Goal: Task Accomplishment & Management: Manage account settings

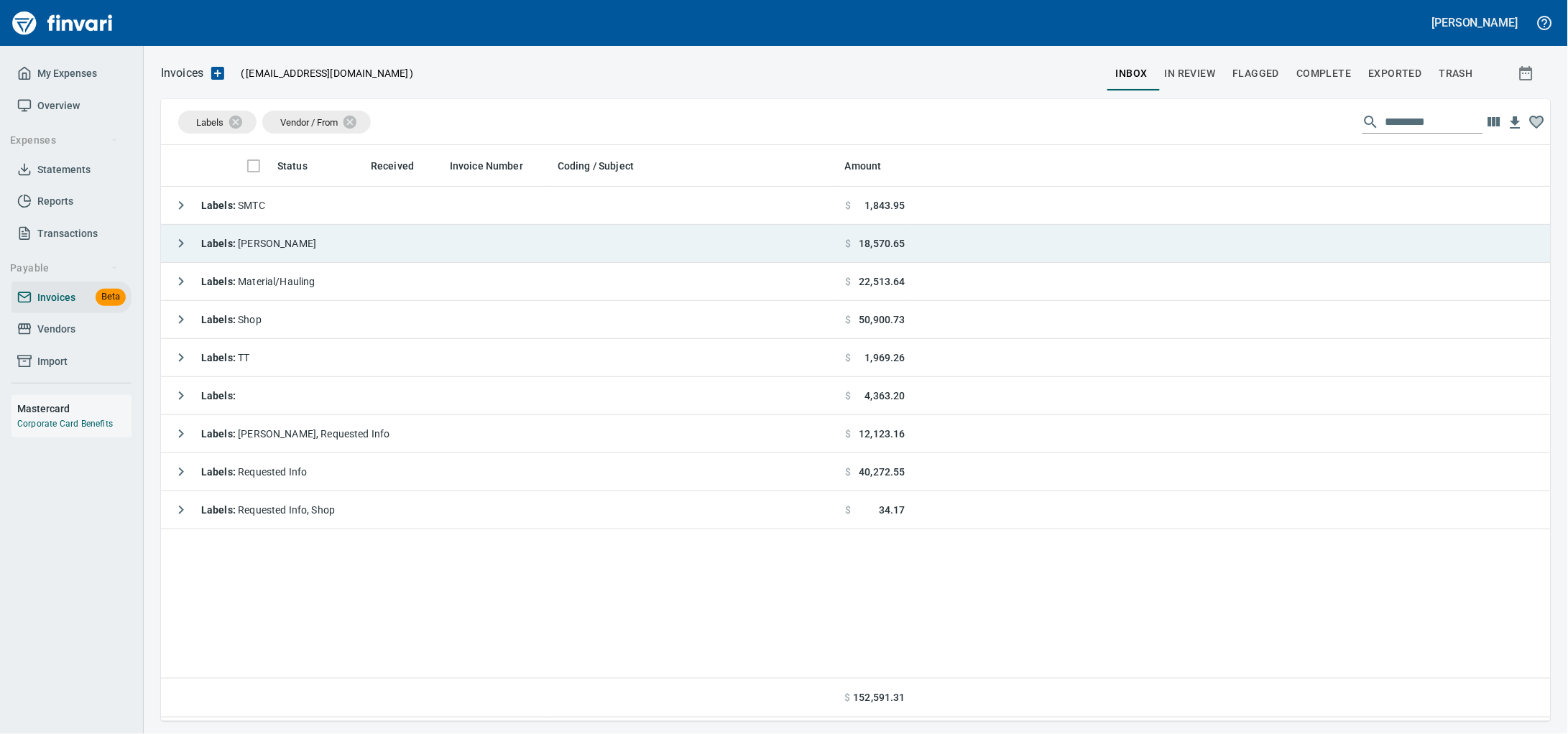
scroll to position [563, 1362]
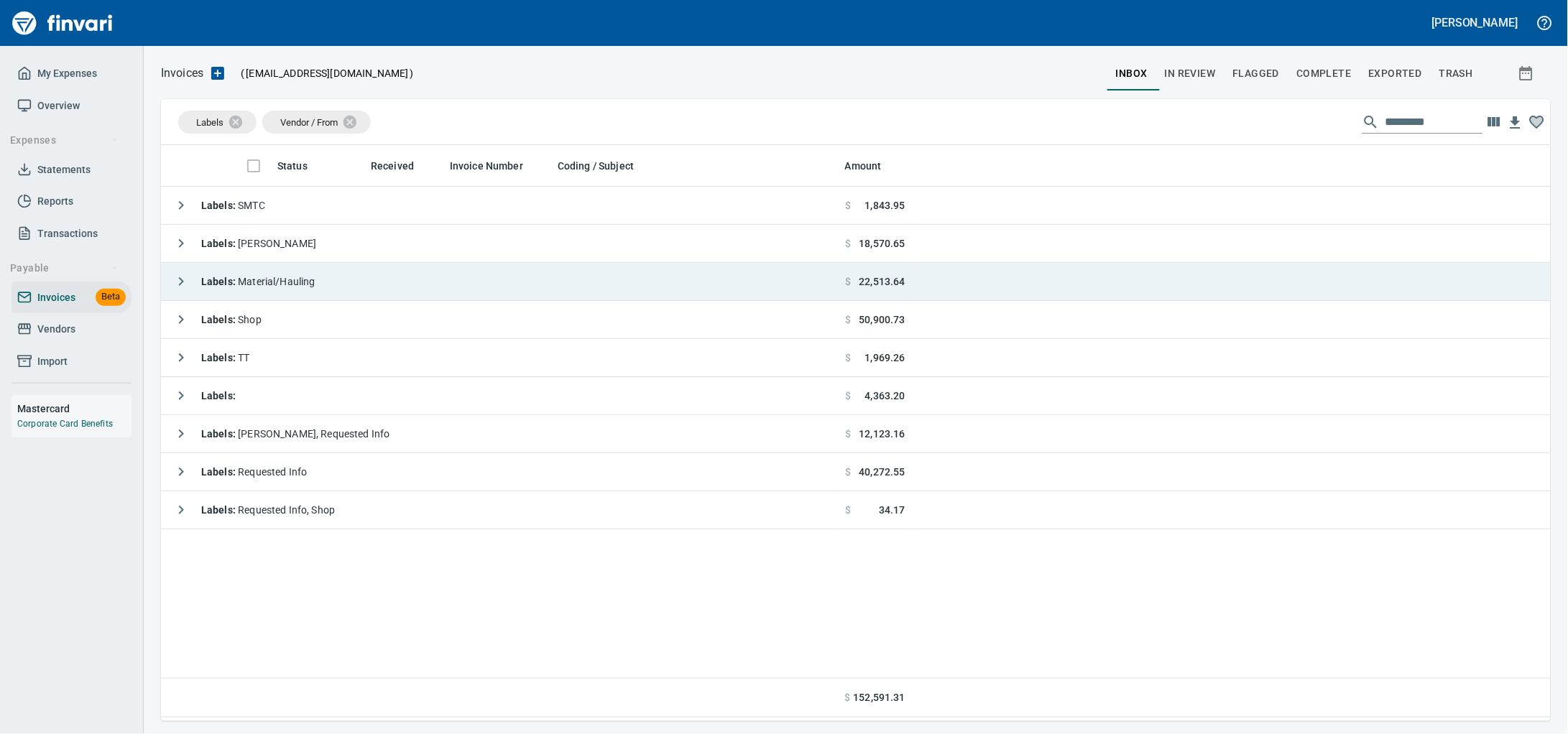
click at [311, 284] on span "Labels : Material/Hauling" at bounding box center [259, 282] width 114 height 12
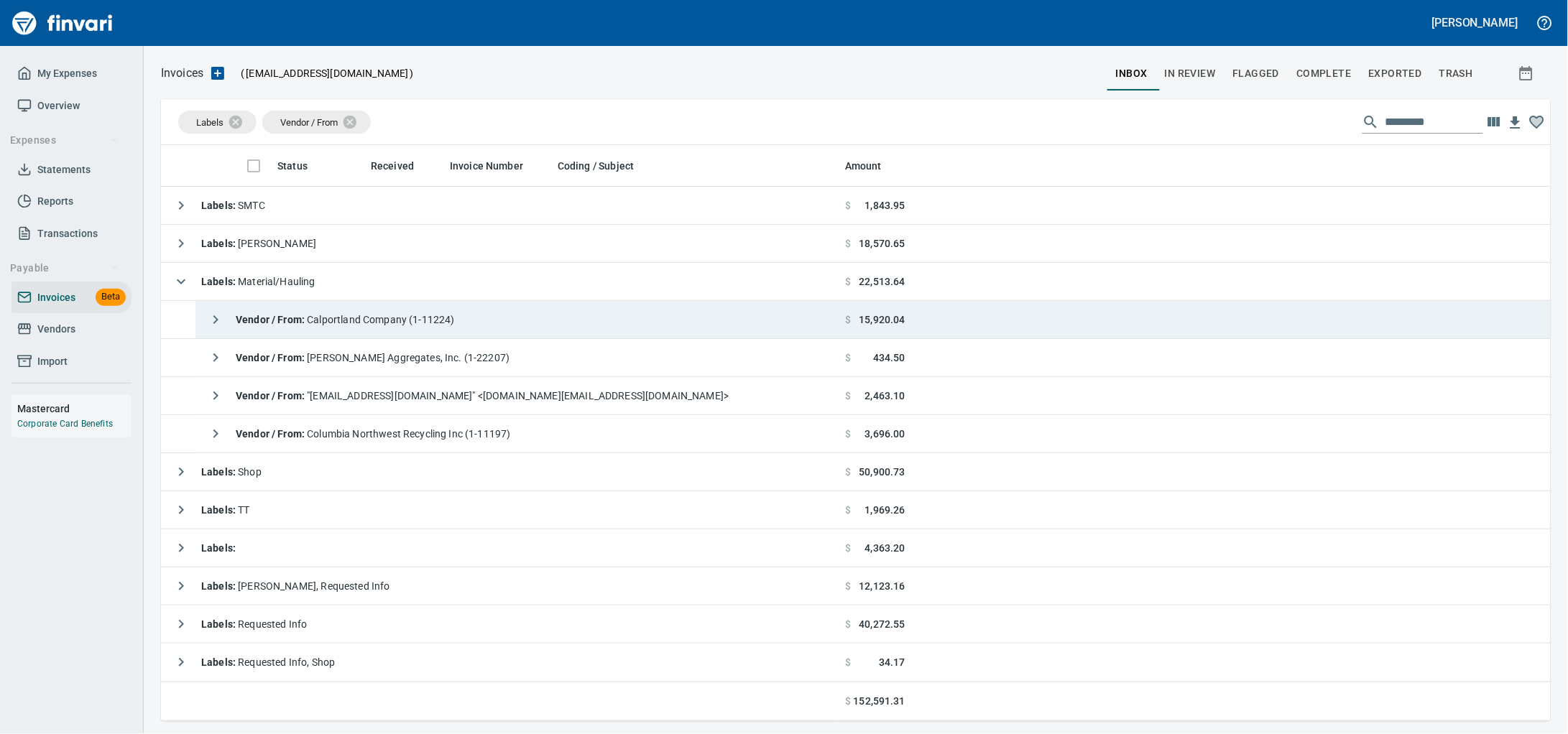
click at [326, 330] on div "Vendor / From : Calportland Company (1-11224)" at bounding box center [328, 320] width 253 height 29
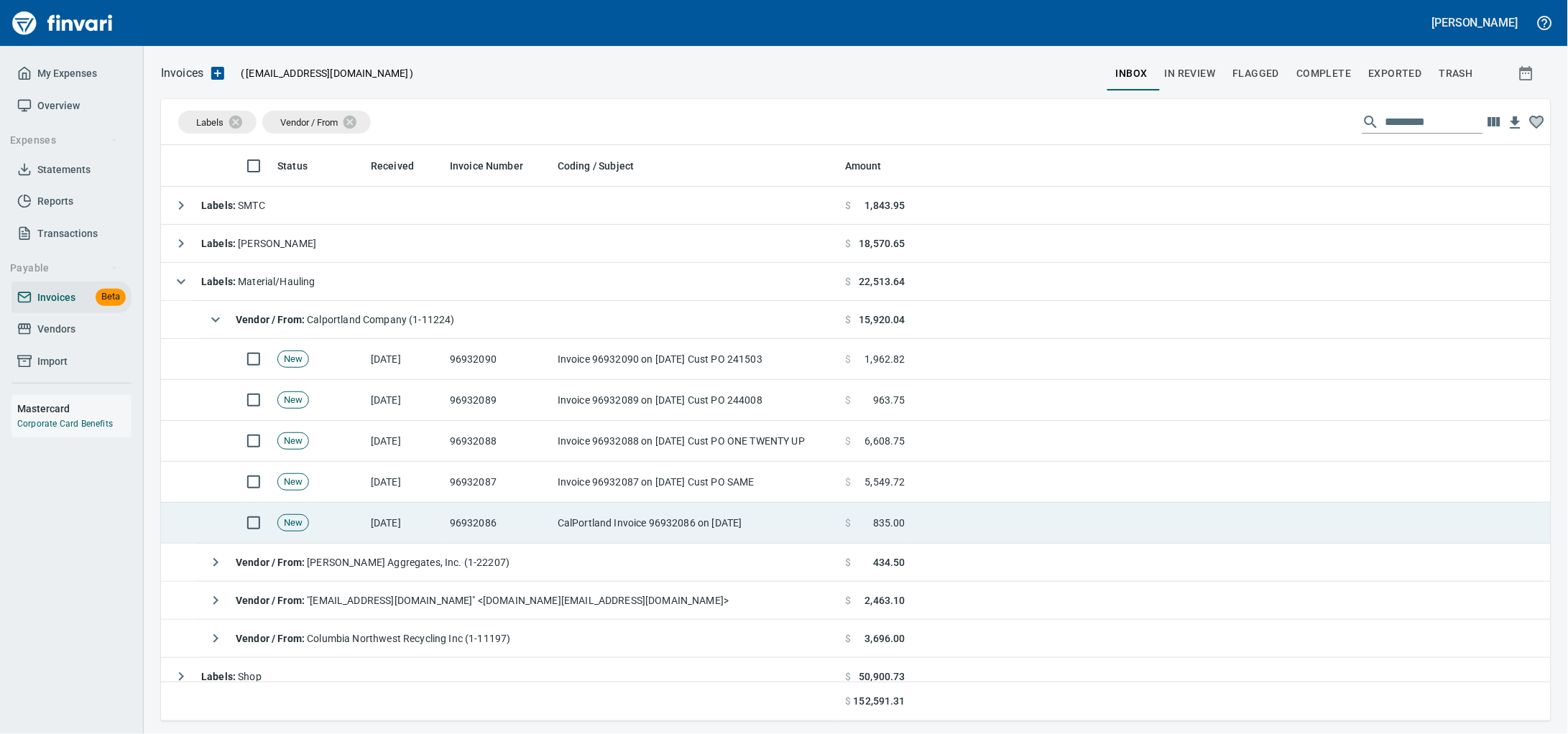
click at [487, 526] on td "96932086" at bounding box center [498, 523] width 108 height 41
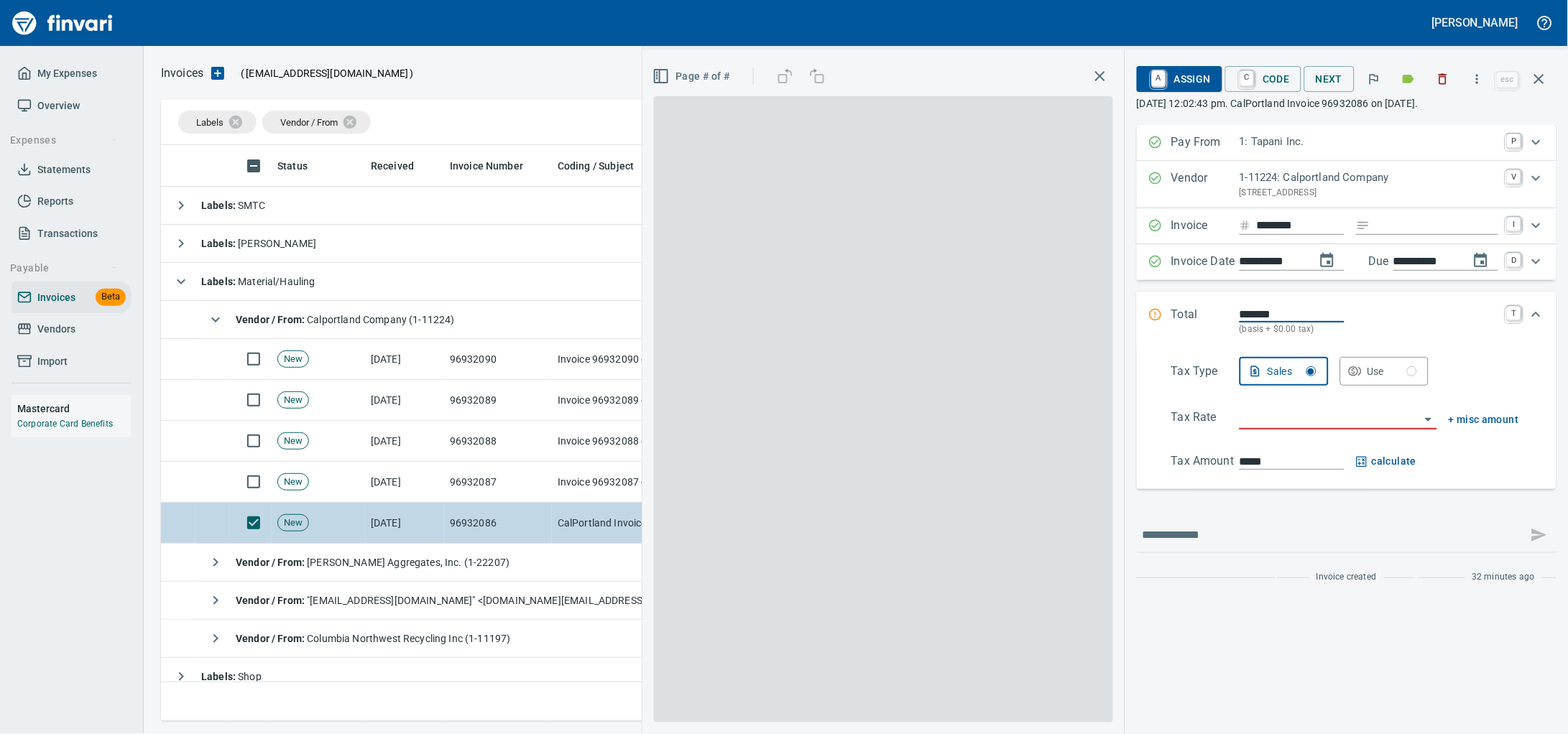
scroll to position [563, 1362]
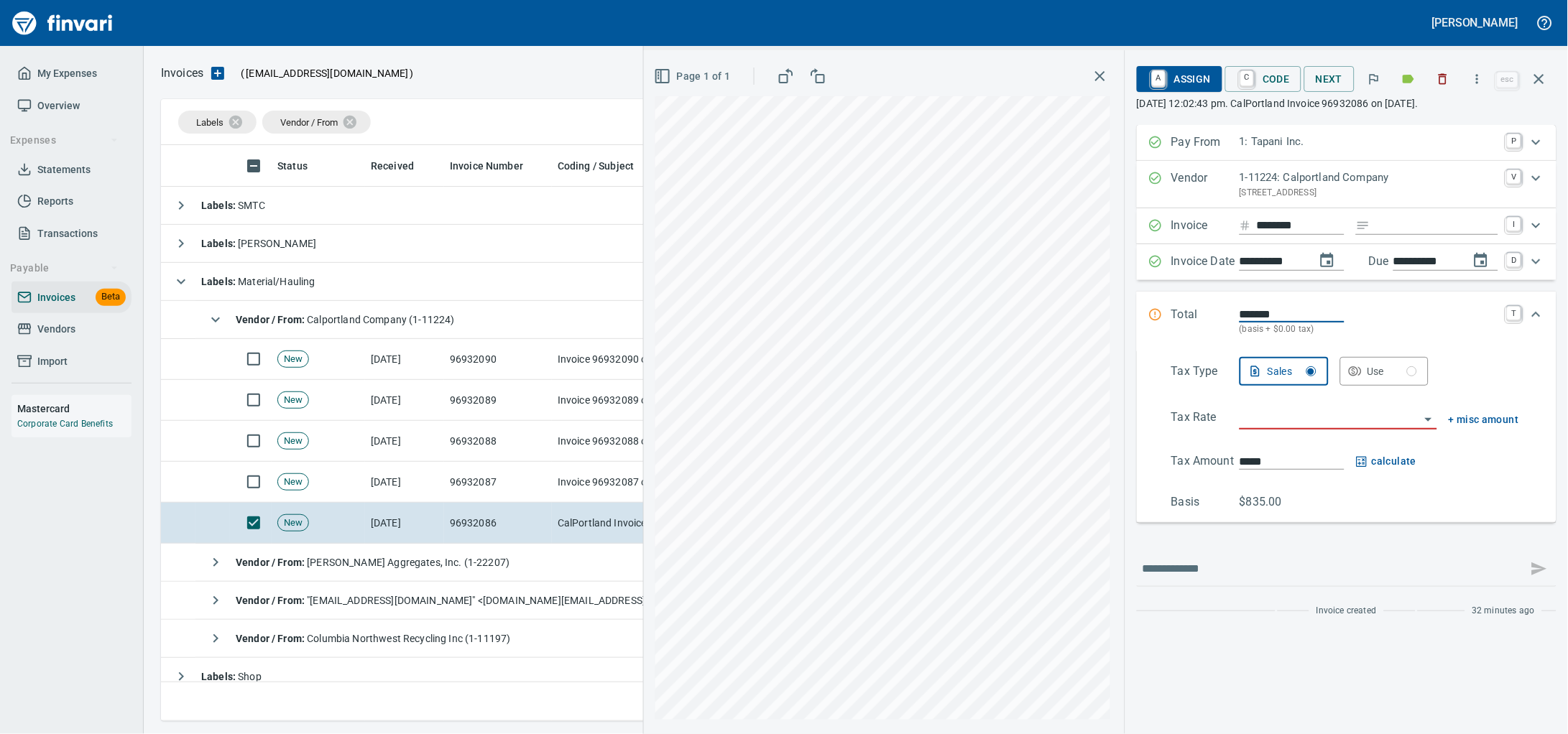
click at [1427, 72] on button "button" at bounding box center [1443, 79] width 32 height 32
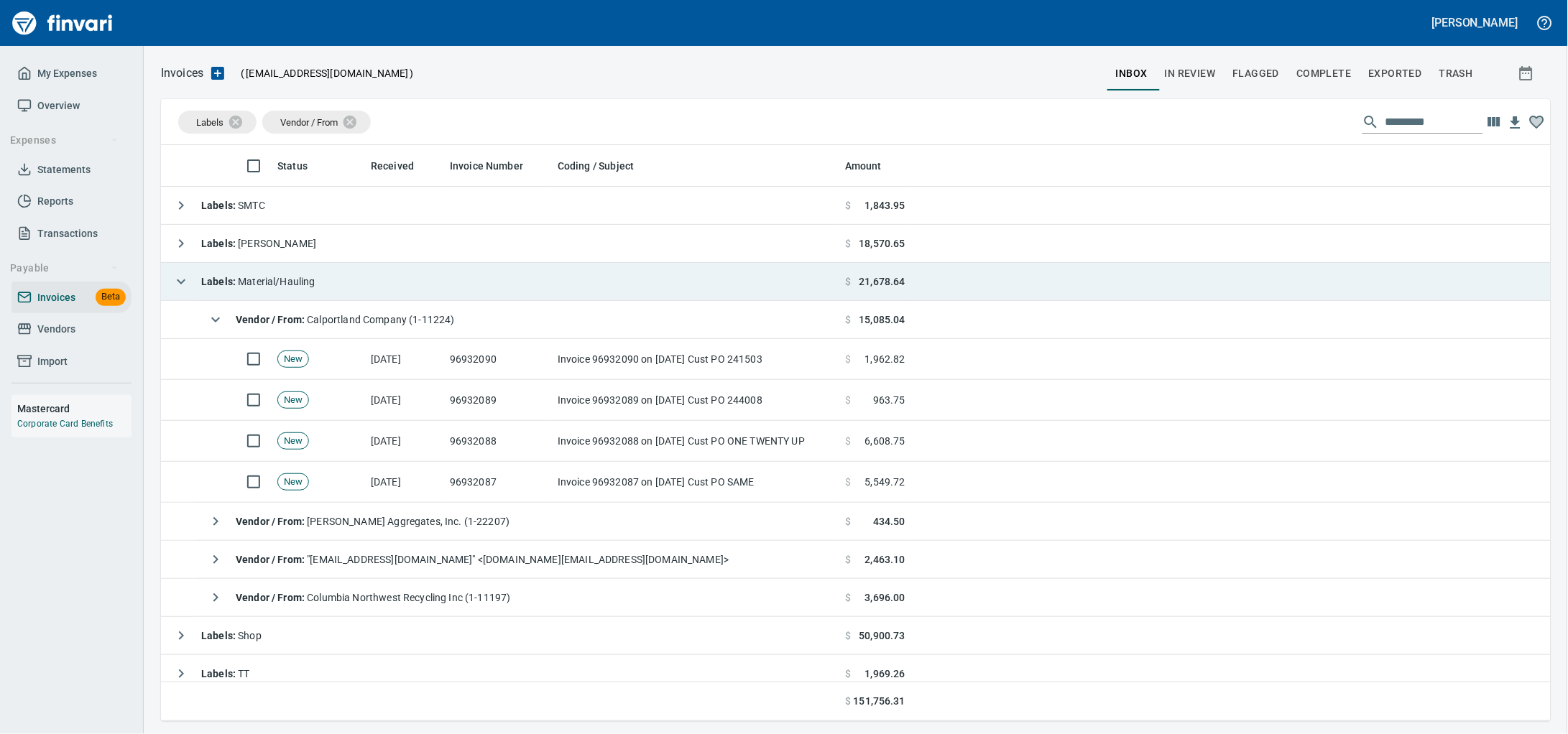
scroll to position [563, 1362]
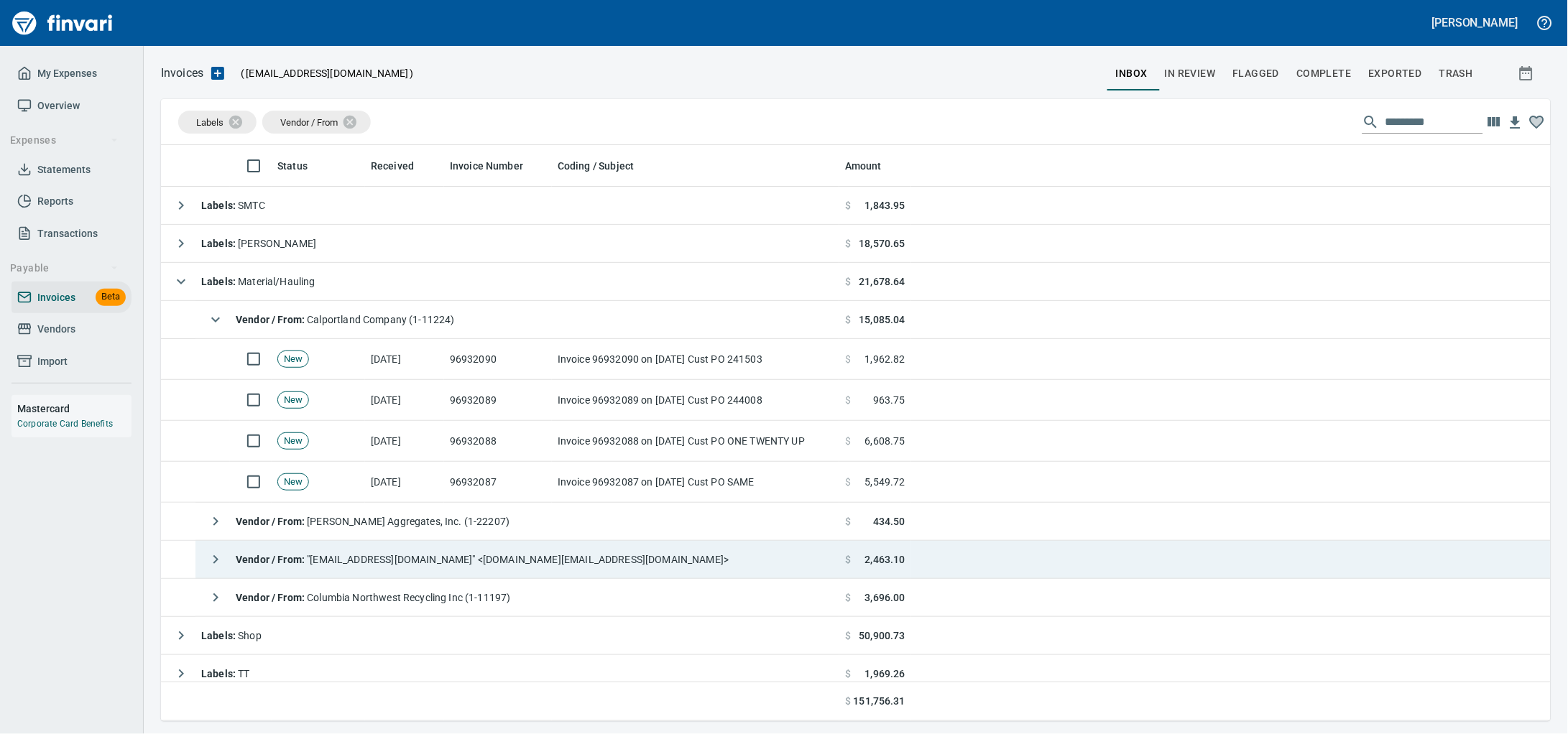
click at [472, 574] on div "Vendor / From : "[EMAIL_ADDRESS][DOMAIN_NAME]" <[DOMAIN_NAME][EMAIL_ADDRESS][DO…" at bounding box center [465, 560] width 527 height 29
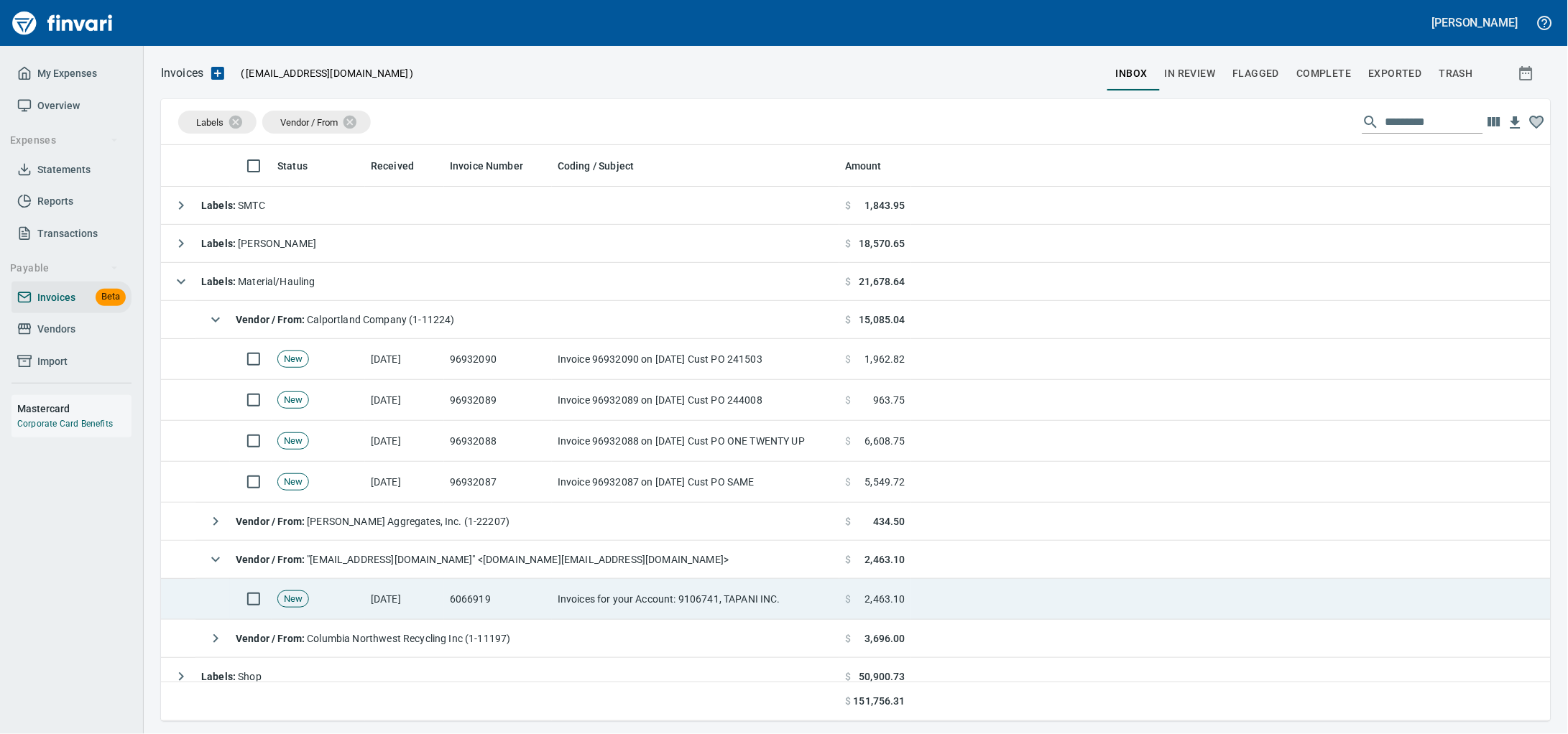
click at [603, 594] on td "Invoices for your Account: 9106741, TAPANI INC." at bounding box center [695, 599] width 288 height 41
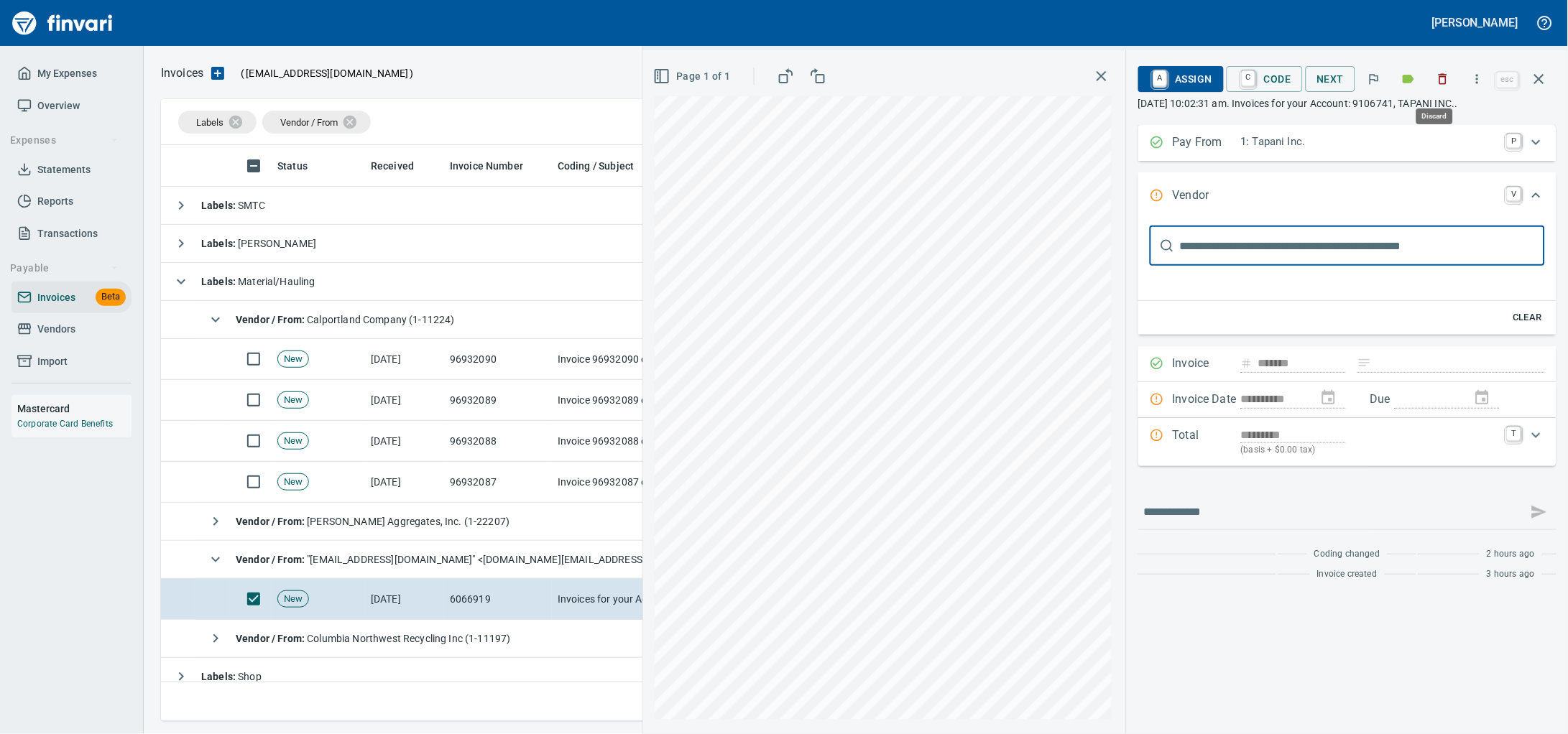
click at [1436, 92] on button "button" at bounding box center [1443, 79] width 32 height 32
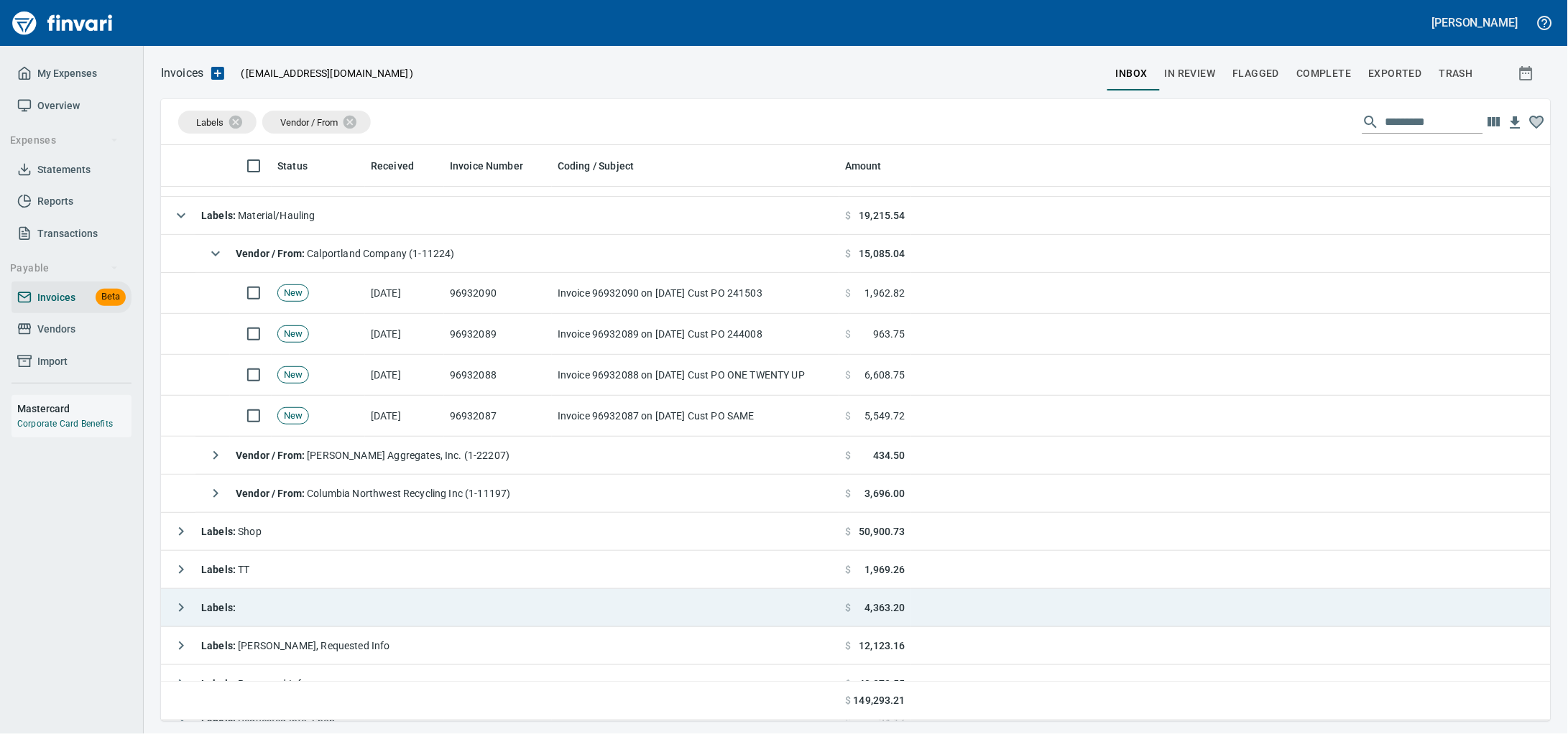
scroll to position [130, 0]
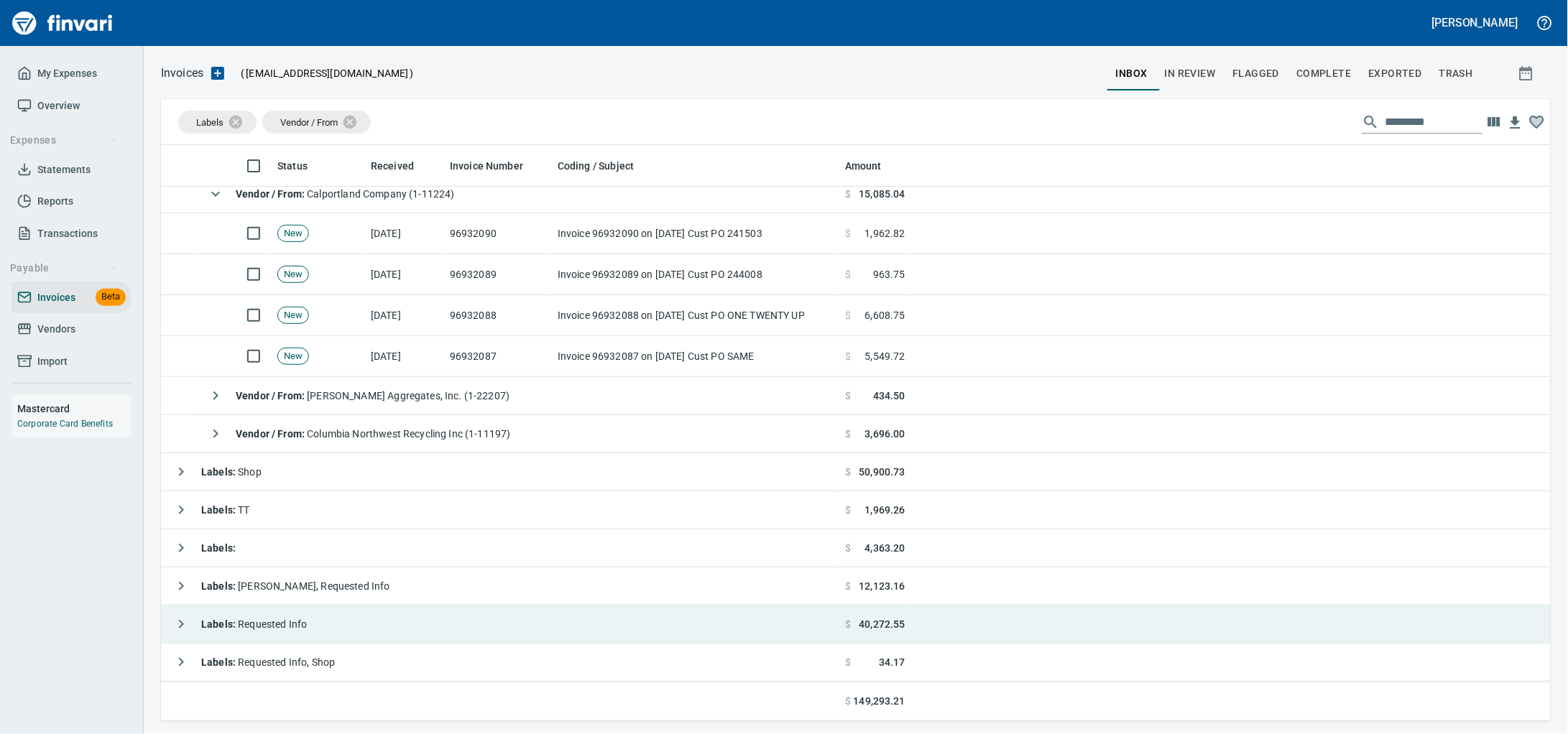
click at [307, 619] on span "Labels : Requested Info" at bounding box center [254, 624] width 106 height 12
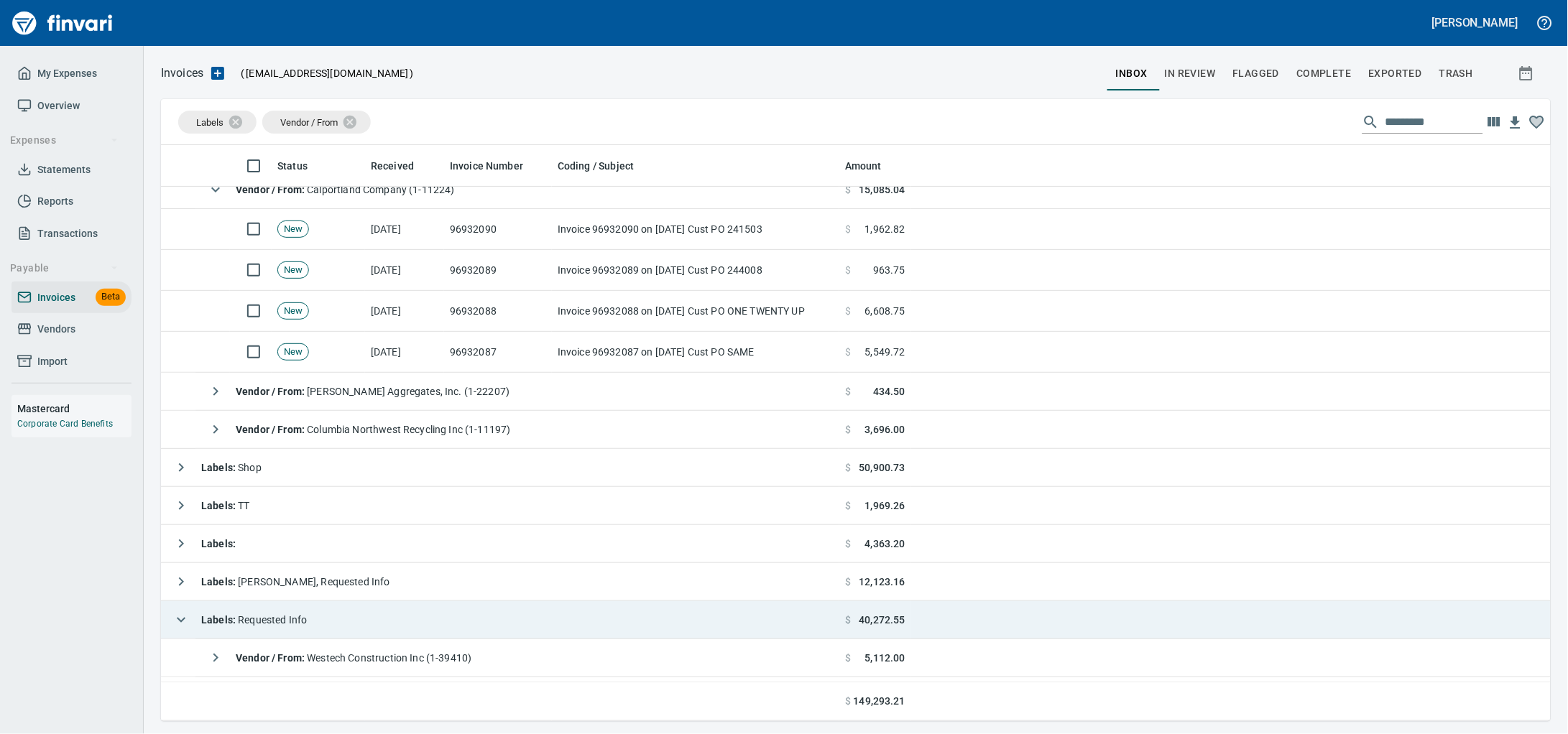
drag, startPoint x: 440, startPoint y: 662, endPoint x: 450, endPoint y: 619, distance: 44.1
click at [438, 663] on span "Vendor / From : Westech Construction Inc (1-39410)" at bounding box center [353, 658] width 235 height 12
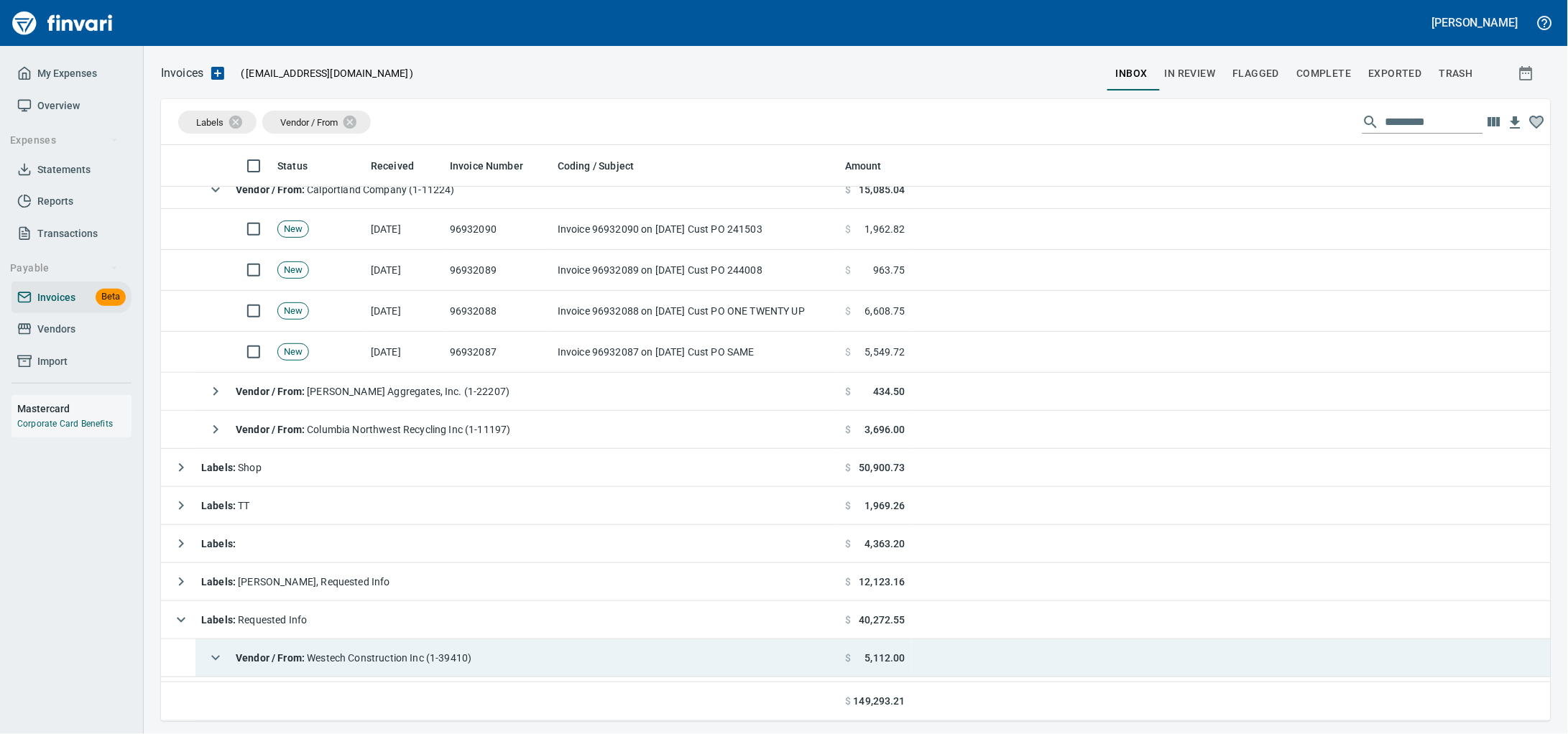
click at [422, 672] on div "Vendor / From : Westech Construction Inc (1-39410)" at bounding box center [336, 658] width 270 height 29
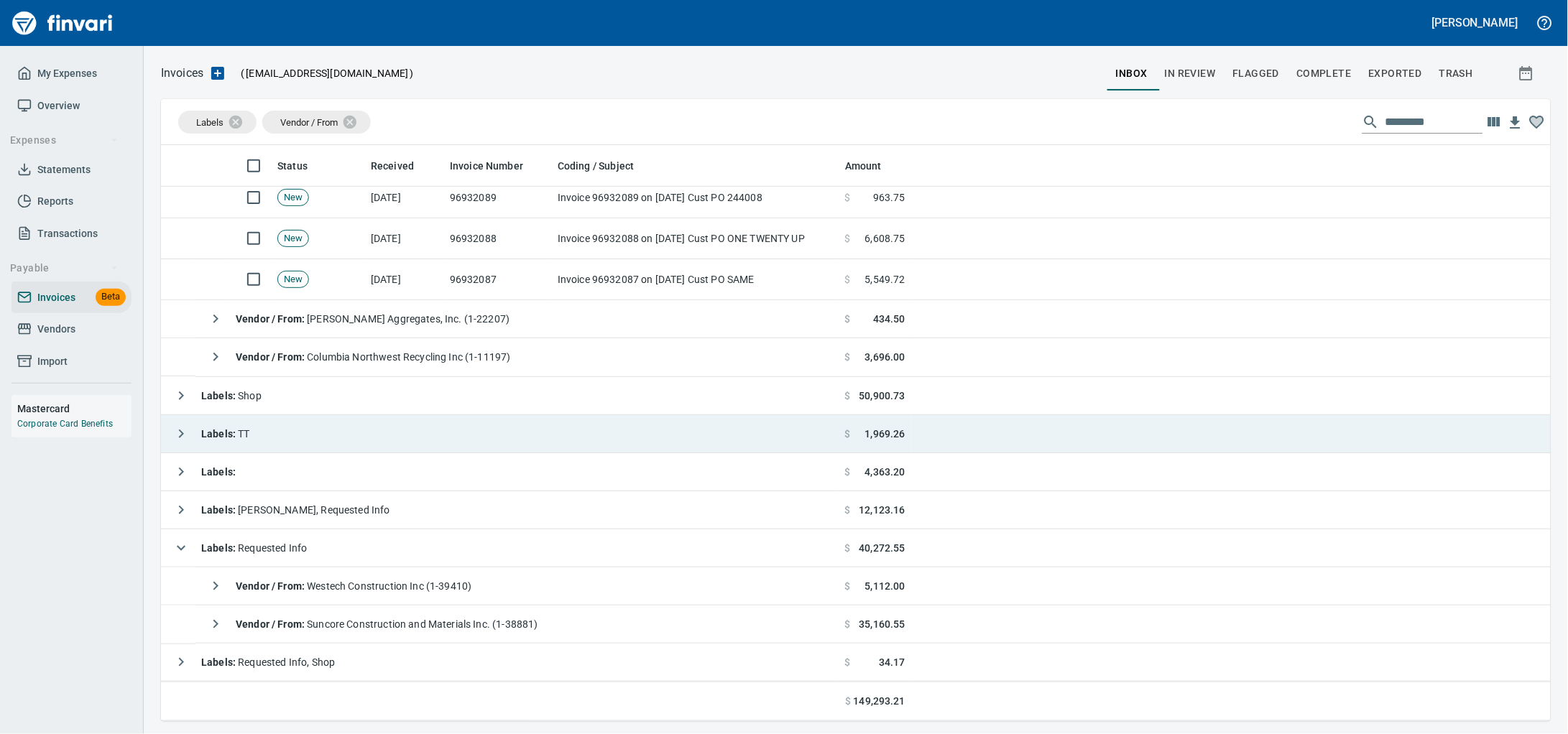
scroll to position [206, 0]
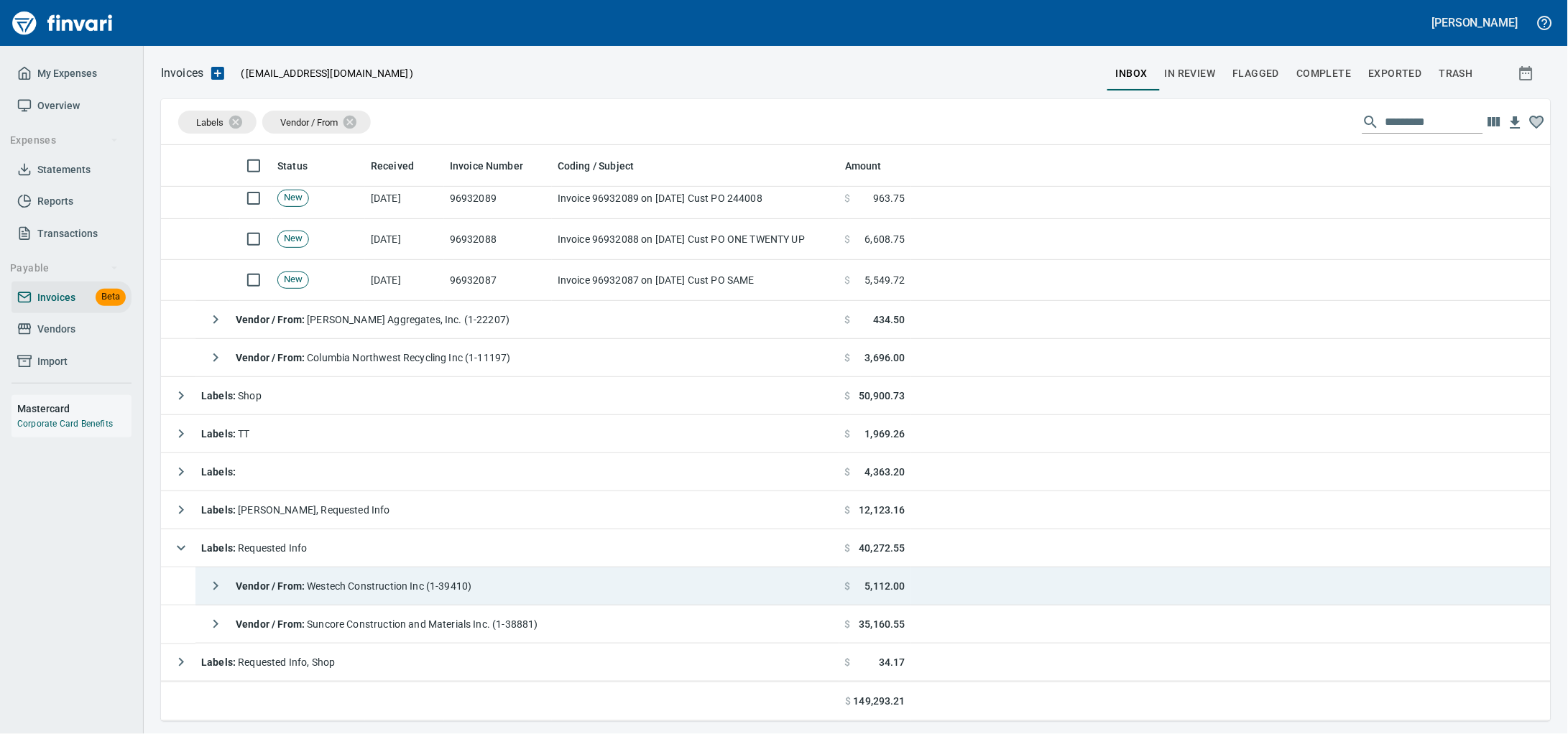
click at [422, 570] on td "Vendor / From : Westech Construction Inc (1-39410)" at bounding box center [517, 586] width 644 height 38
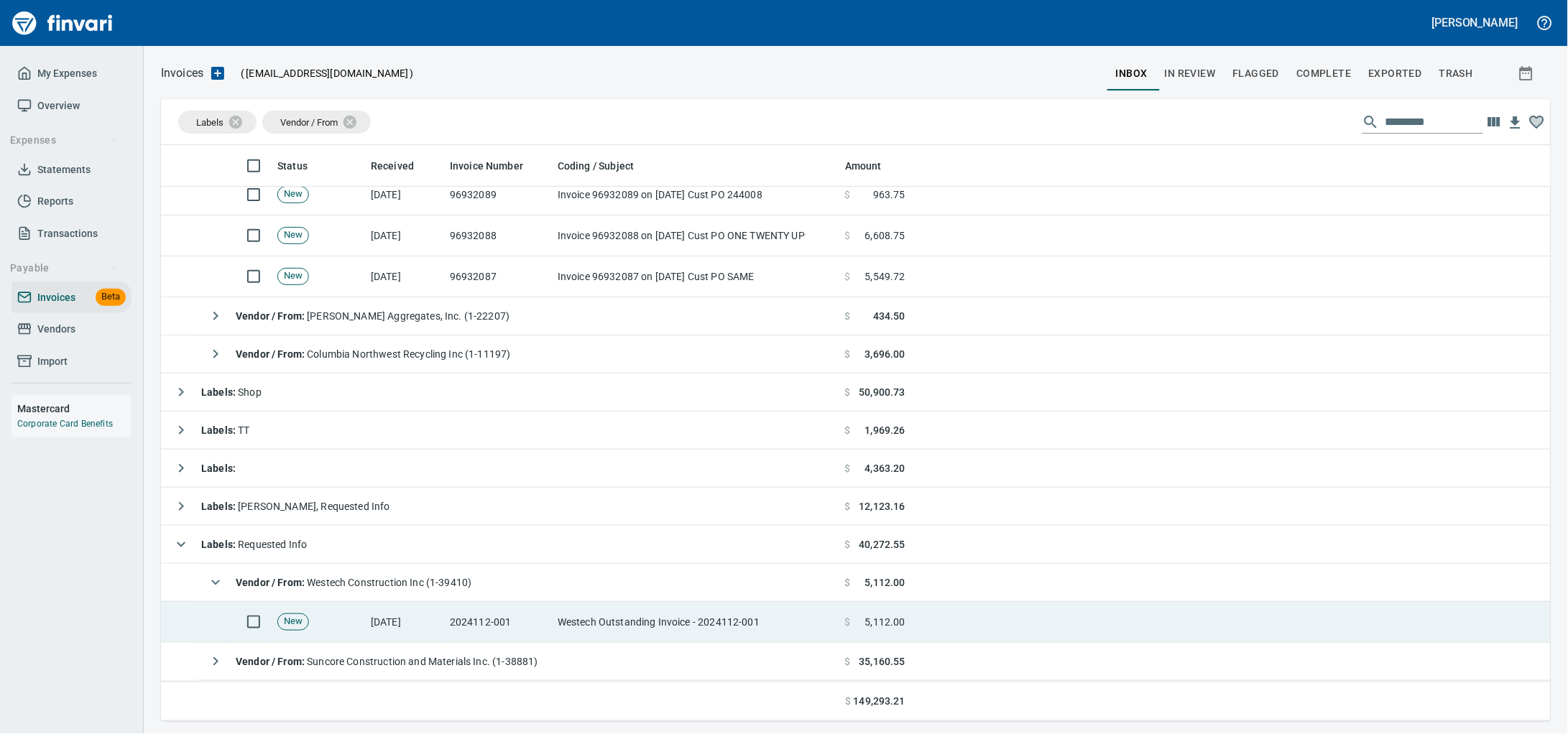
click at [637, 618] on td "Westech Outstanding Invoice - 2024112-001" at bounding box center [695, 622] width 288 height 41
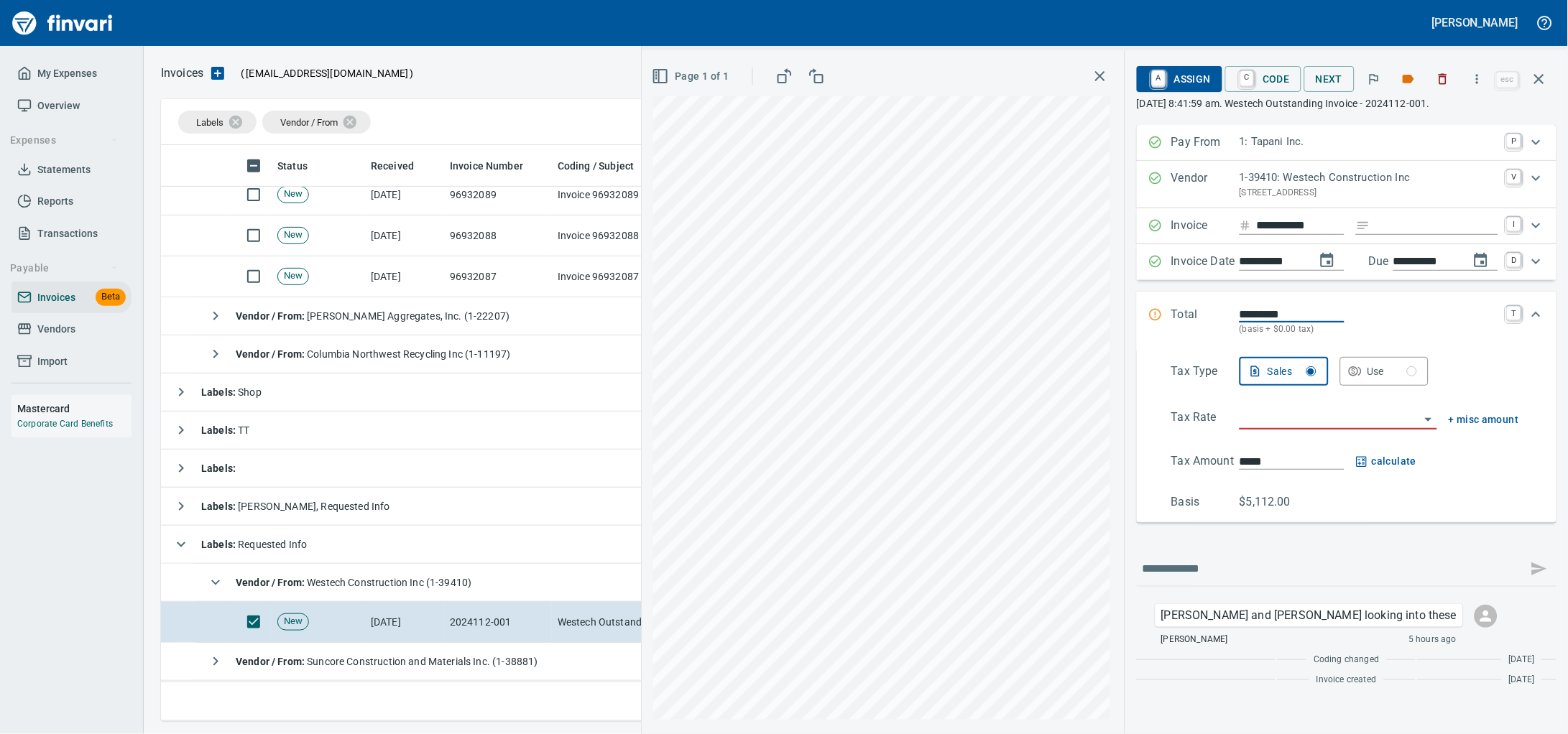
click at [1376, 235] on input "Expand" at bounding box center [1437, 226] width 122 height 18
type input "******"
click at [1325, 429] on input "search" at bounding box center [1329, 419] width 180 height 20
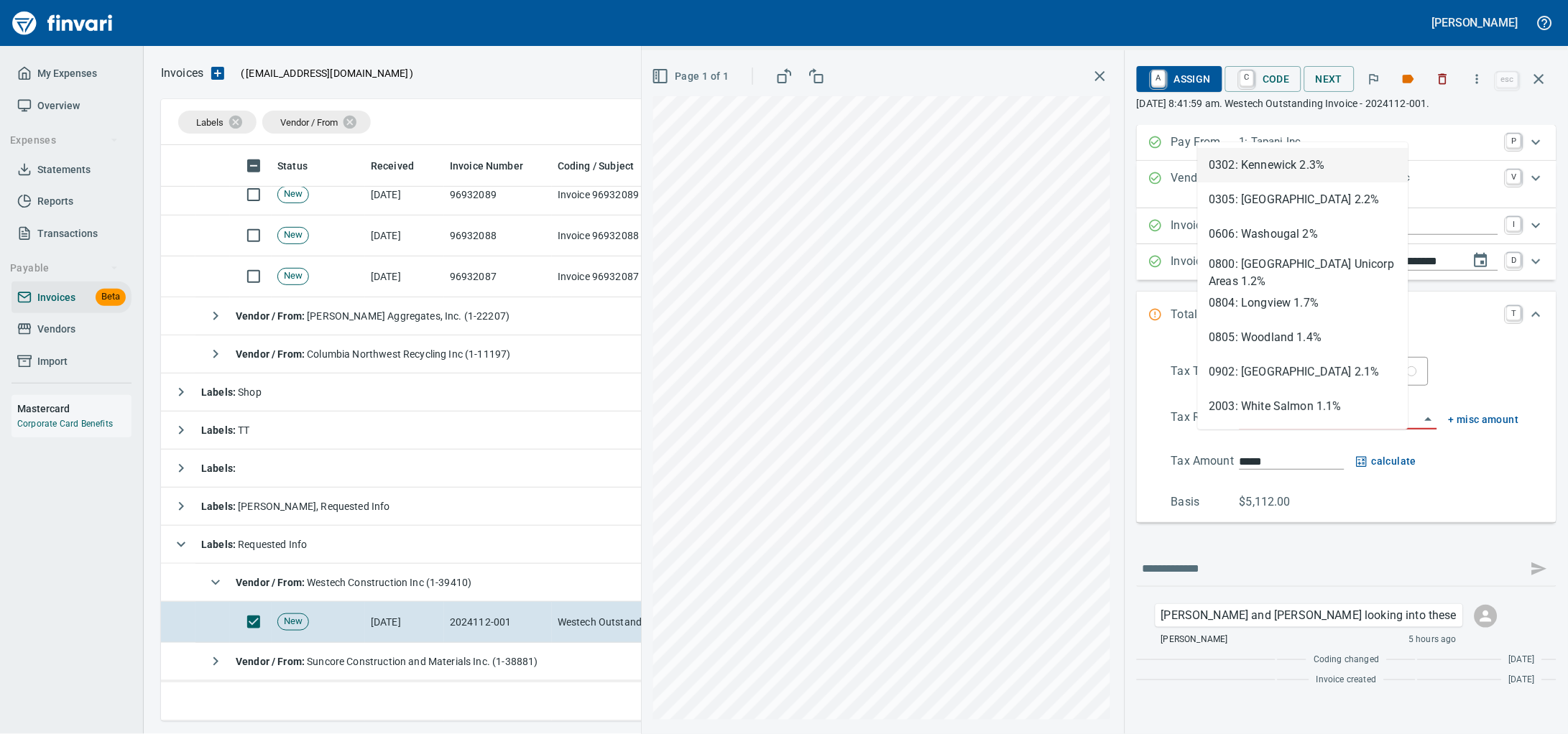
scroll to position [563, 1362]
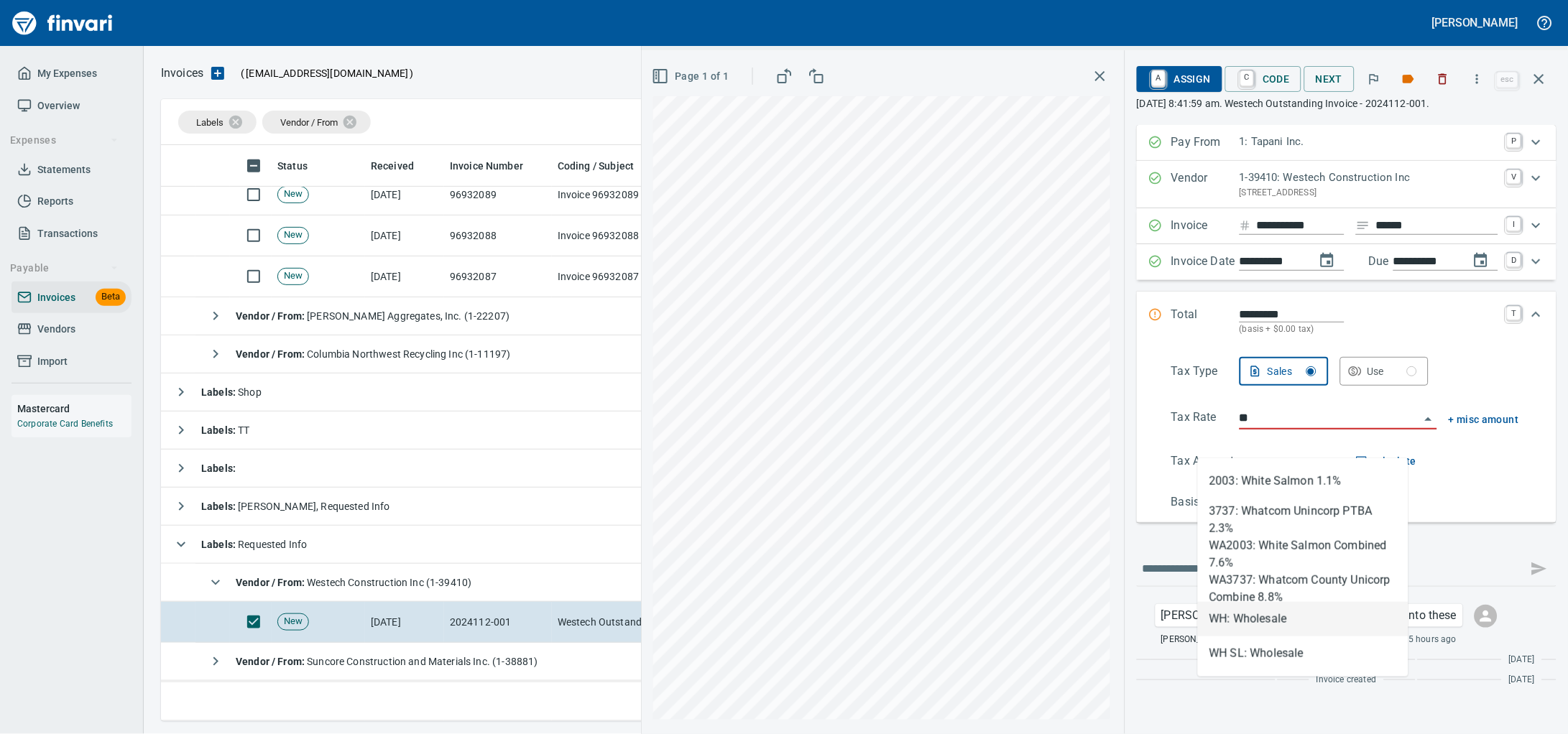
click at [1237, 617] on li "WH: Wholesale" at bounding box center [1303, 619] width 211 height 35
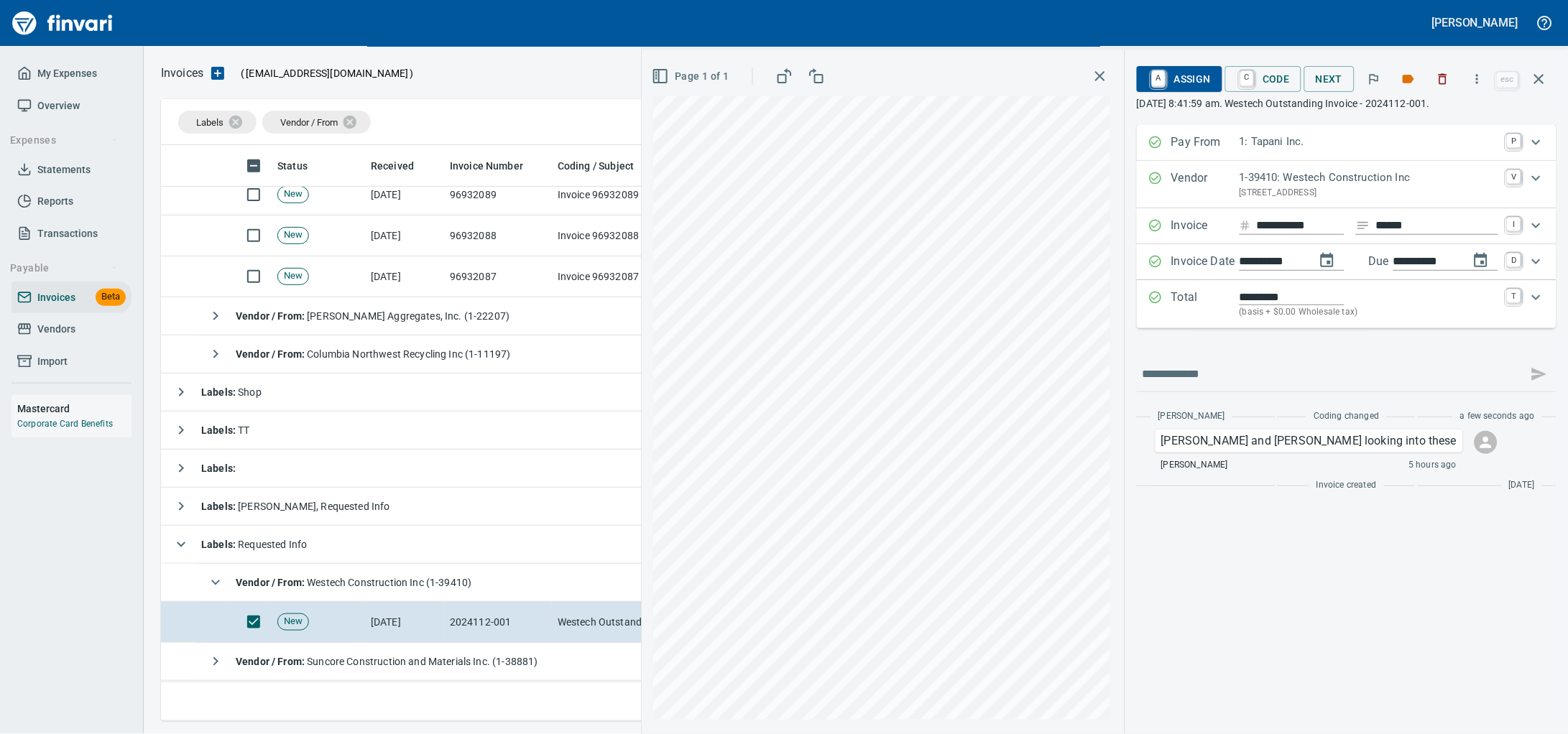
type input "**********"
click at [1167, 88] on span "A Assign" at bounding box center [1179, 79] width 62 height 25
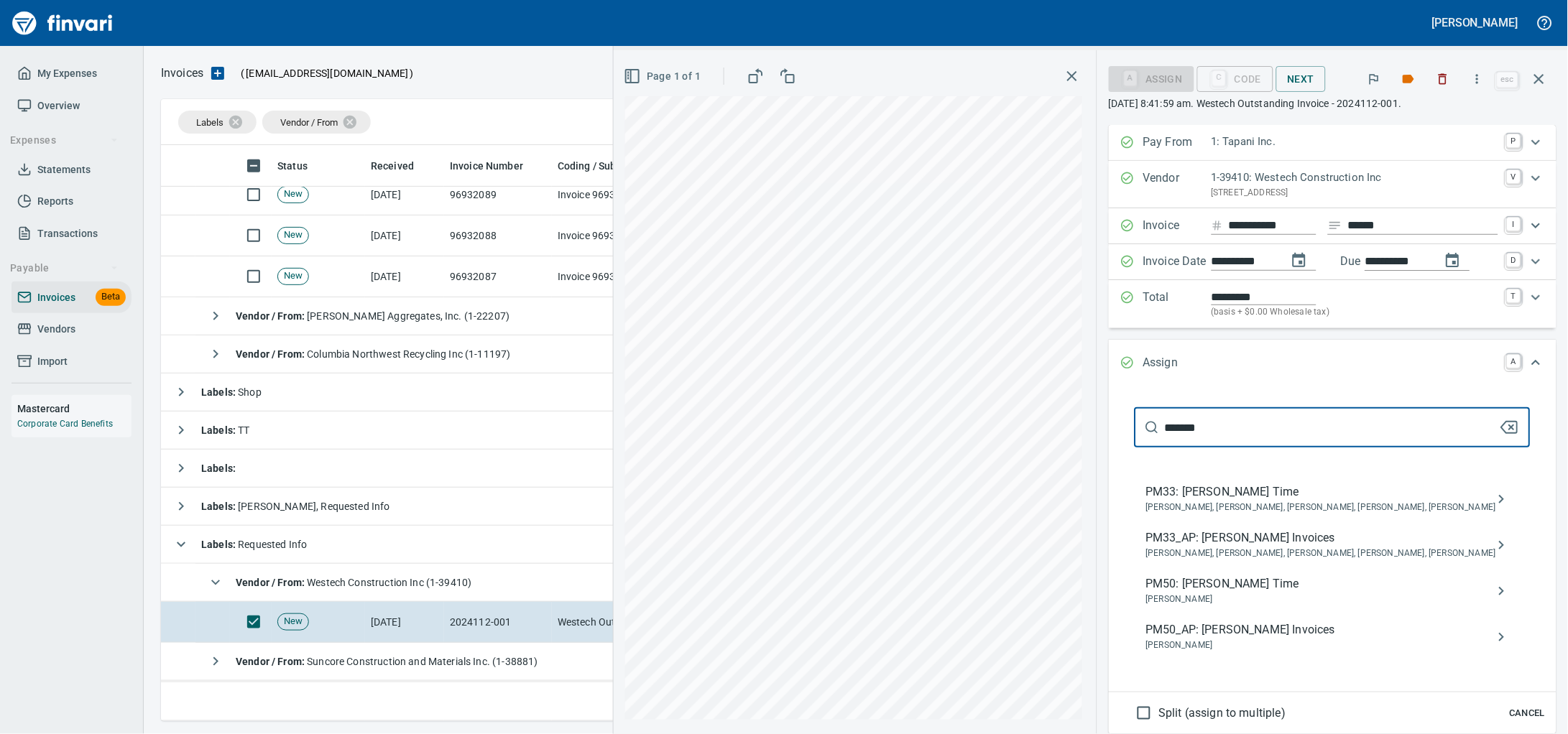
type input "*******"
click at [1345, 547] on span "PM33_AP: [PERSON_NAME] Invoices" at bounding box center [1320, 538] width 350 height 17
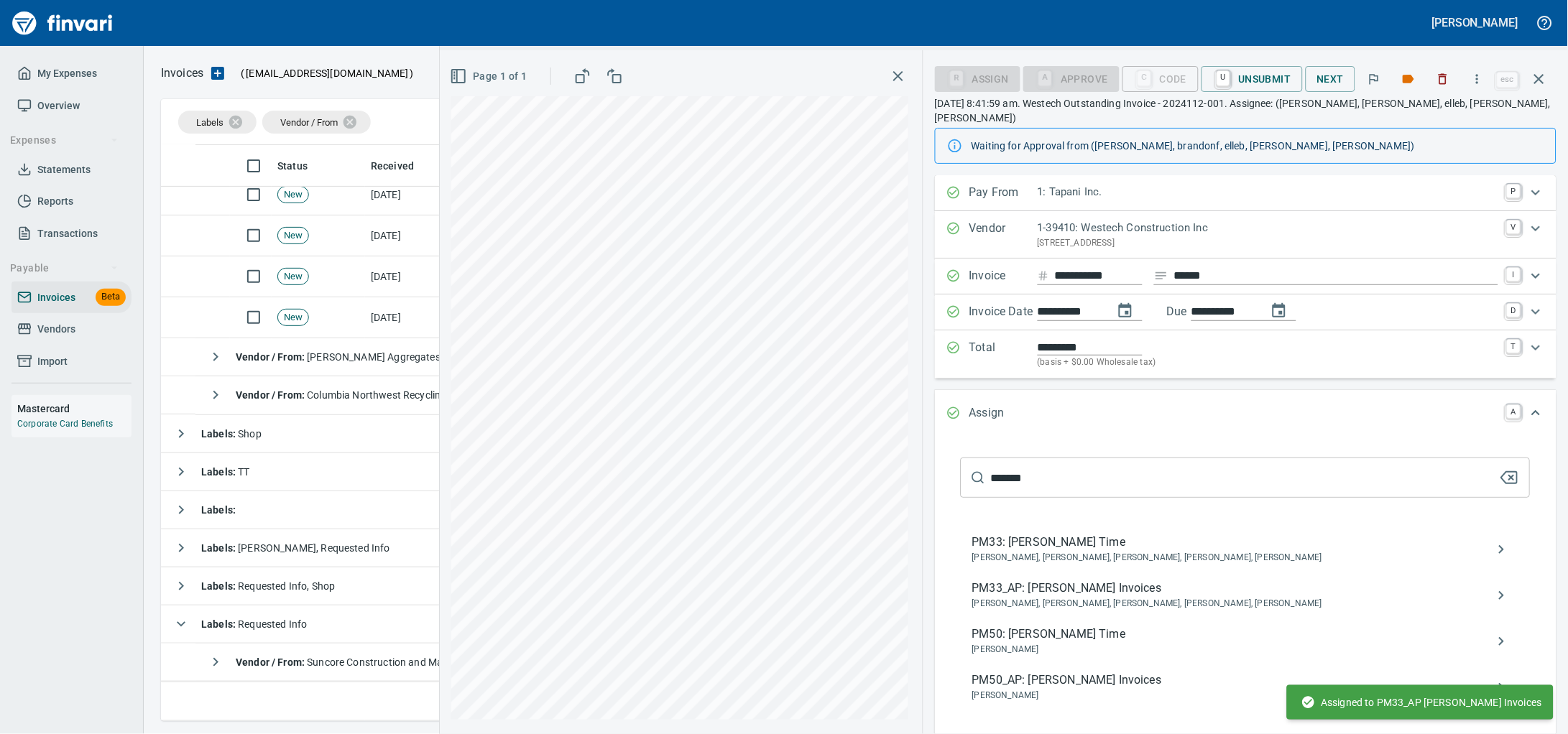
scroll to position [169, 0]
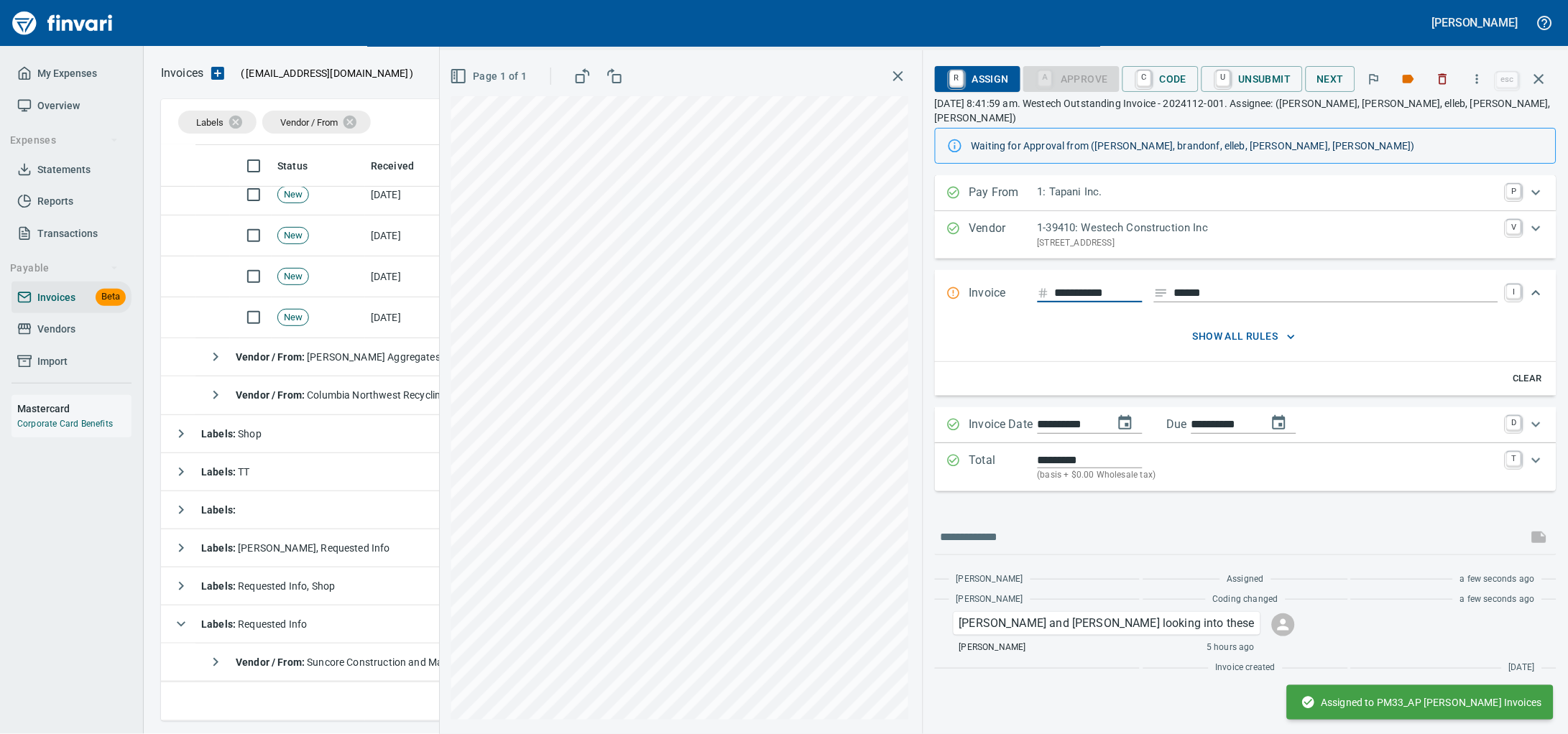
click at [1090, 296] on input "**********" at bounding box center [1098, 293] width 88 height 18
click at [1093, 298] on input "**********" at bounding box center [1098, 293] width 88 height 18
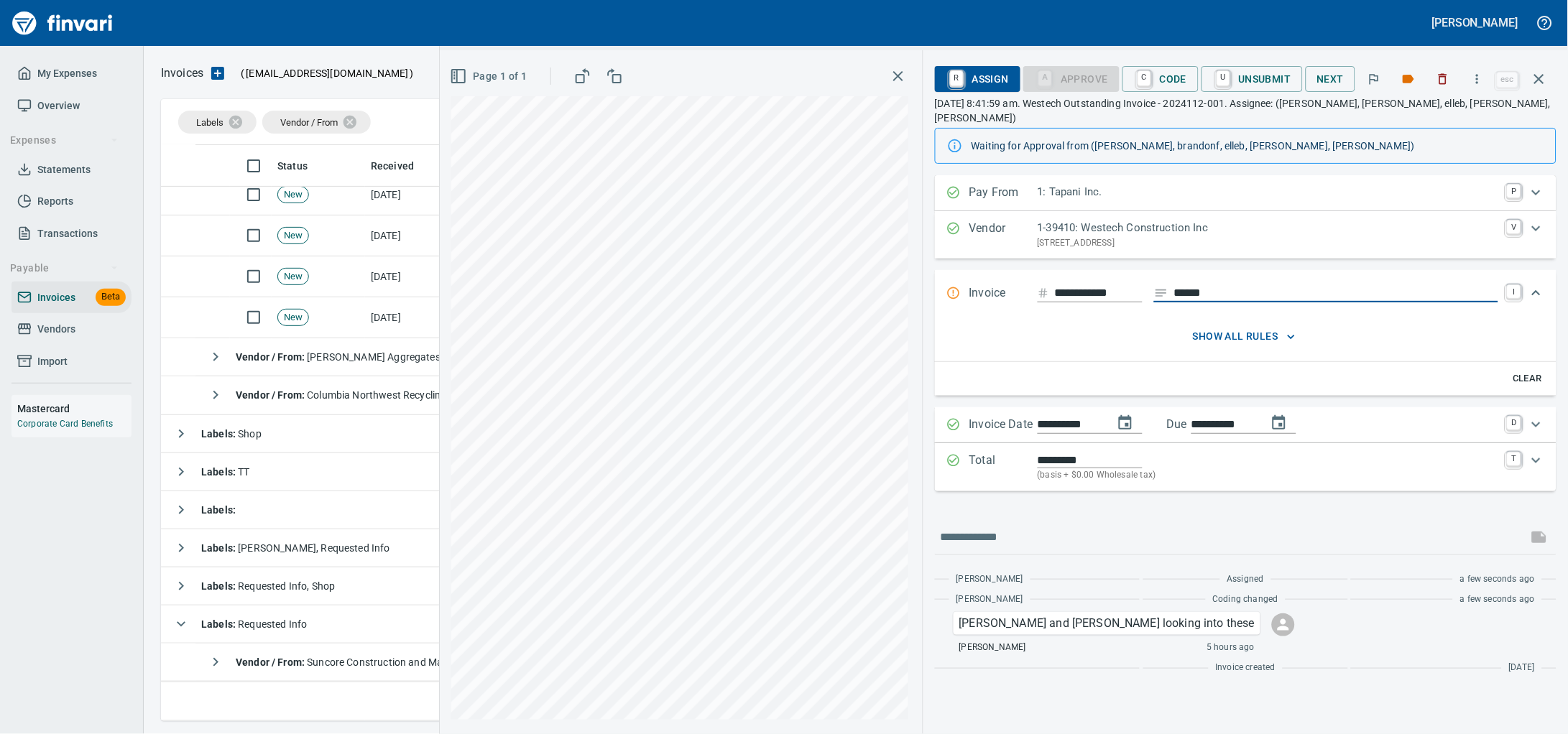
click at [1094, 292] on input "**********" at bounding box center [1098, 293] width 88 height 18
click at [1082, 297] on input "**********" at bounding box center [1098, 293] width 88 height 18
click at [1105, 286] on div "**********" at bounding box center [1268, 293] width 461 height 18
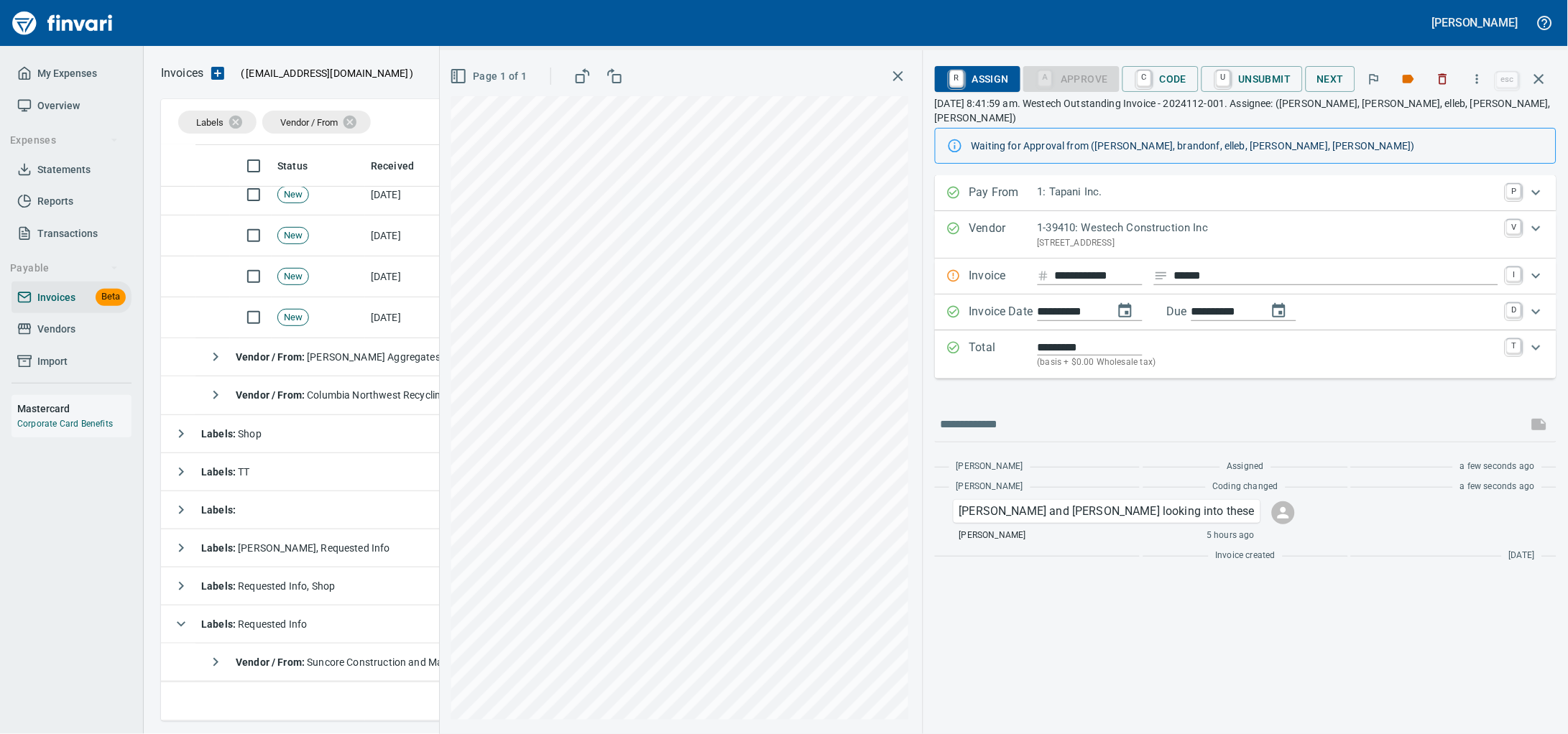
click at [1091, 279] on input "**********" at bounding box center [1098, 276] width 88 height 18
type input "**********"
click at [1543, 80] on icon "button" at bounding box center [1539, 79] width 17 height 17
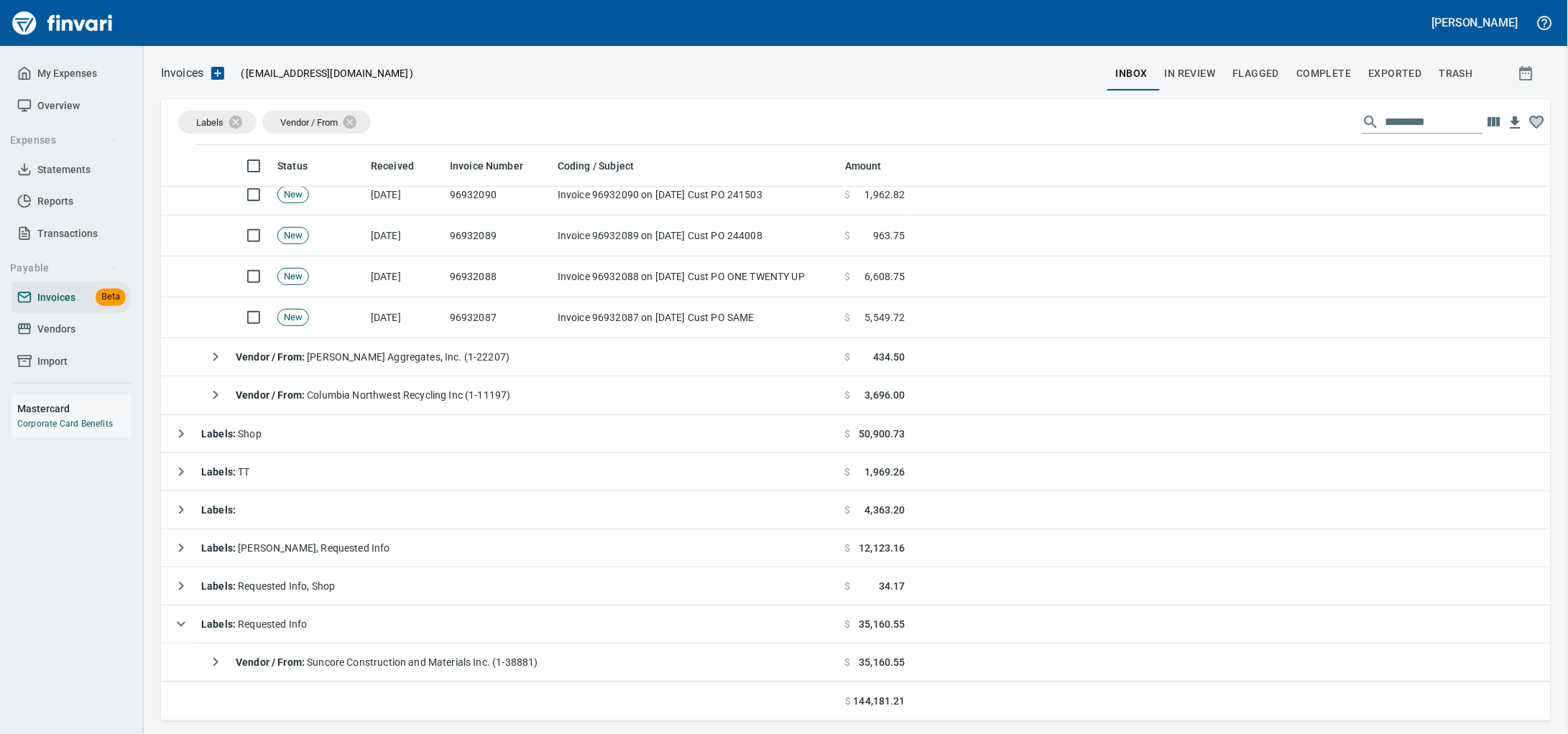
scroll to position [563, 1362]
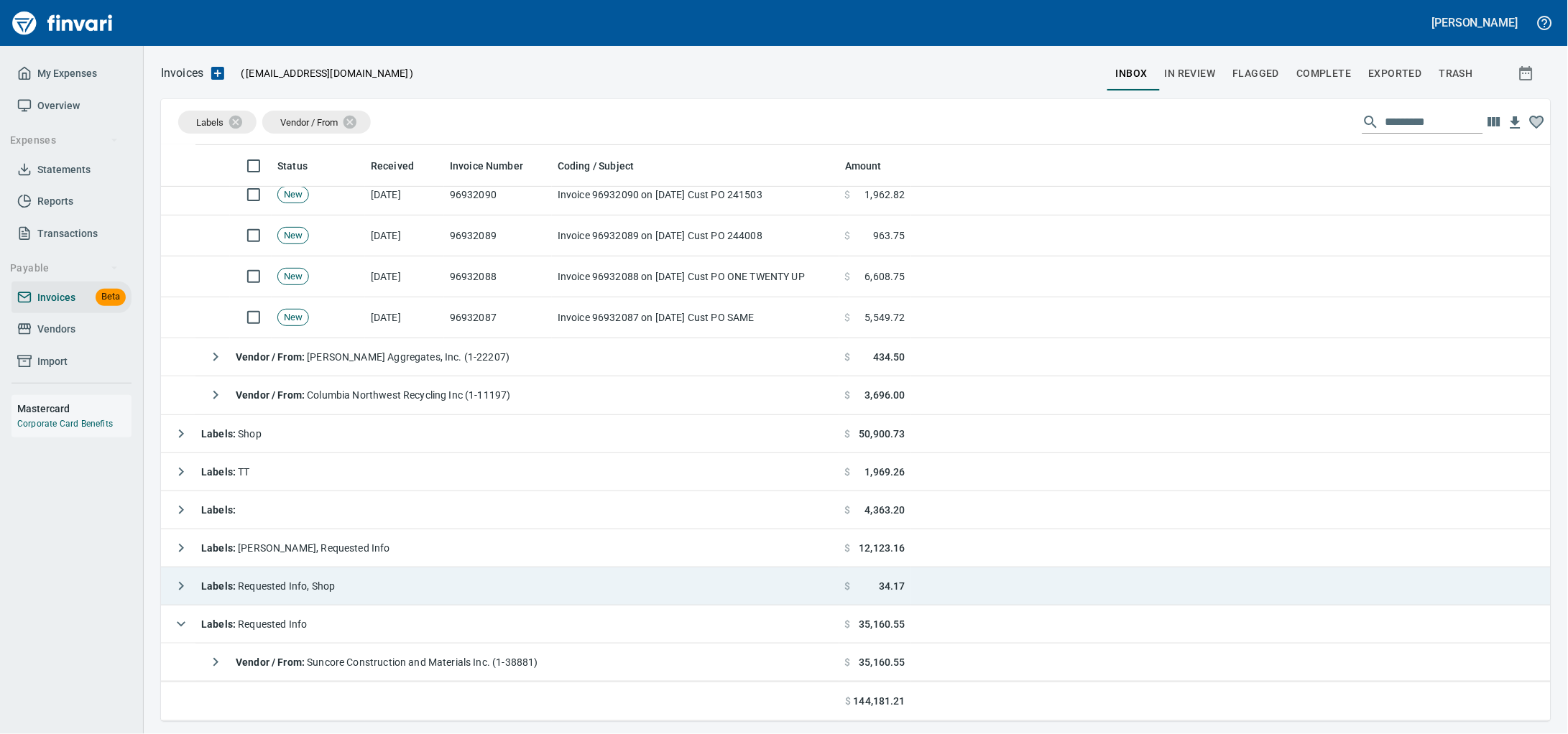
click at [482, 625] on td "Labels : Requested Info" at bounding box center [500, 624] width 679 height 38
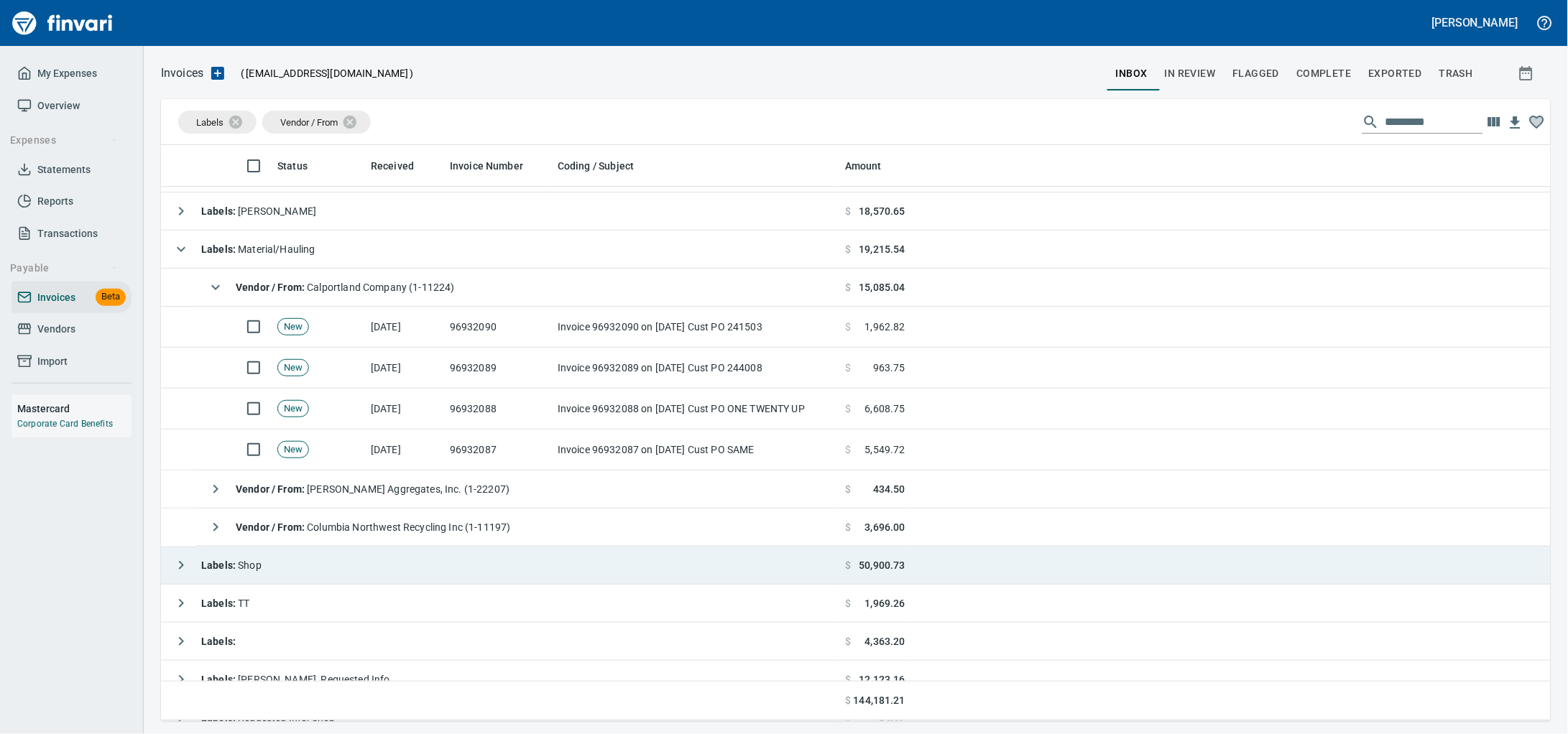
scroll to position [0, 0]
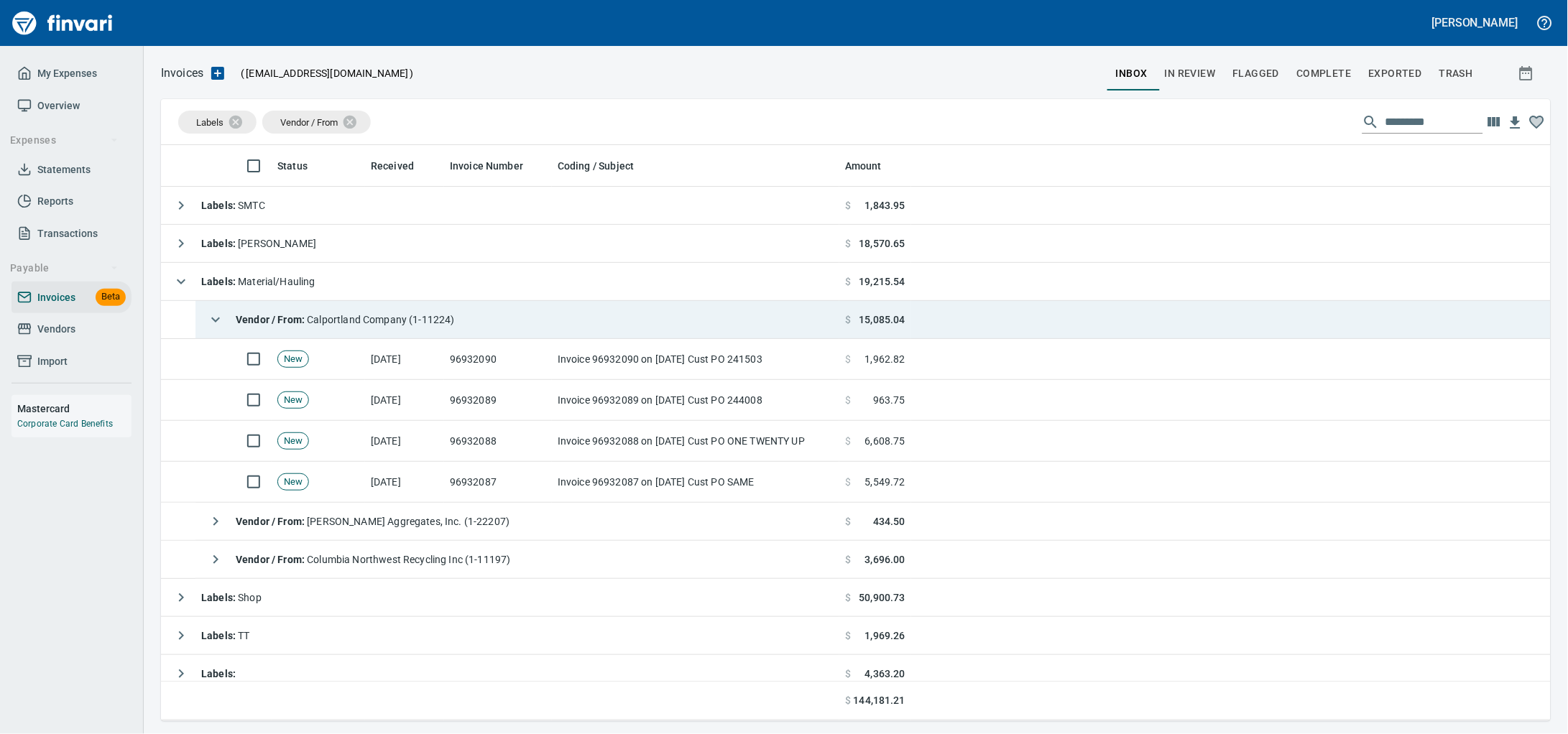
click at [345, 319] on span "Vendor / From : Calportland Company (1-11224)" at bounding box center [345, 320] width 219 height 12
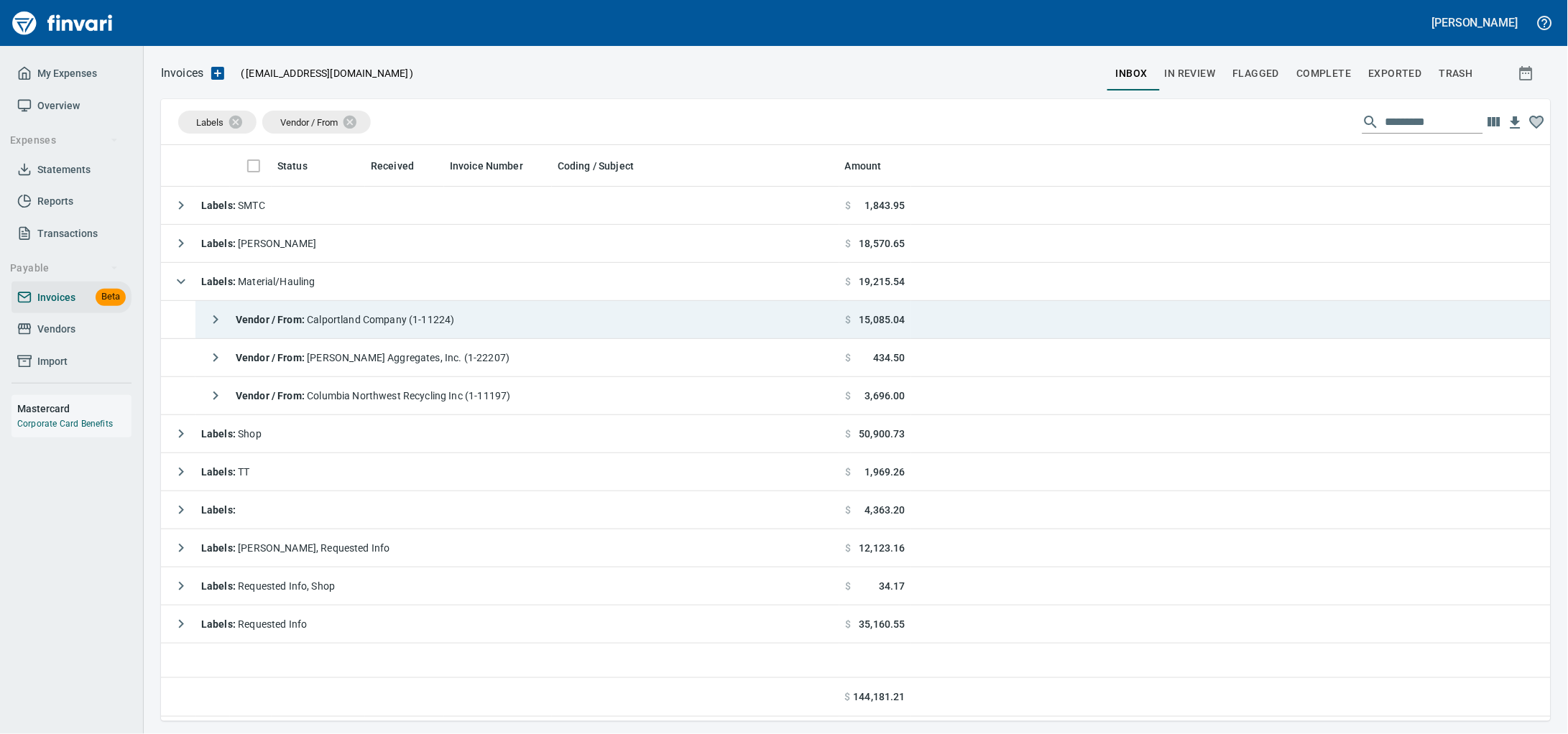
scroll to position [563, 1362]
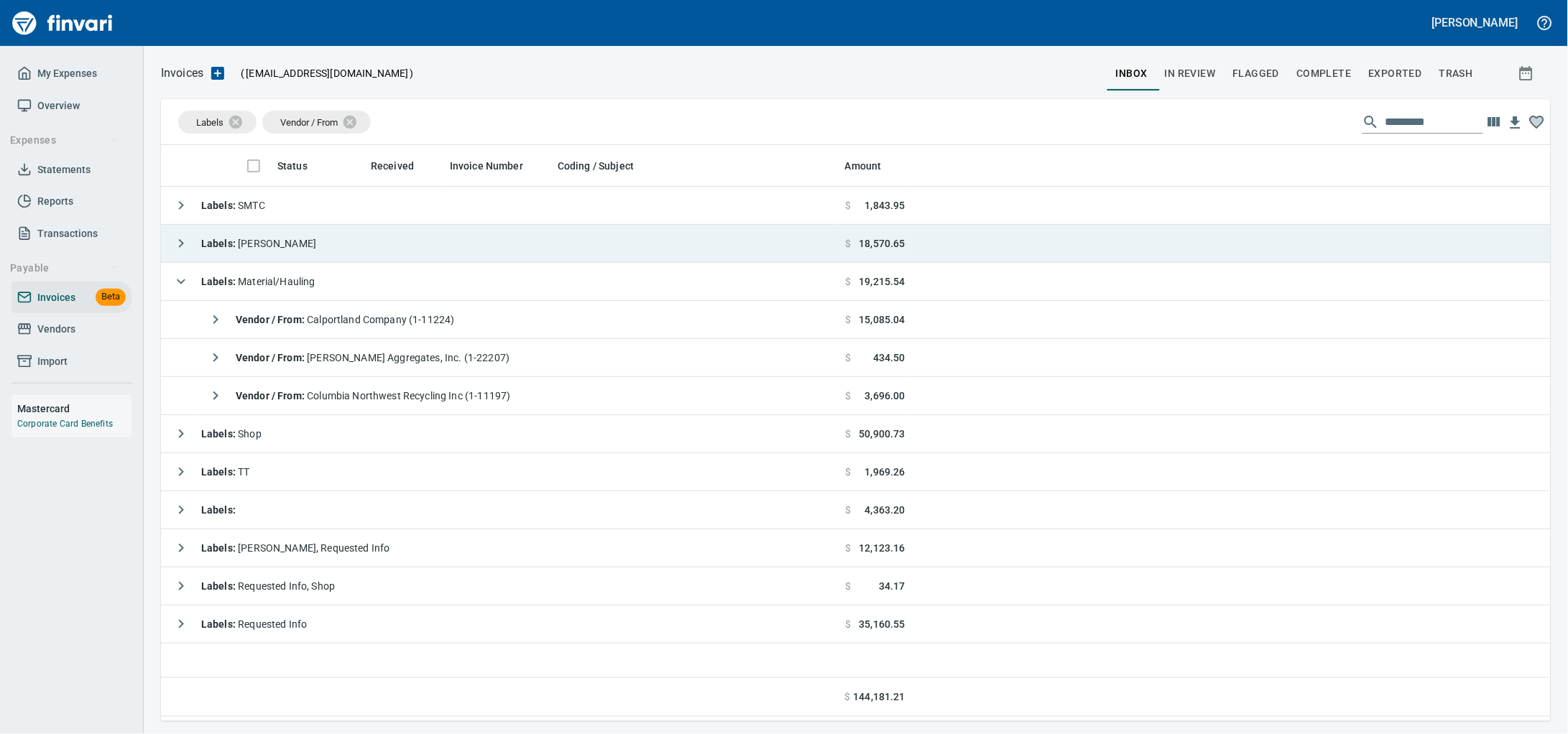
click at [337, 254] on td "Labels : [PERSON_NAME]" at bounding box center [500, 244] width 679 height 38
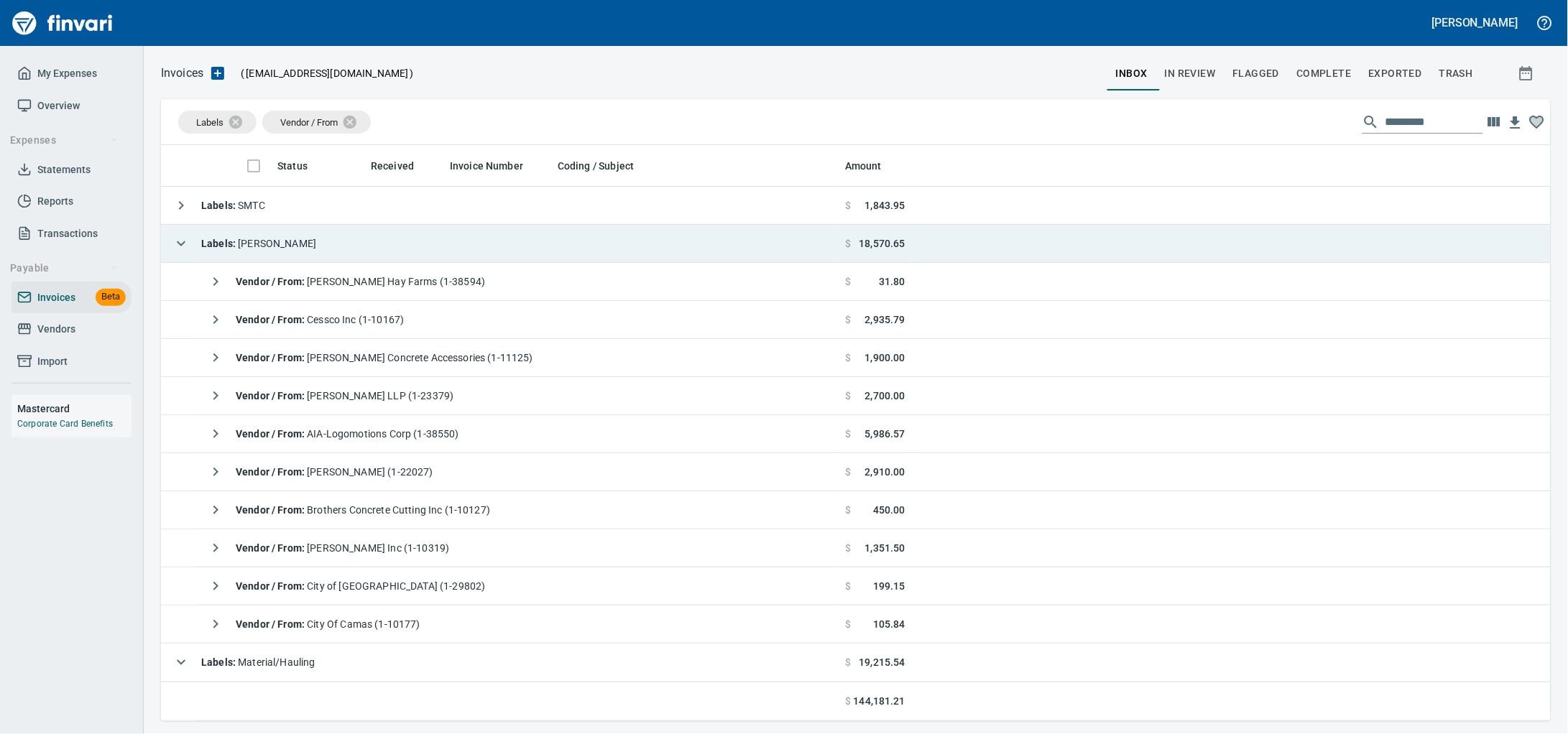
click at [337, 254] on td "Labels : [PERSON_NAME]" at bounding box center [500, 244] width 679 height 38
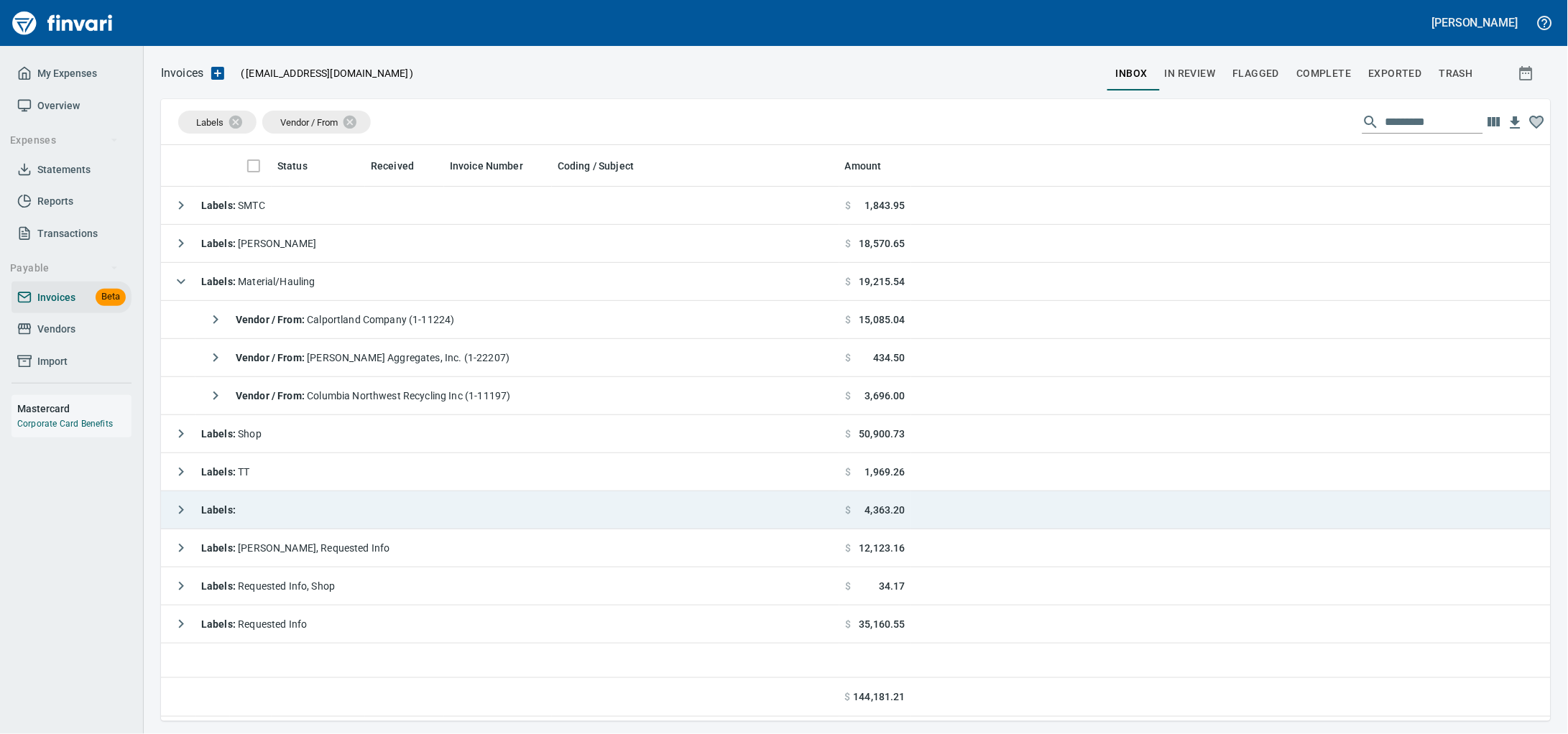
click at [314, 512] on td "Labels :" at bounding box center [500, 510] width 679 height 38
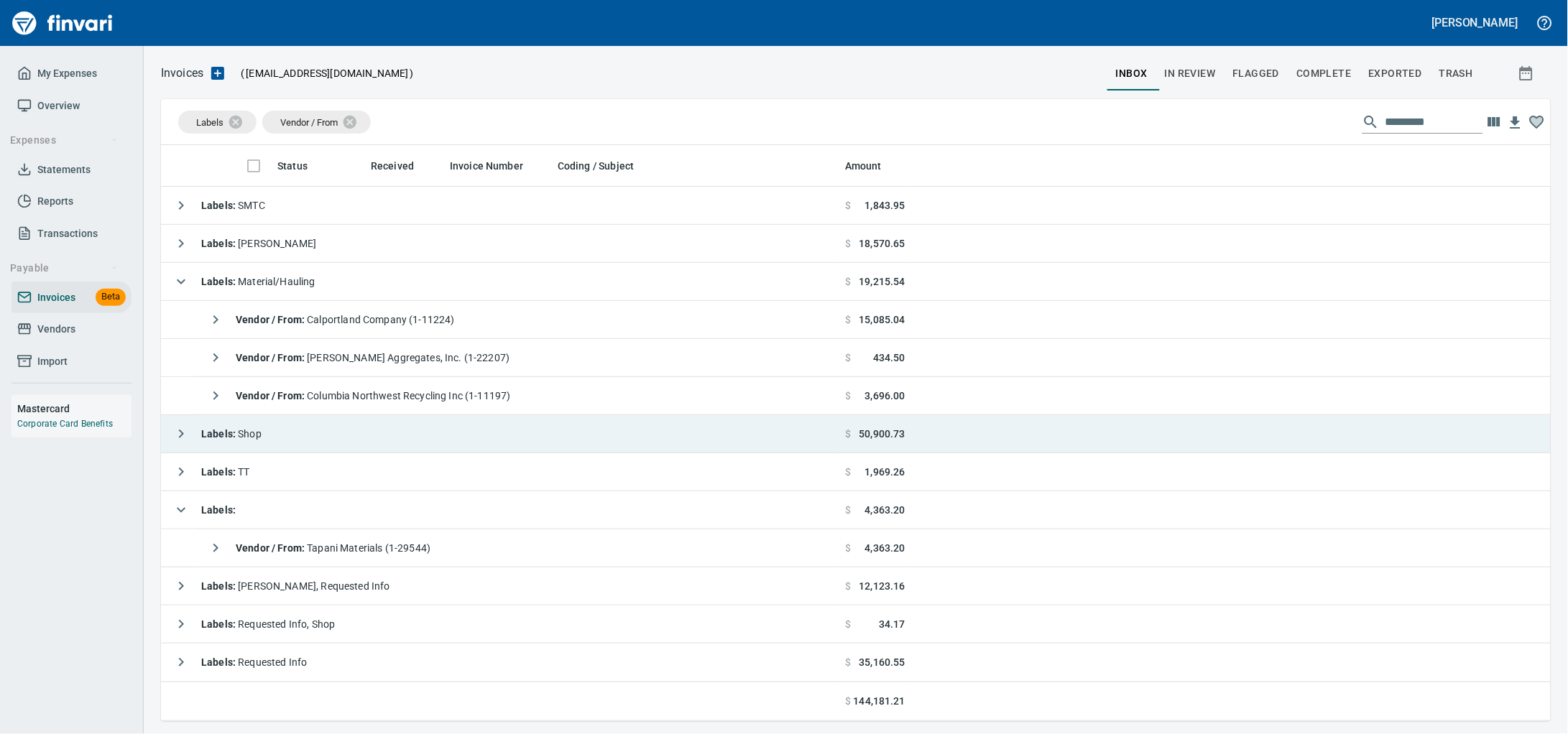
scroll to position [4, 0]
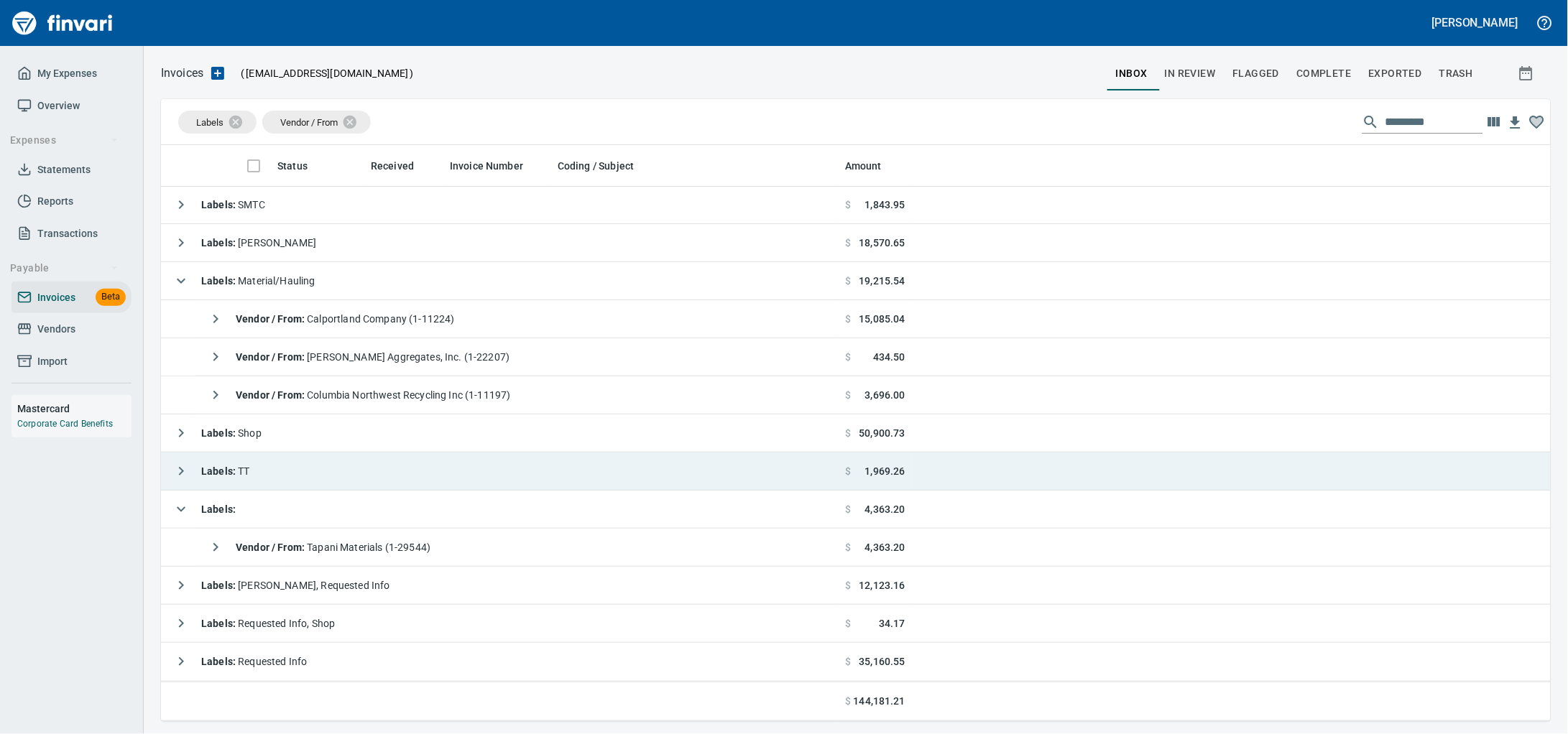
click at [376, 486] on td "Labels : TT" at bounding box center [500, 471] width 679 height 38
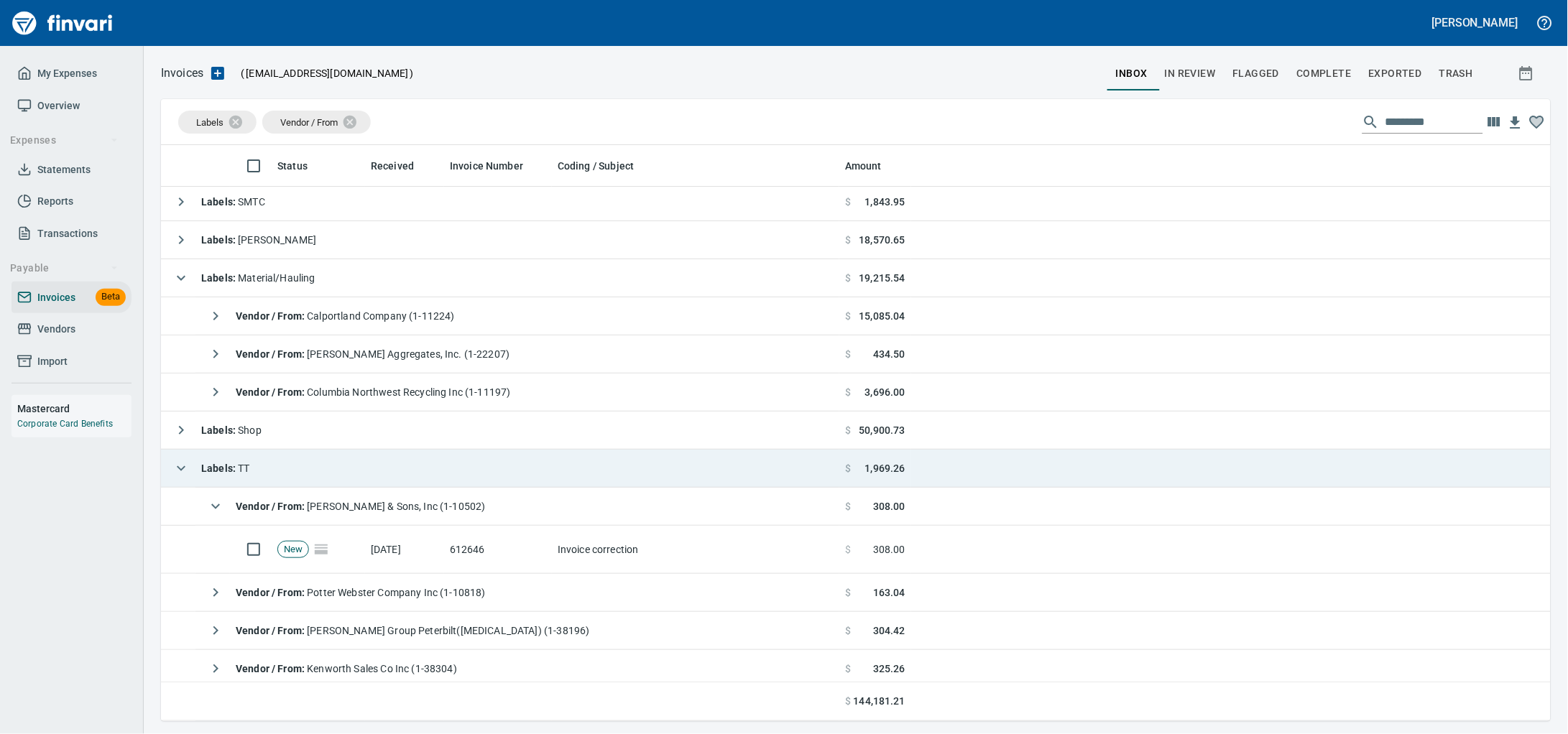
click at [368, 465] on td "Labels : TT" at bounding box center [500, 468] width 679 height 38
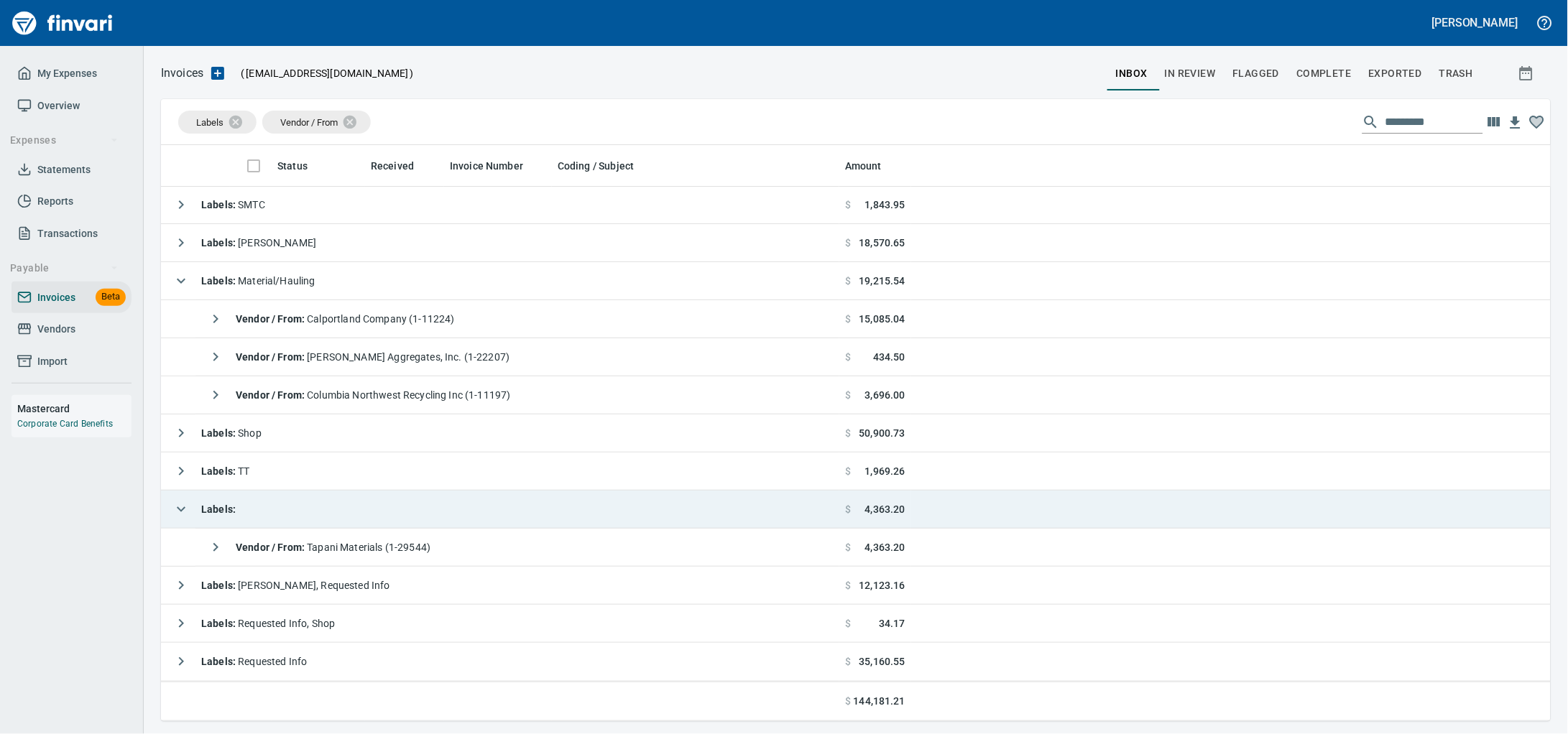
click at [355, 512] on td "Labels :" at bounding box center [500, 510] width 679 height 38
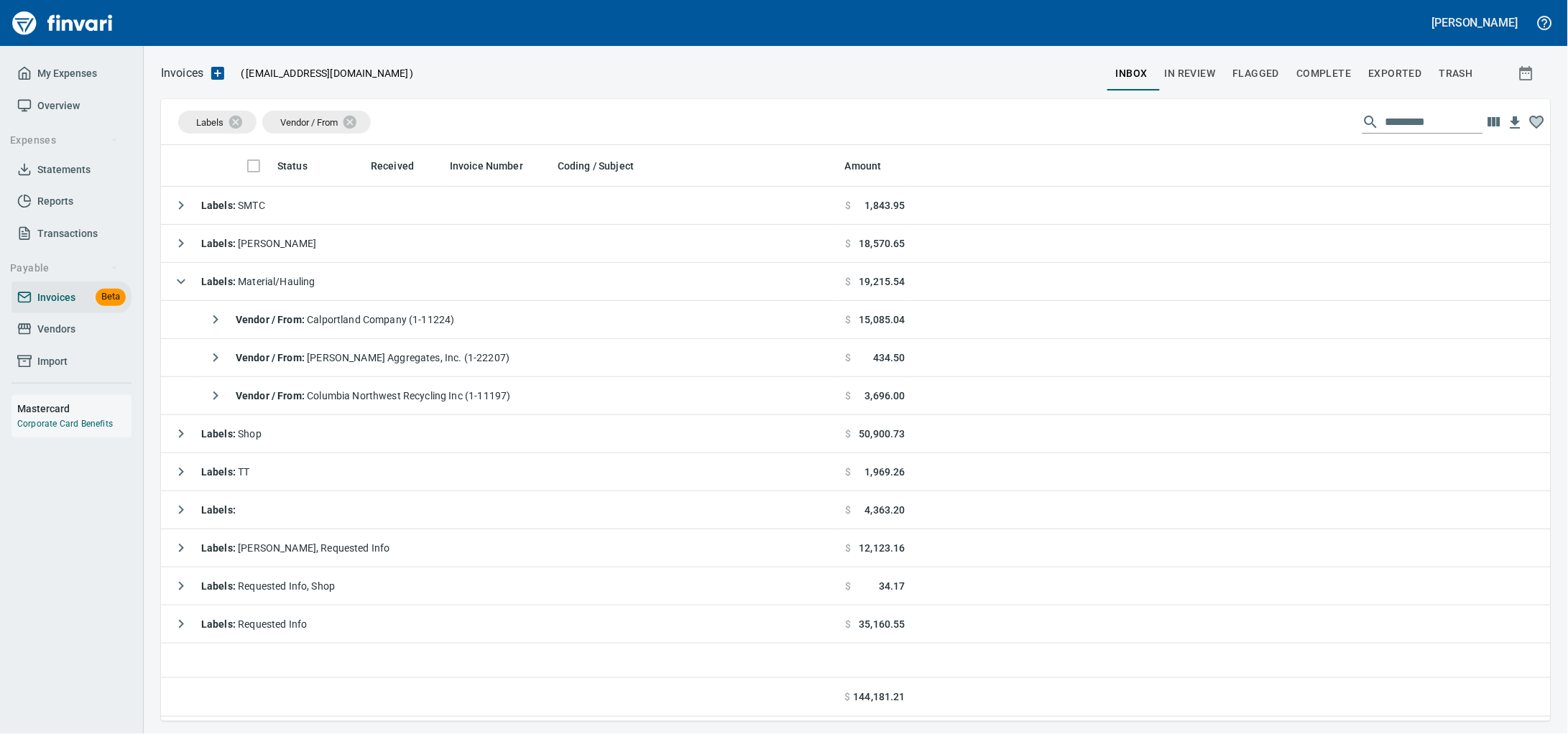
scroll to position [0, 0]
click at [35, 338] on span "Vendors" at bounding box center [72, 329] width 109 height 18
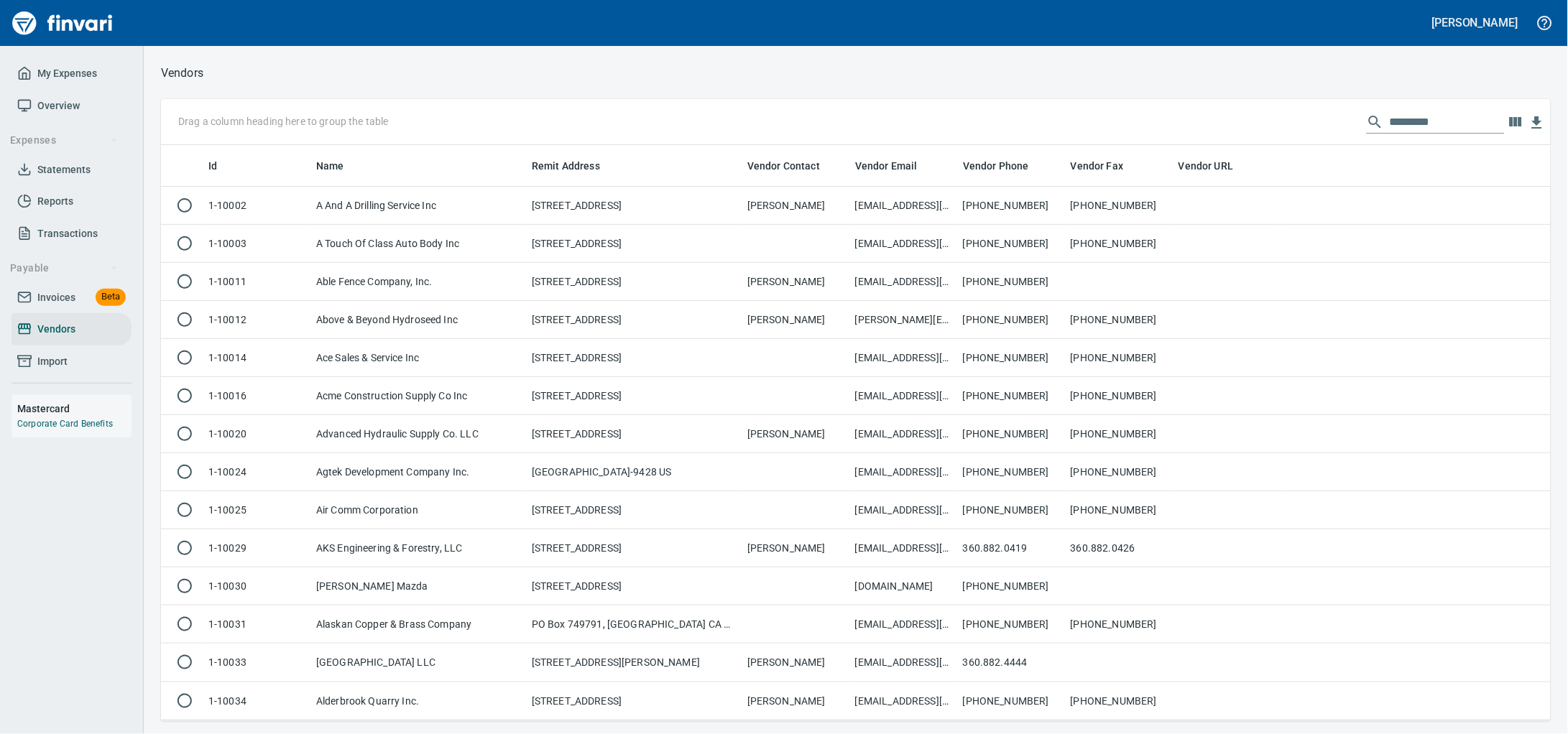
scroll to position [563, 1362]
click at [1411, 122] on input "text" at bounding box center [1447, 122] width 115 height 23
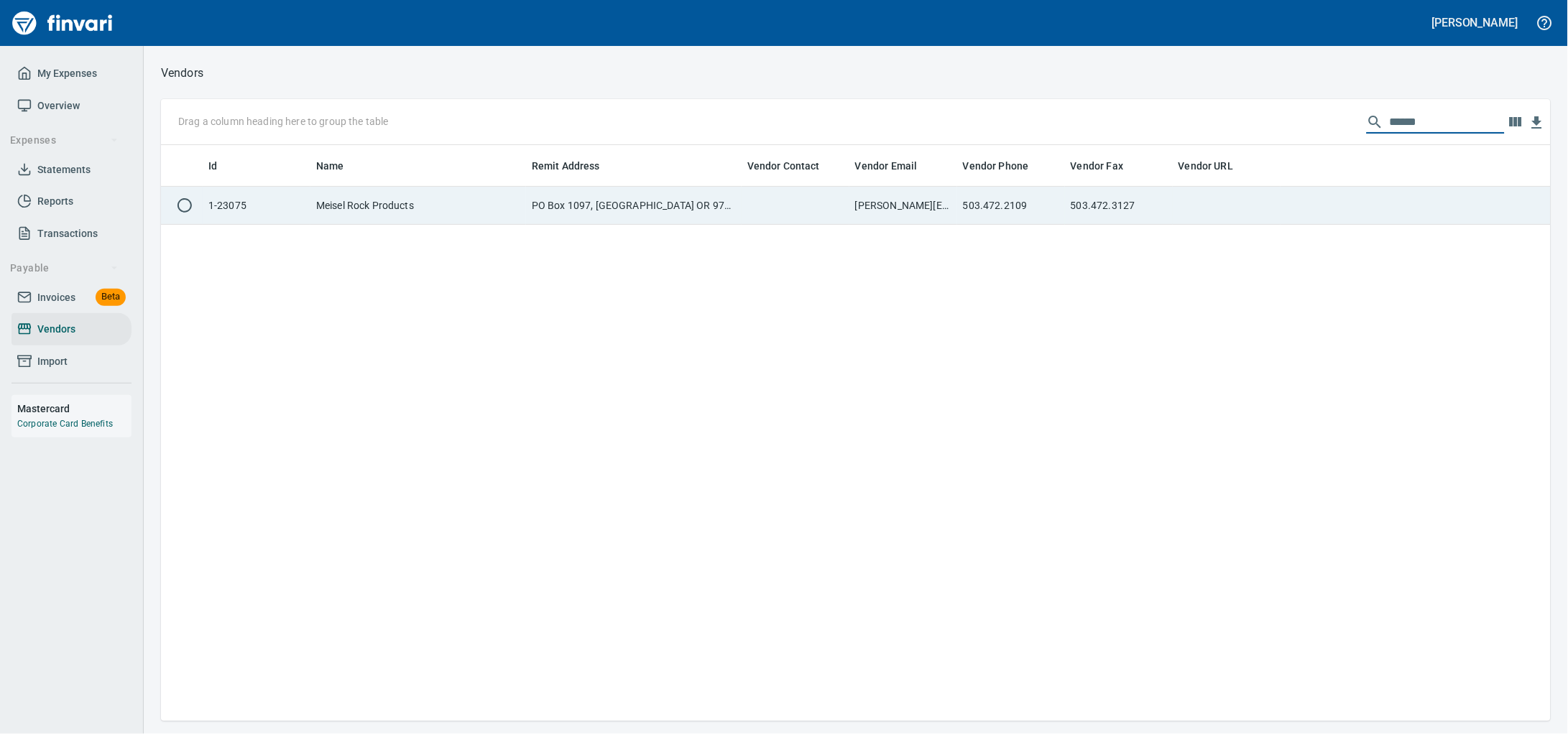
type input "******"
click at [201, 217] on td at bounding box center [182, 206] width 42 height 38
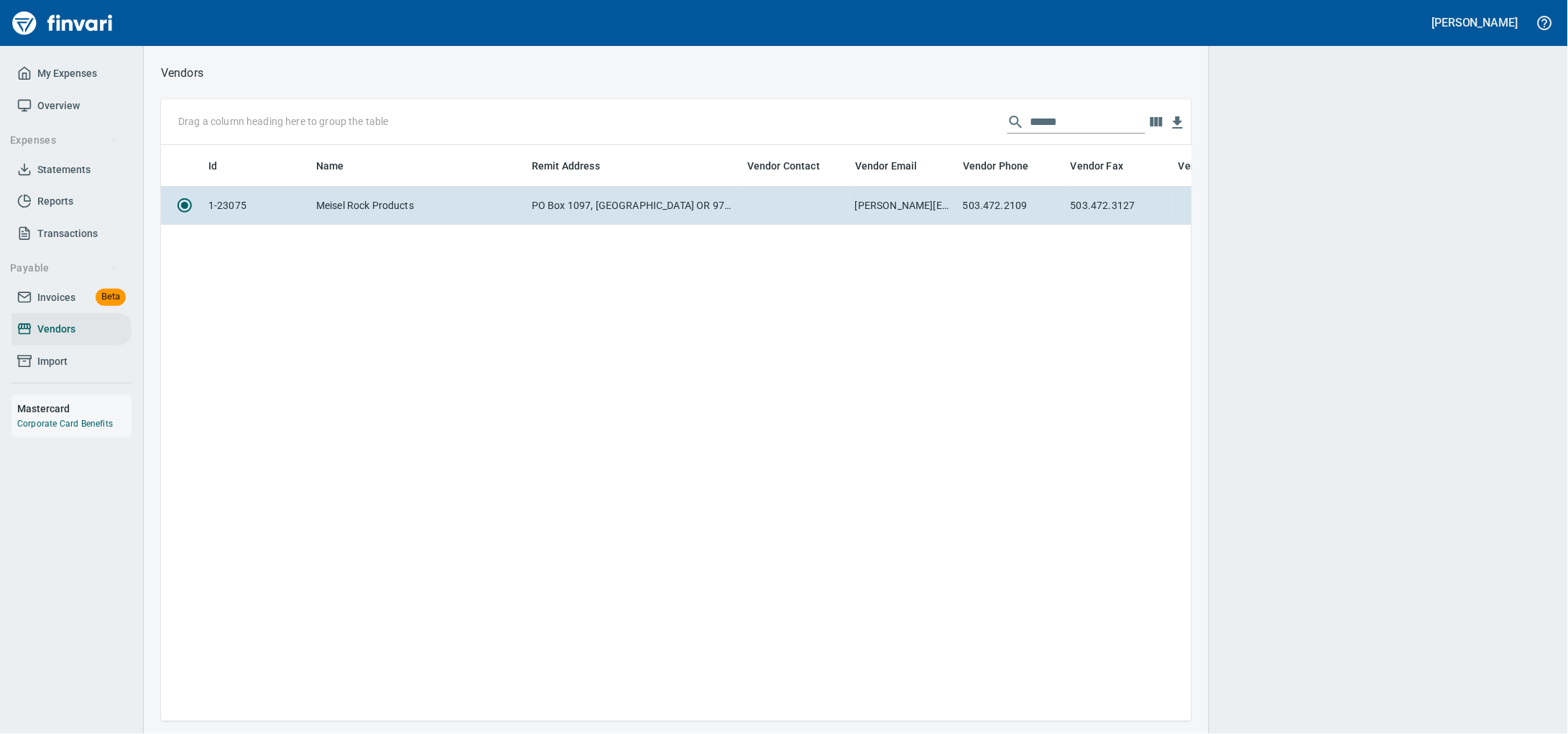
scroll to position [549, 1017]
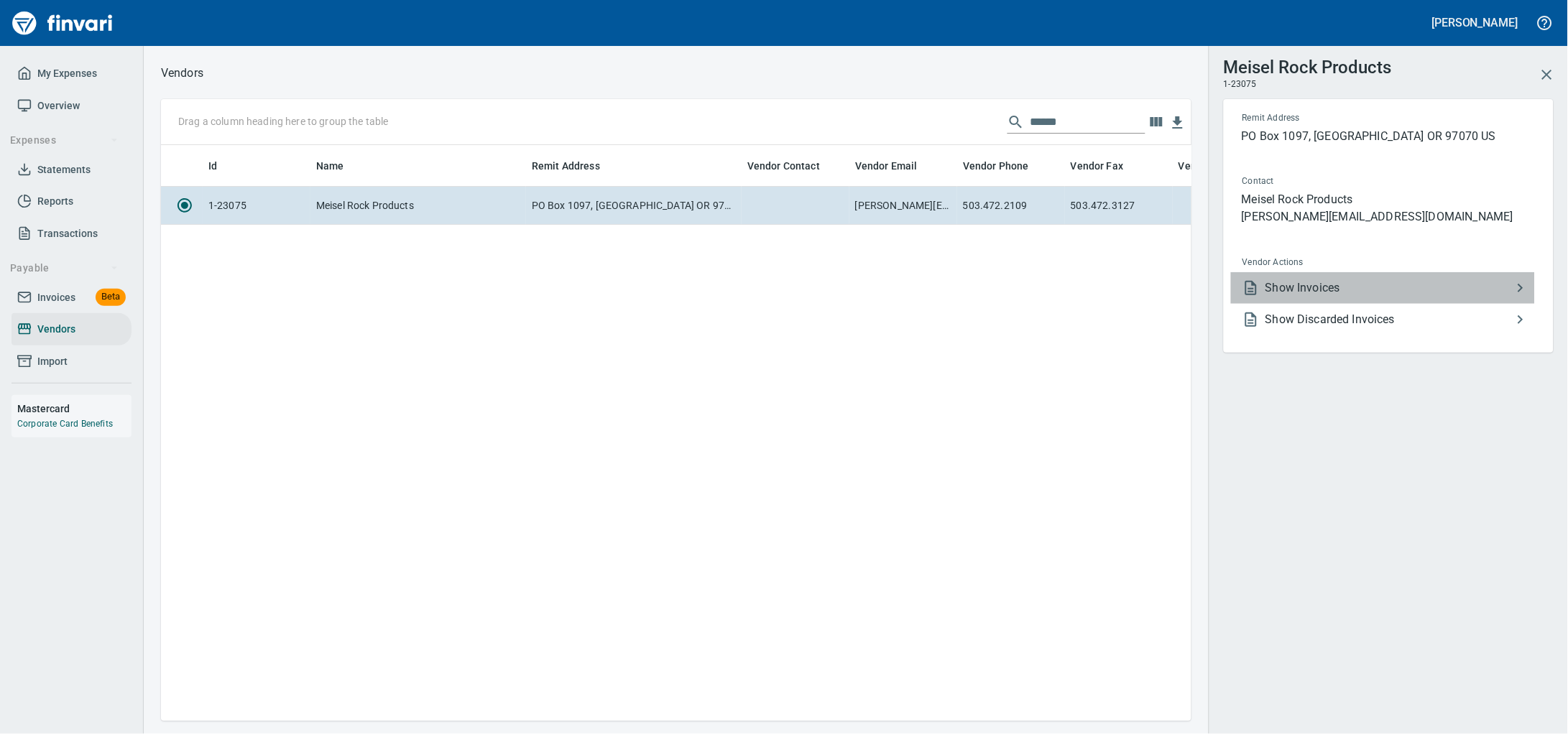
click at [1360, 293] on li "Show Invoices" at bounding box center [1383, 288] width 304 height 32
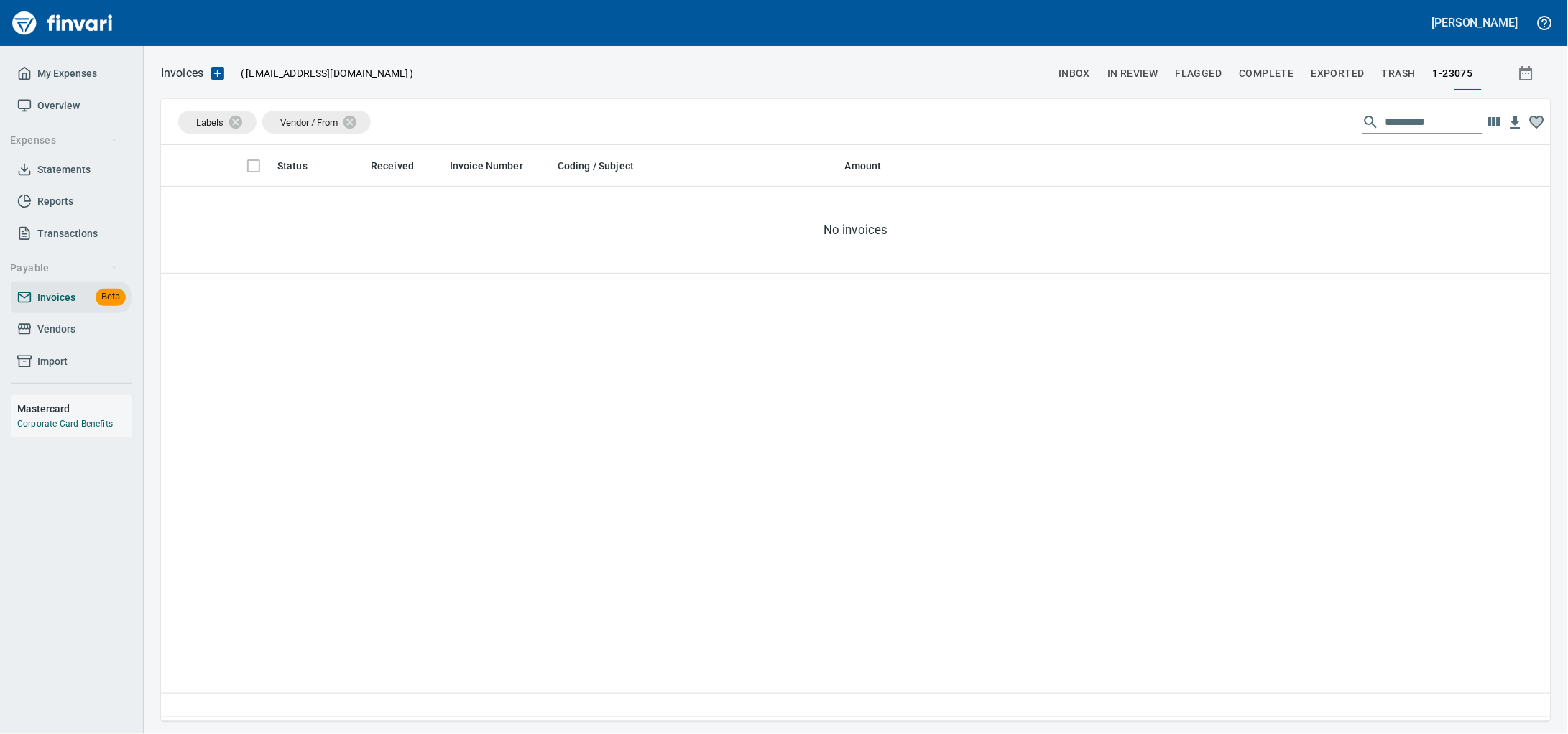
scroll to position [563, 1362]
click at [59, 338] on span "Vendors" at bounding box center [56, 329] width 38 height 18
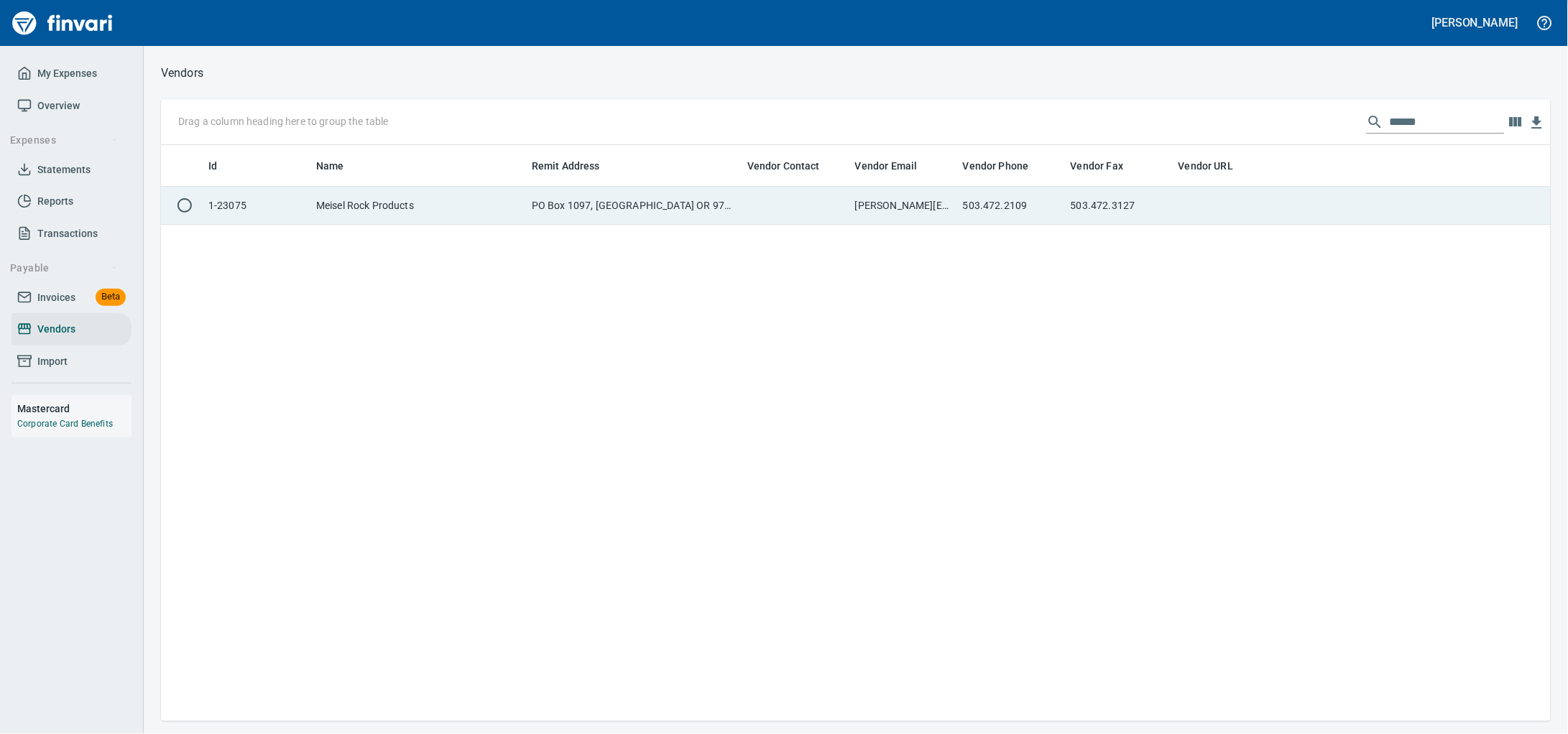
scroll to position [563, 1362]
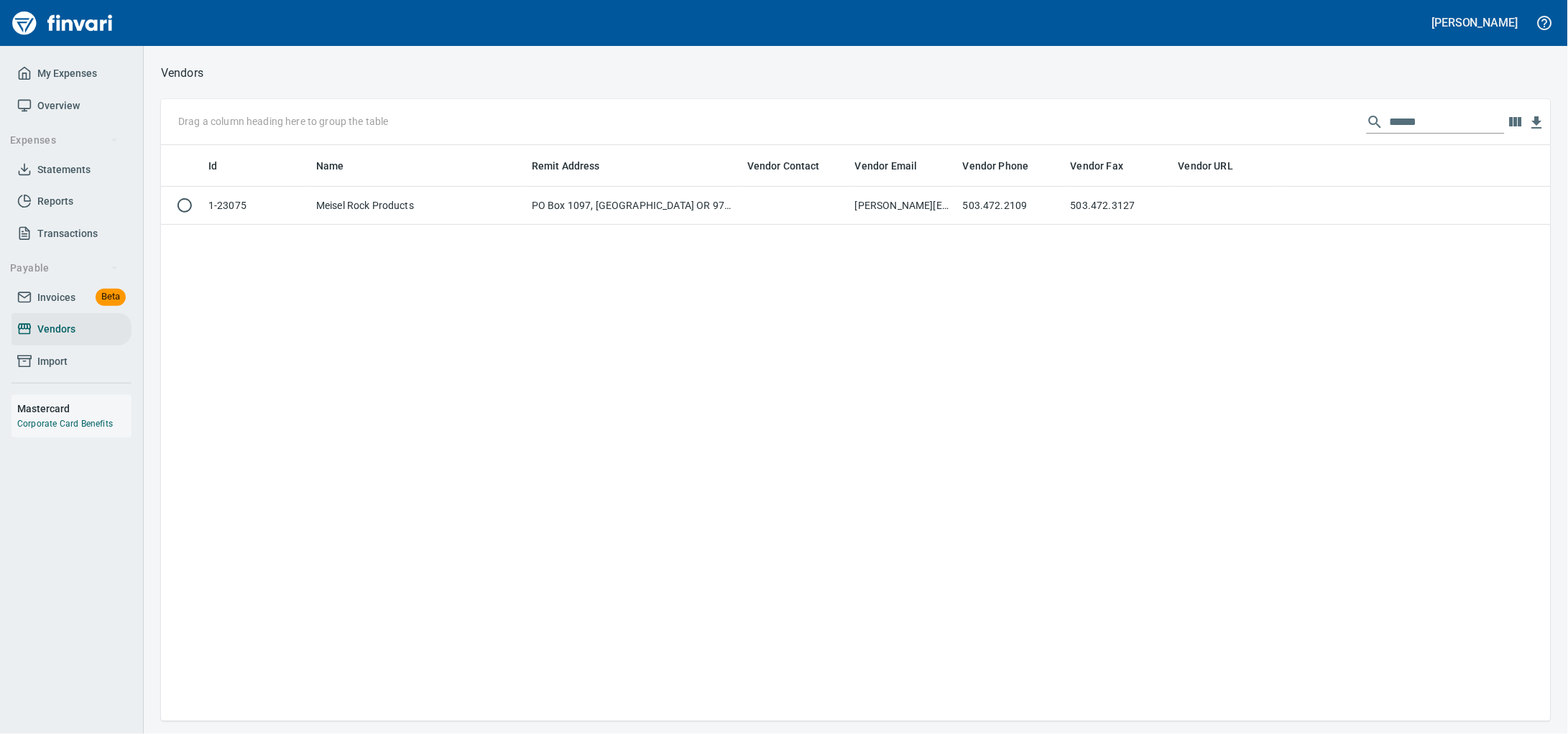
drag, startPoint x: 1431, startPoint y: 118, endPoint x: 938, endPoint y: 119, distance: 493.0
click at [938, 119] on div "Drag a column heading here to group the table ******" at bounding box center [855, 122] width 1390 height 46
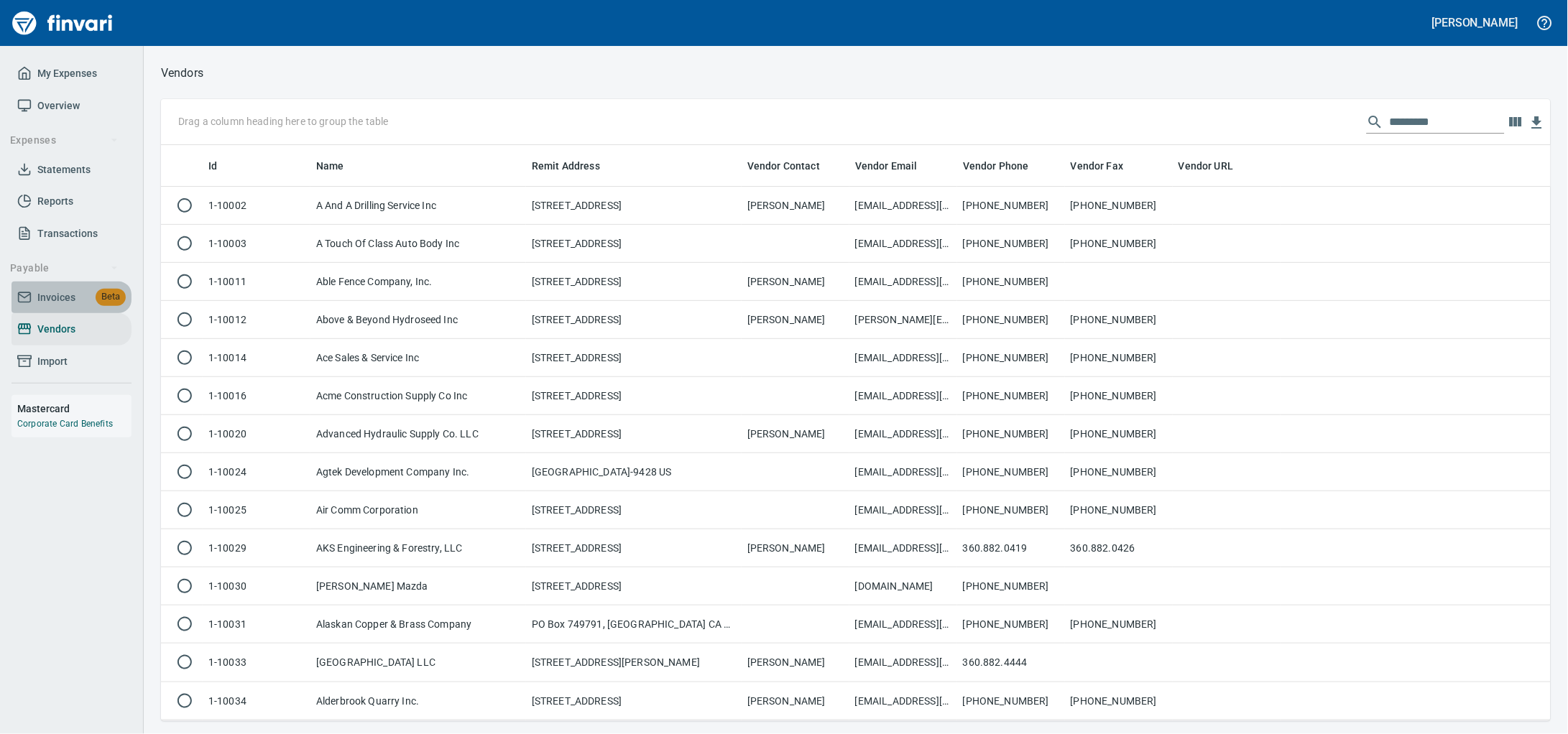
click at [71, 307] on span "Invoices" at bounding box center [56, 298] width 38 height 18
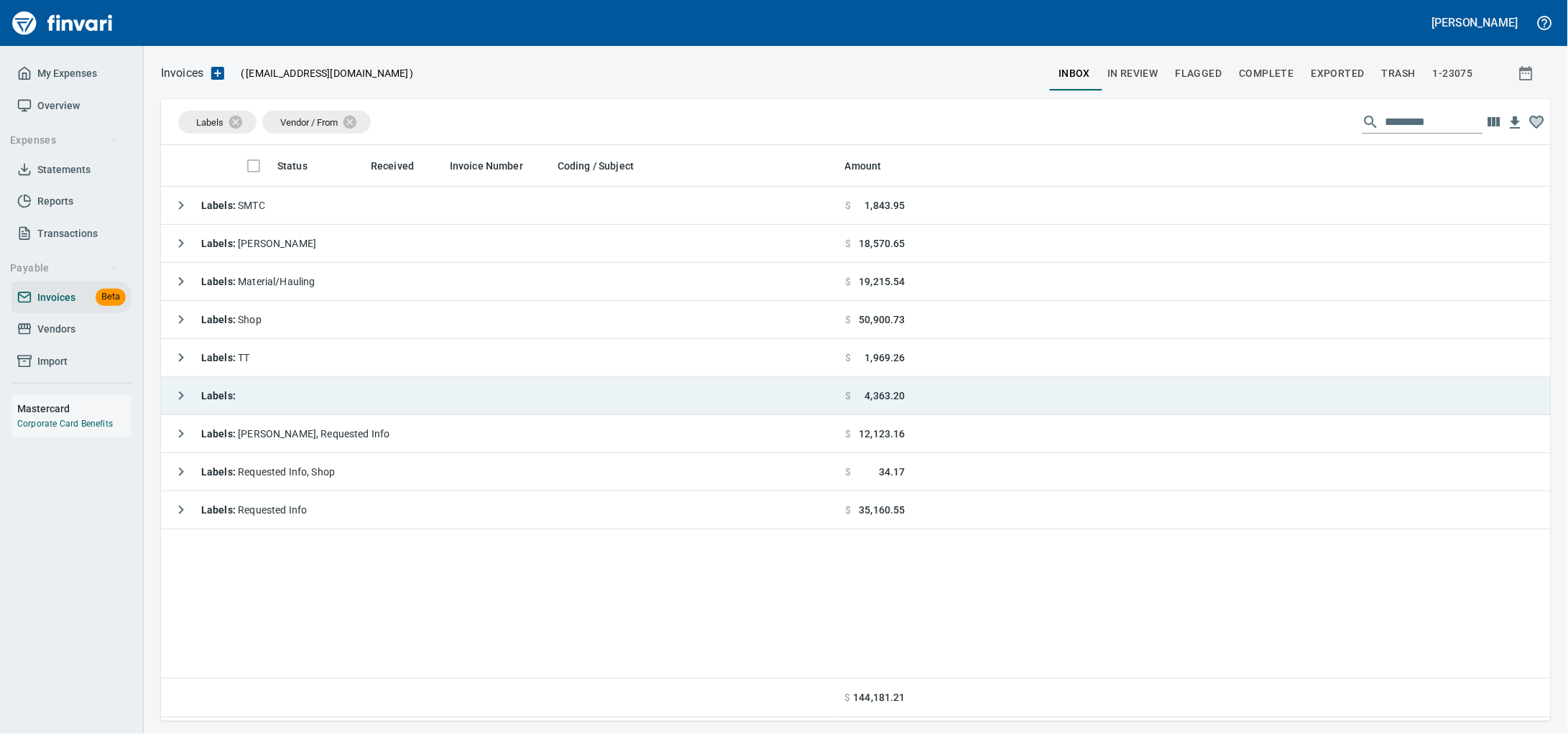
scroll to position [563, 1362]
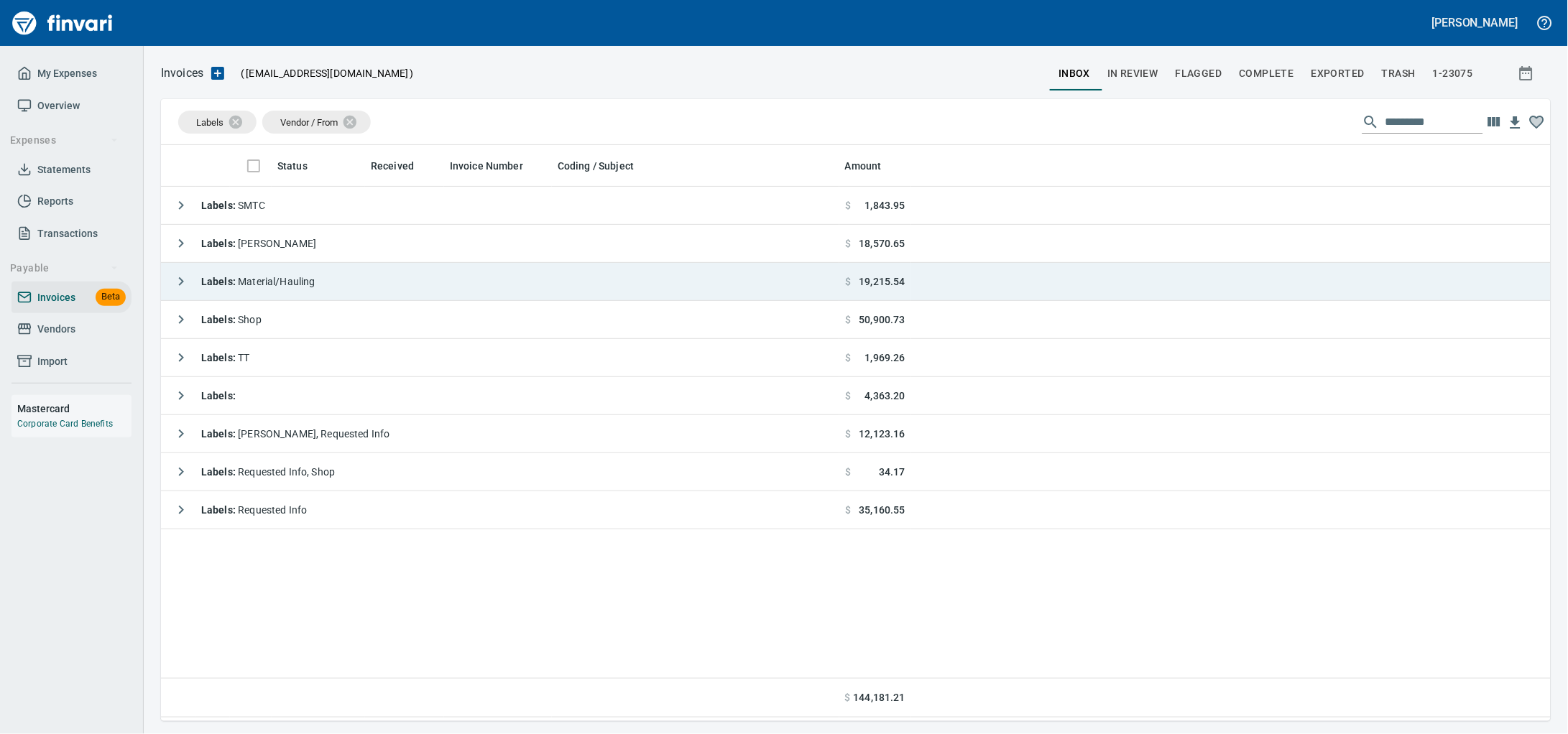
click at [343, 286] on td "Labels : Material/Hauling" at bounding box center [500, 282] width 679 height 38
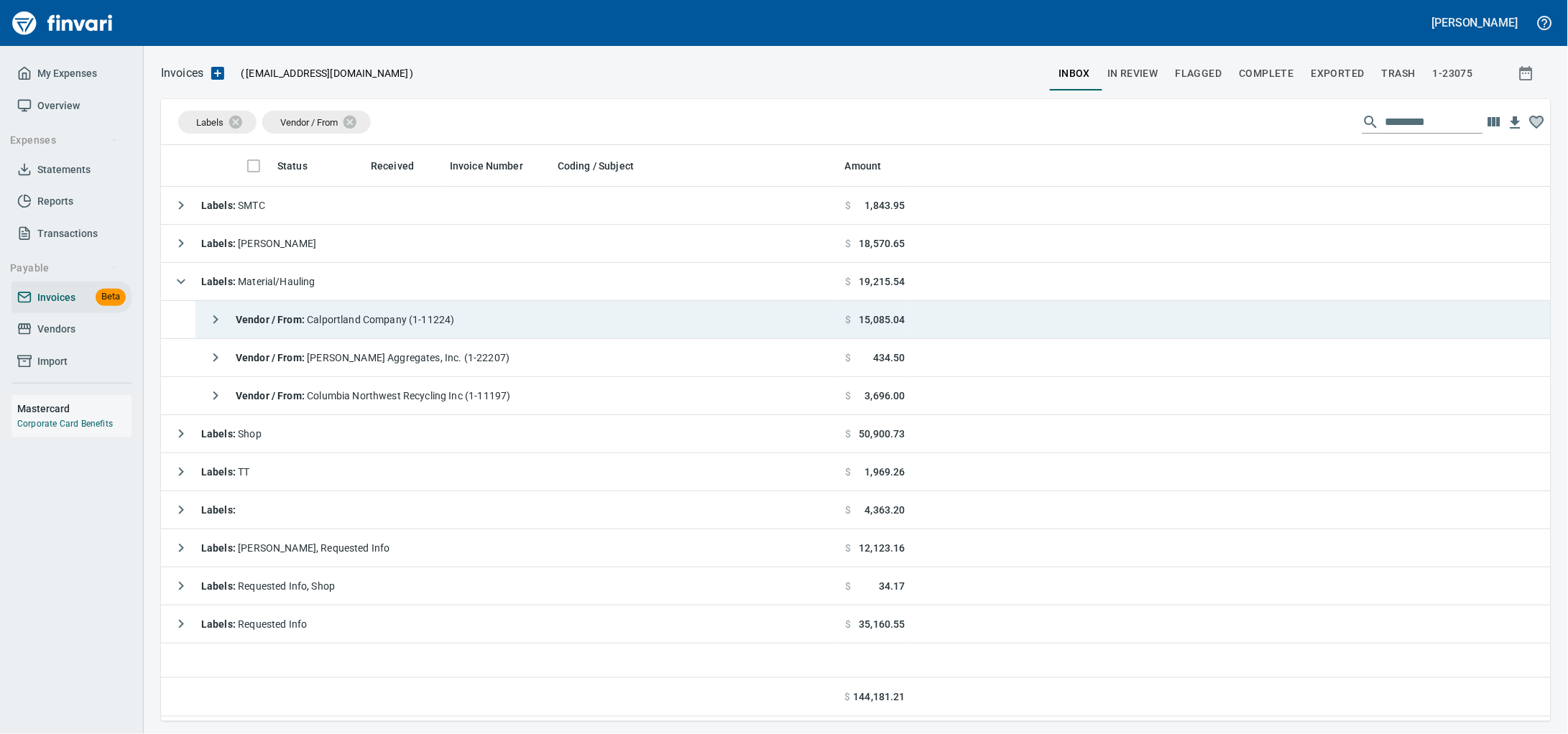
click at [494, 319] on td "Vendor / From : Calportland Company (1-11224)" at bounding box center [517, 320] width 644 height 38
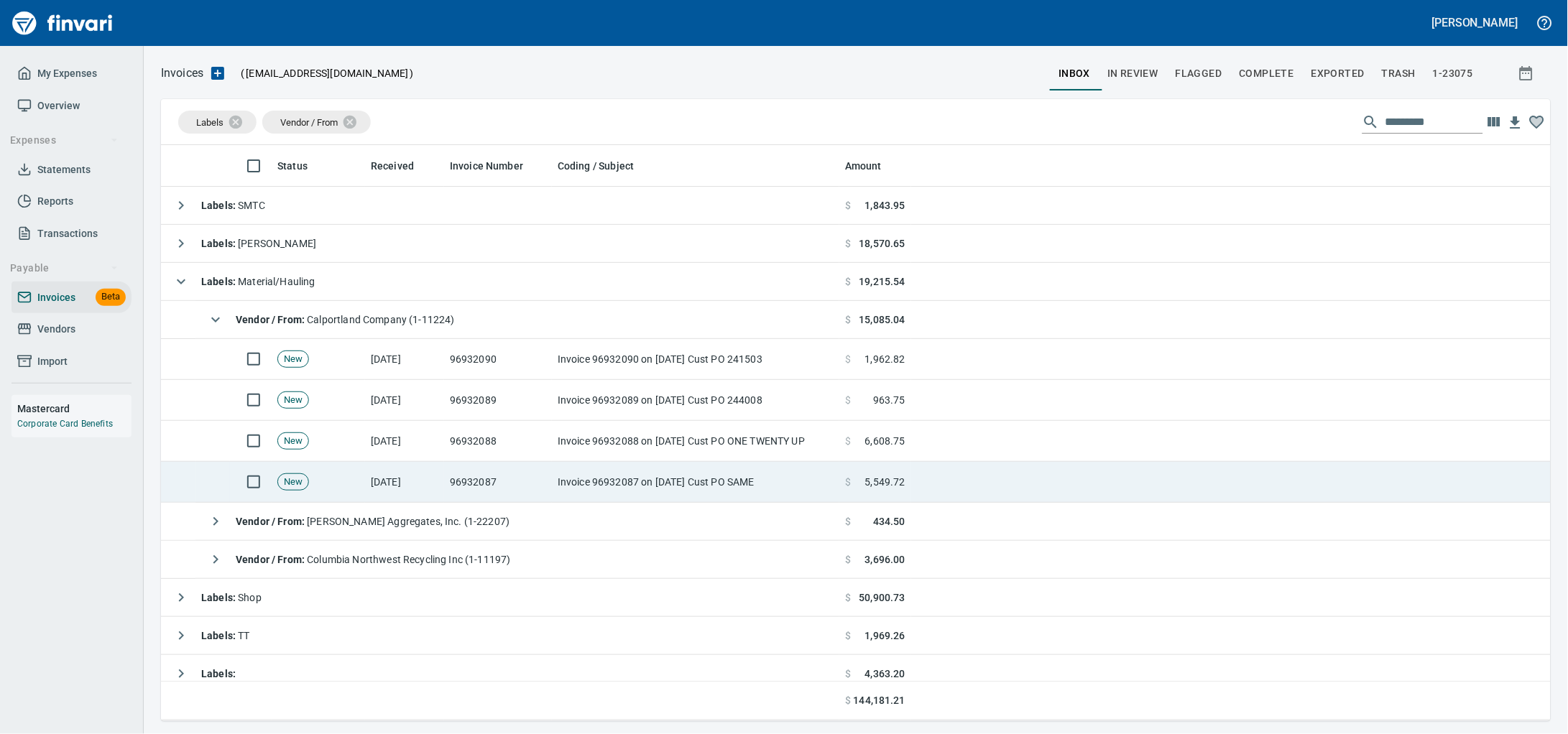
click at [474, 495] on td "96932087" at bounding box center [498, 482] width 108 height 41
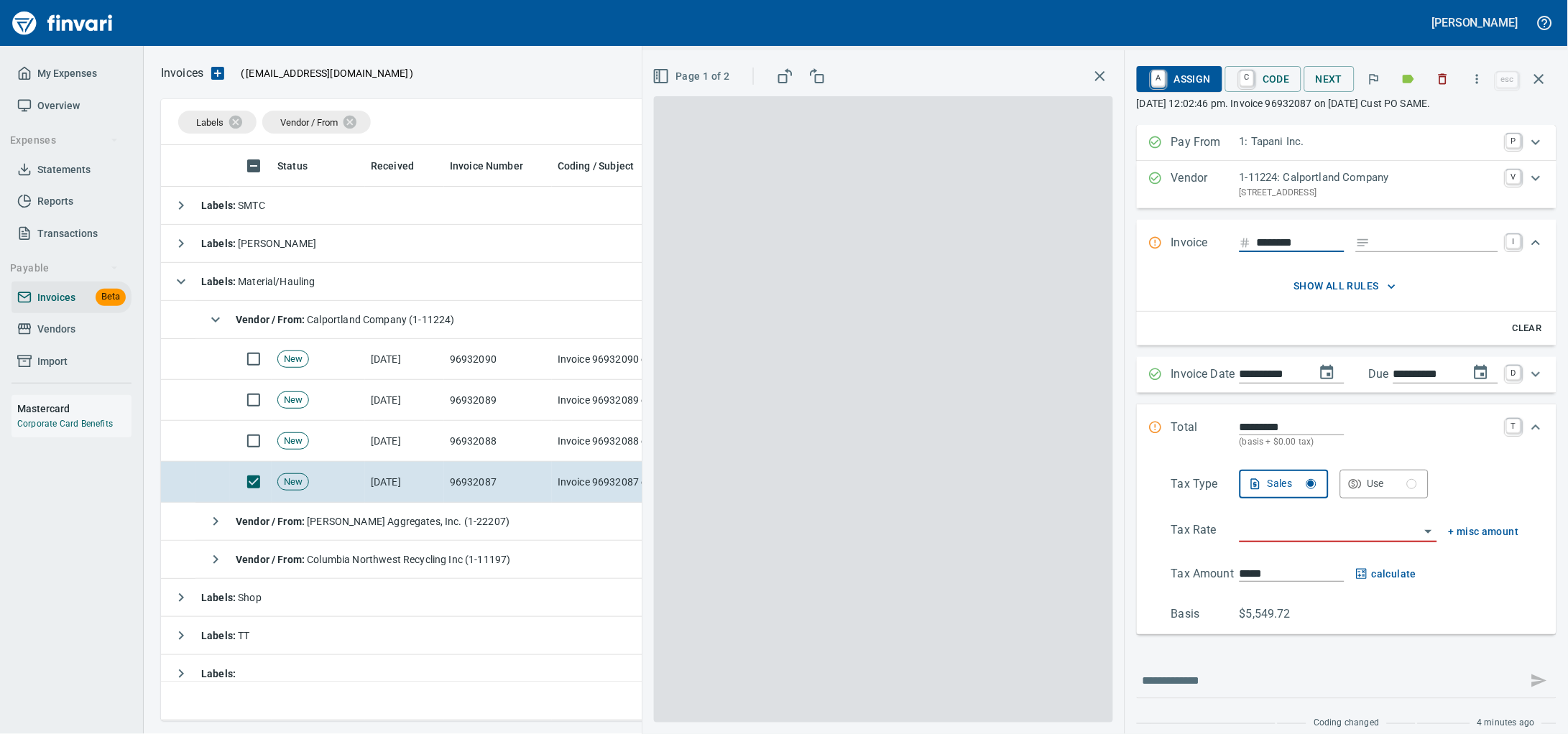
click at [1435, 83] on icon "button" at bounding box center [1443, 79] width 14 height 14
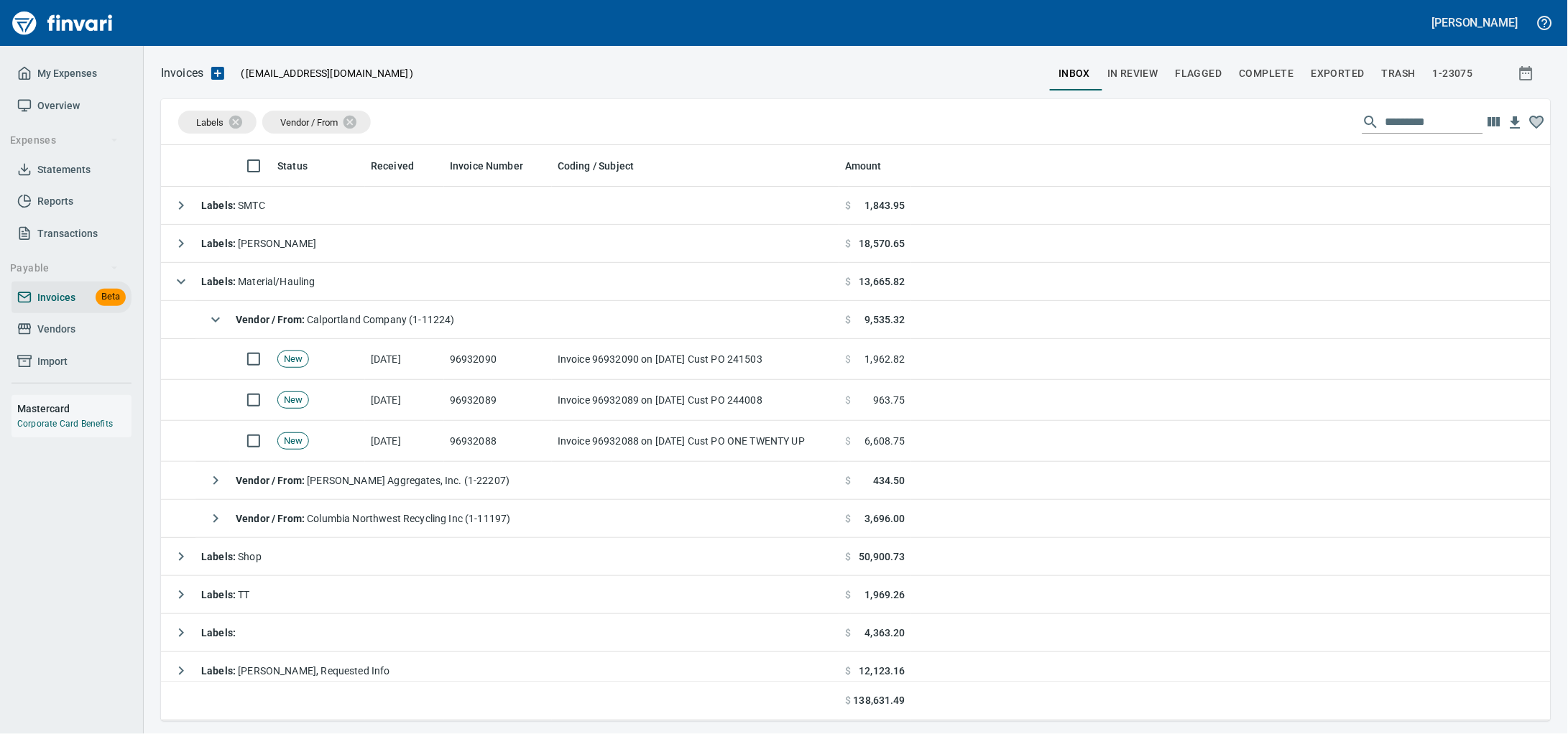
click at [339, 412] on td "New" at bounding box center [318, 400] width 93 height 41
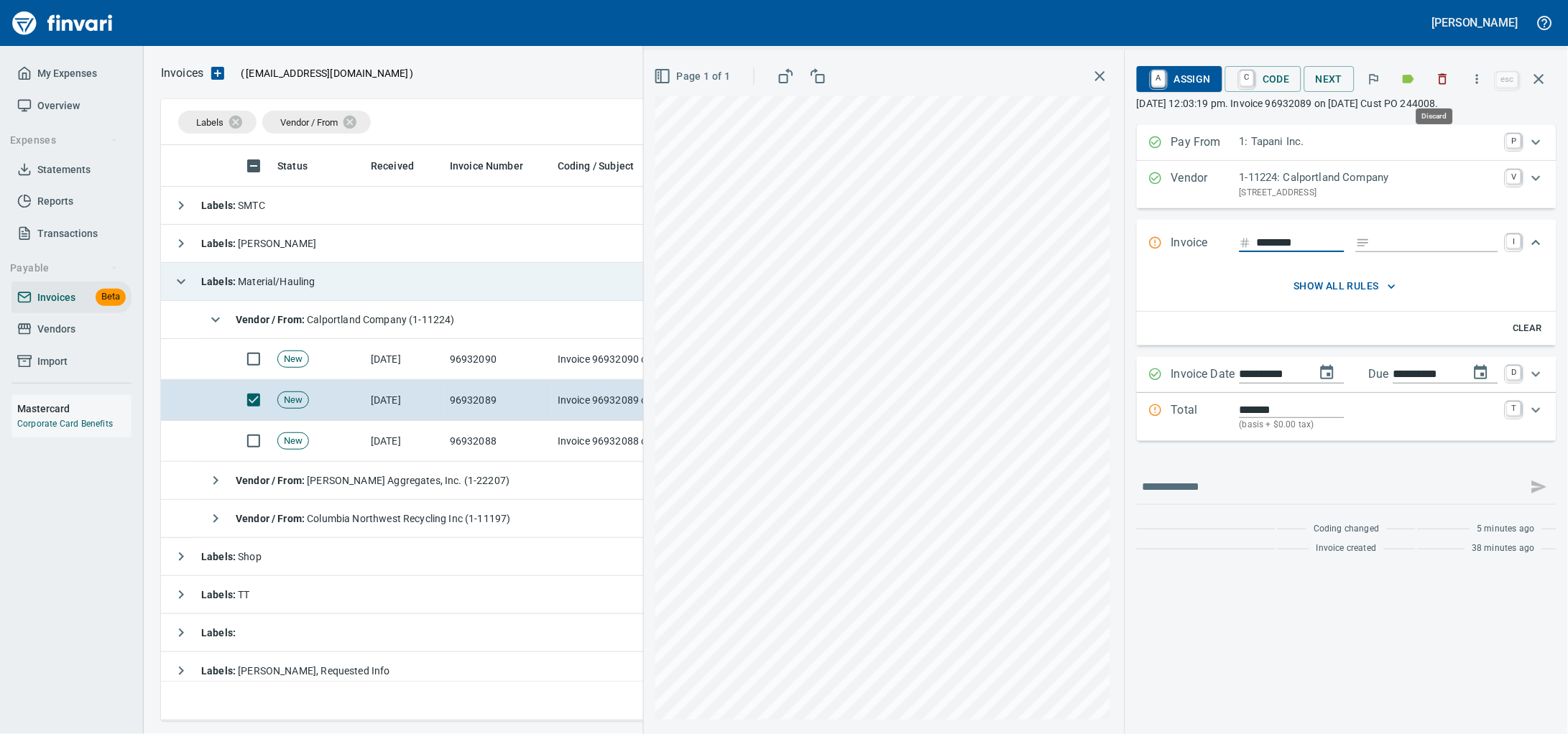
click at [1438, 74] on icon "button" at bounding box center [1443, 79] width 14 height 14
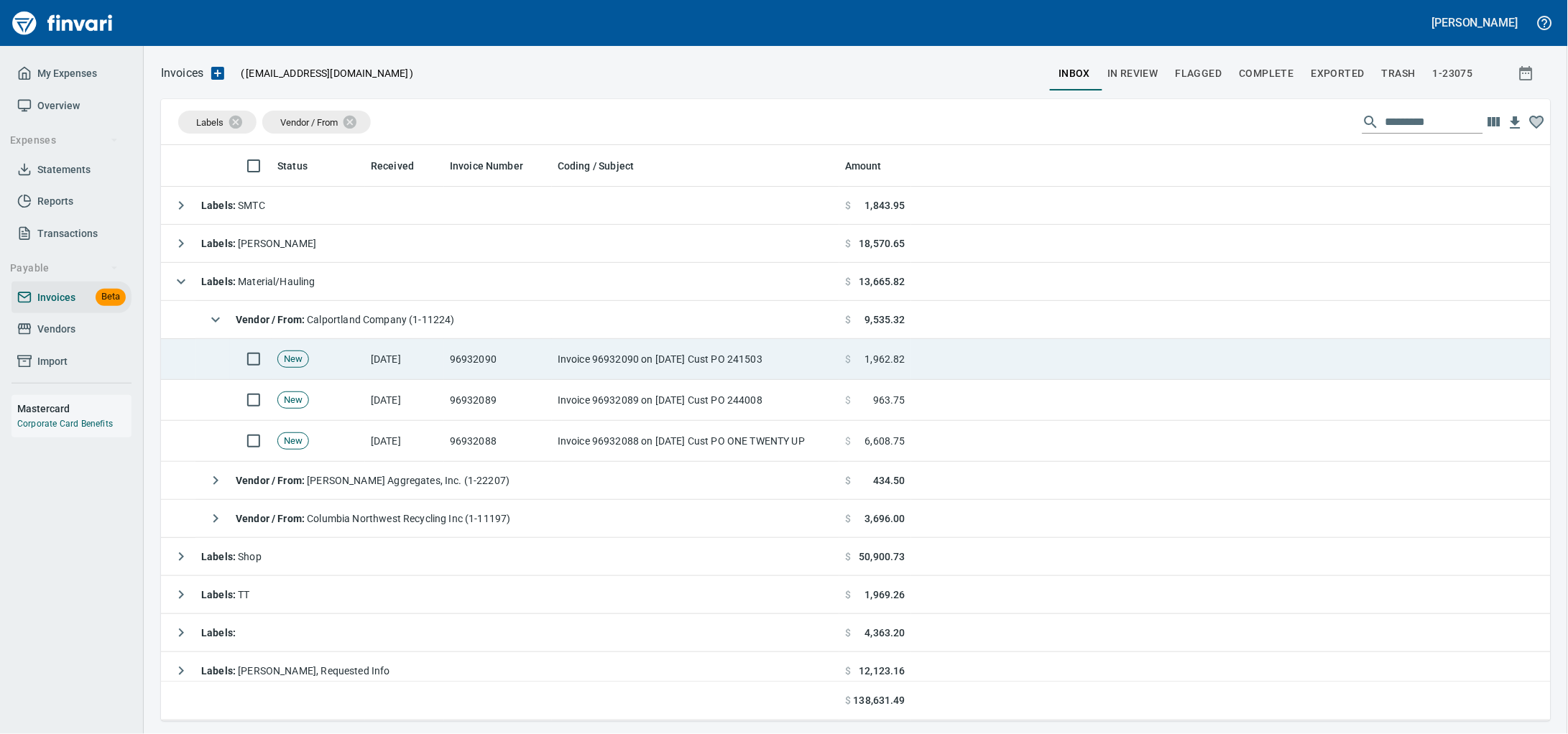
scroll to position [563, 1362]
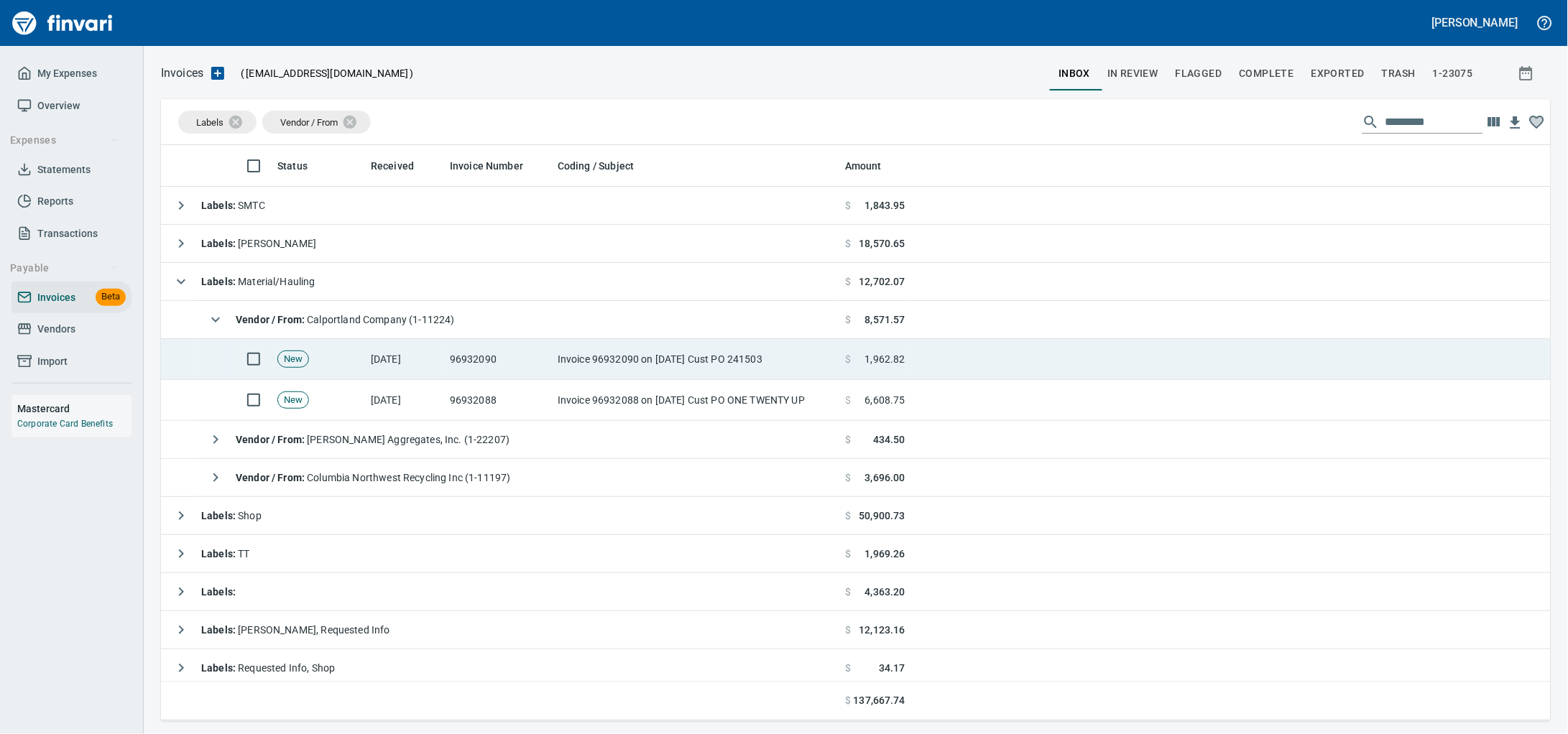
click at [776, 368] on td "Invoice 96932090 on [DATE] Cust PO 241503" at bounding box center [695, 359] width 288 height 41
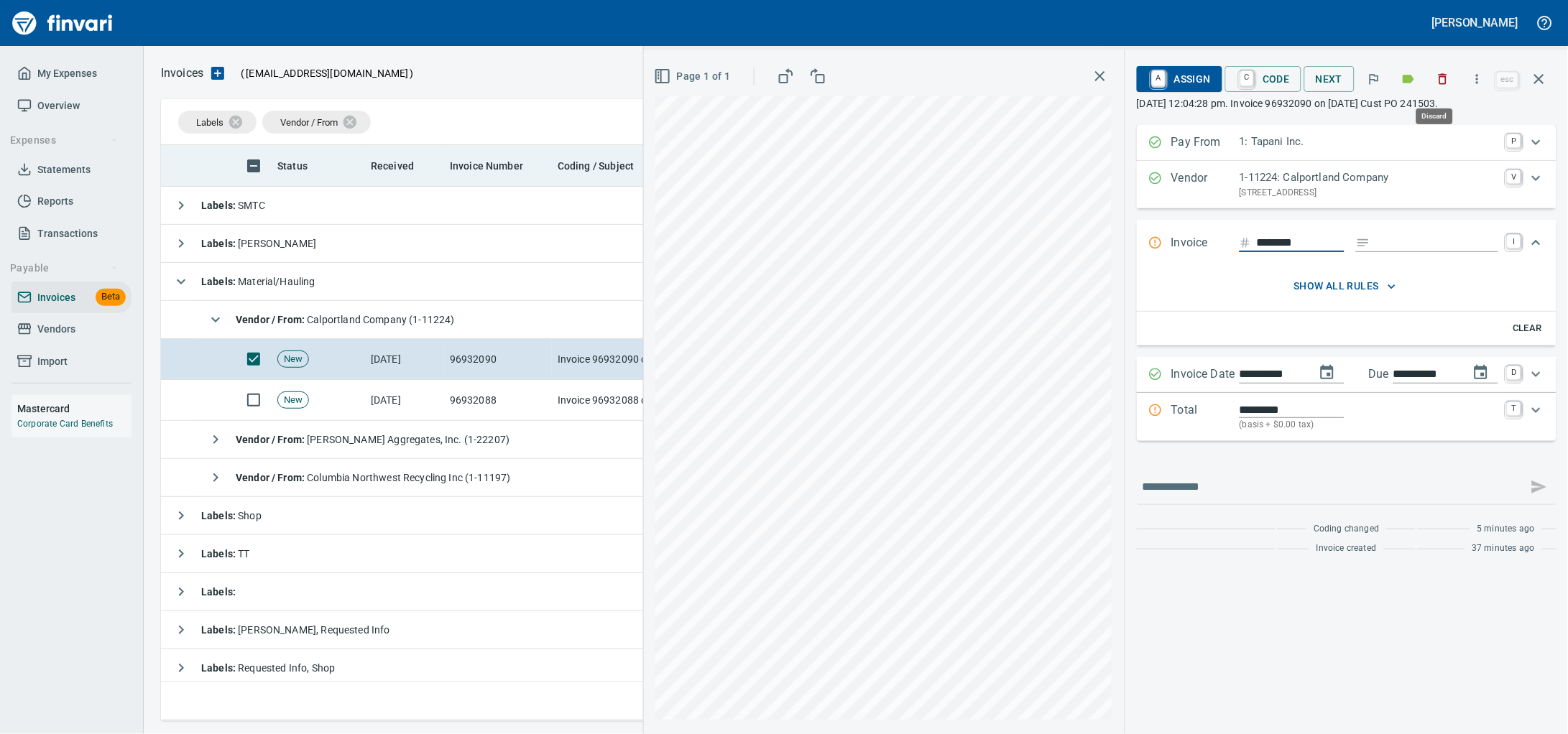
click at [1446, 76] on button "button" at bounding box center [1443, 79] width 32 height 32
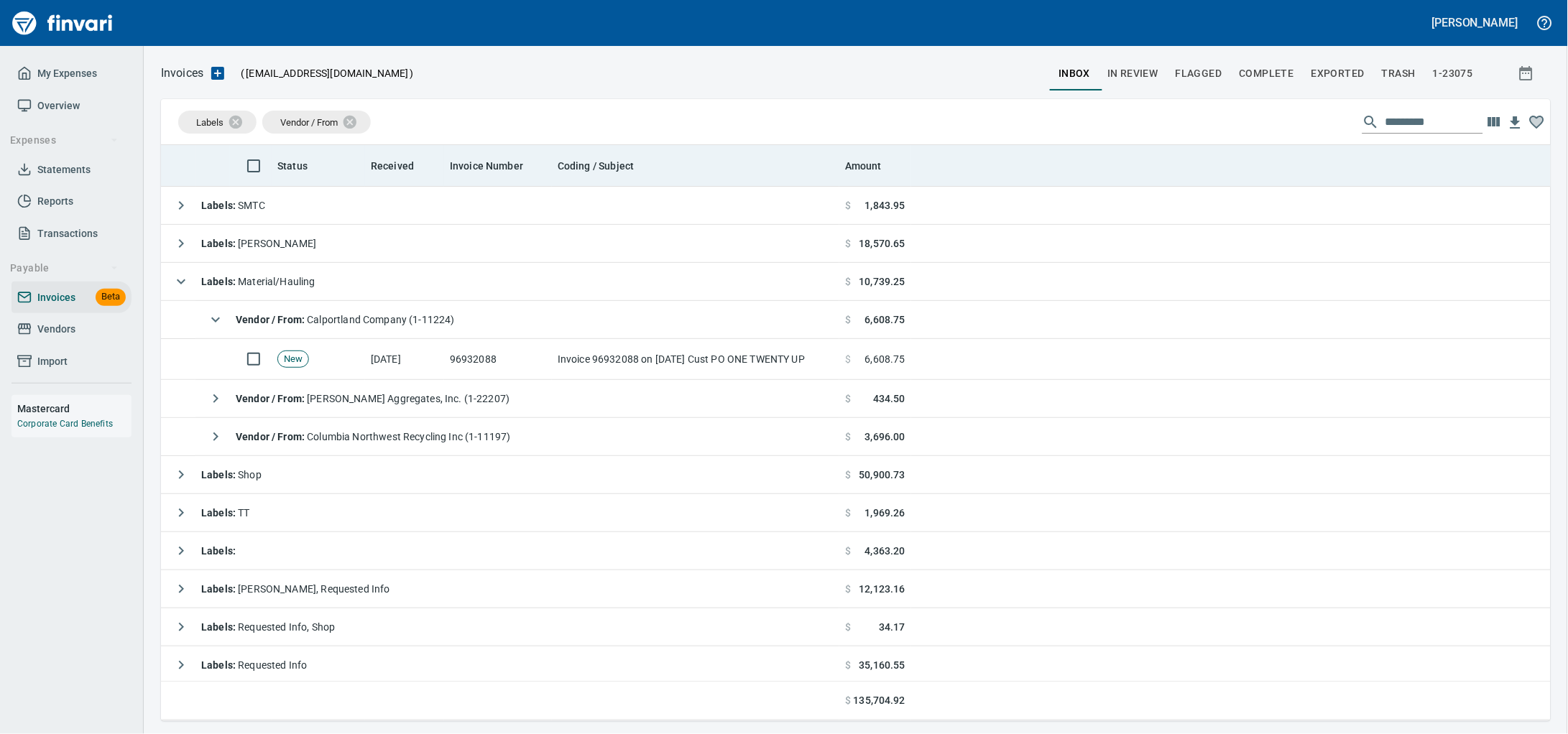
scroll to position [563, 1362]
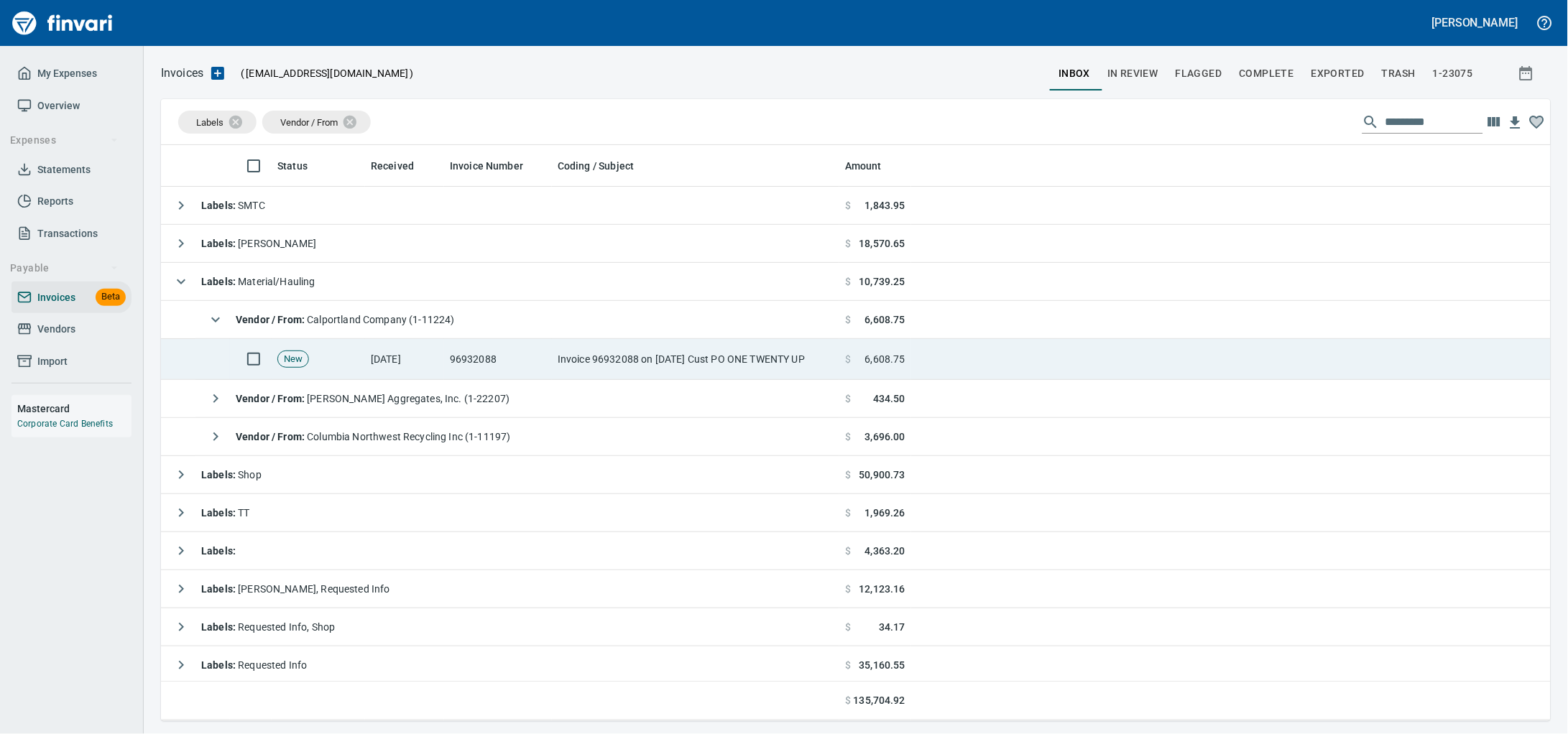
drag, startPoint x: 740, startPoint y: 358, endPoint x: 1131, endPoint y: 367, distance: 391.1
click at [740, 358] on td "Invoice 96932088 on [DATE] Cust PO ONE TWENTY UP" at bounding box center [695, 359] width 288 height 41
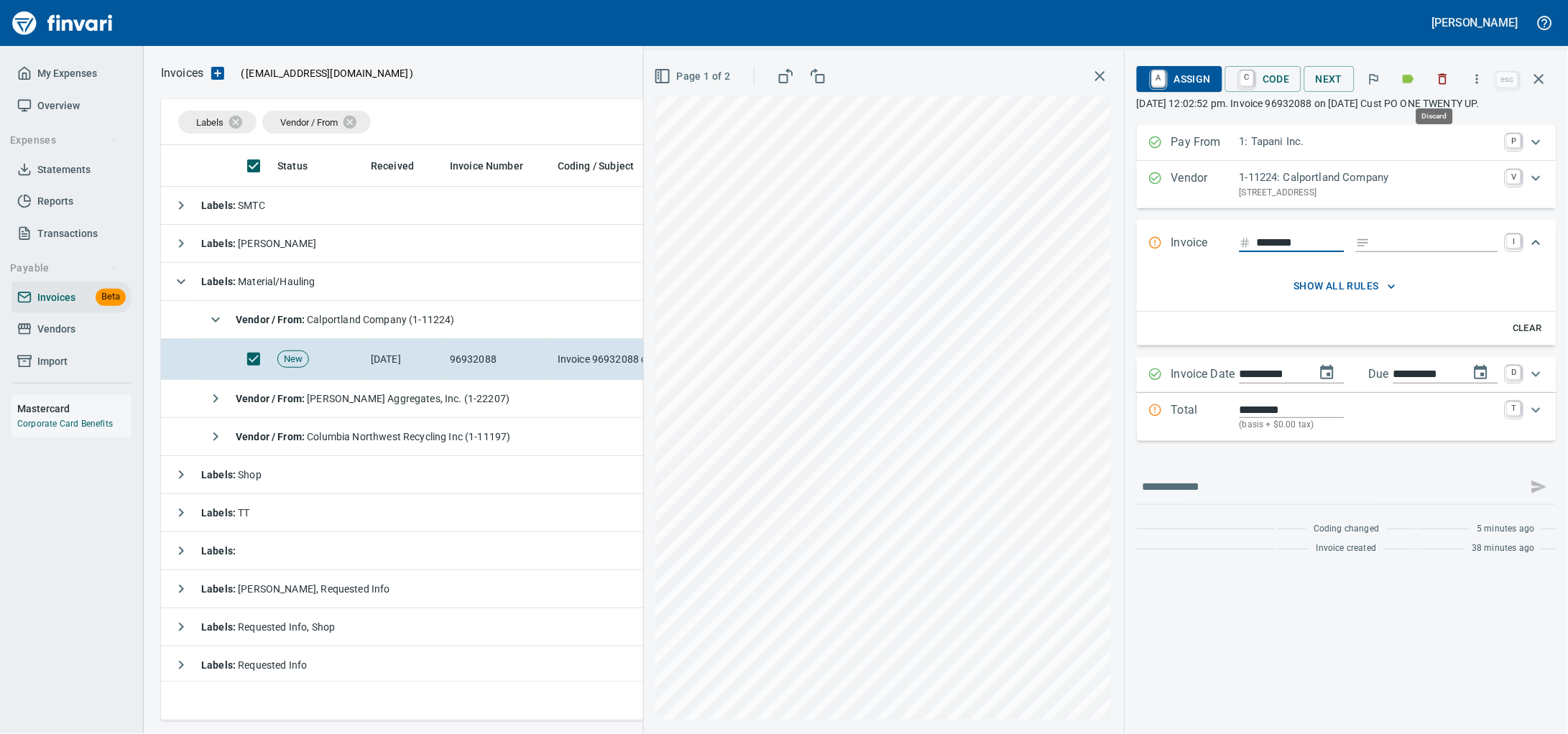
click at [1441, 83] on icon "button" at bounding box center [1443, 79] width 14 height 14
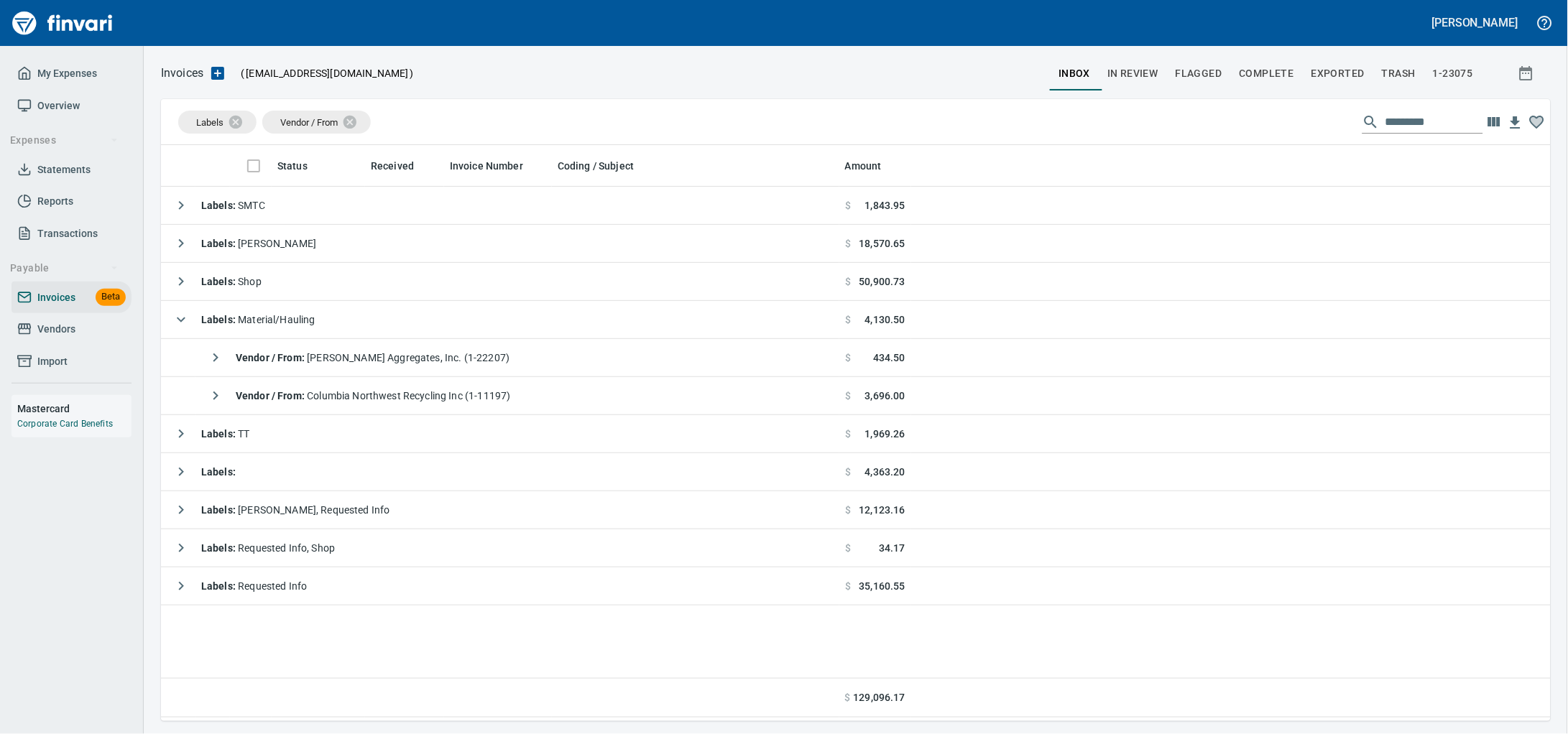
scroll to position [563, 1362]
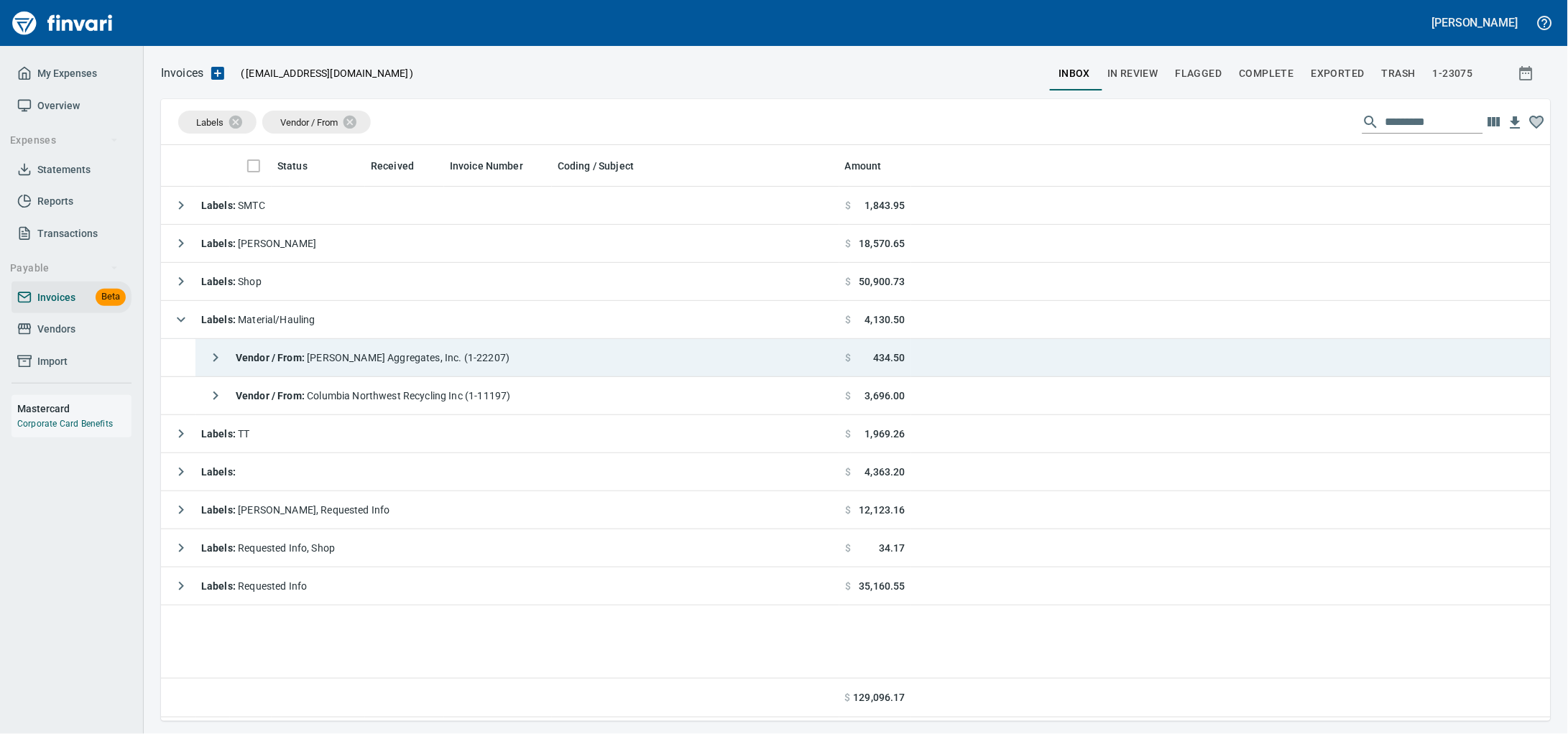
click at [521, 358] on td "Vendor / From : [PERSON_NAME] Aggregates, Inc. (1-22207)" at bounding box center [517, 358] width 644 height 38
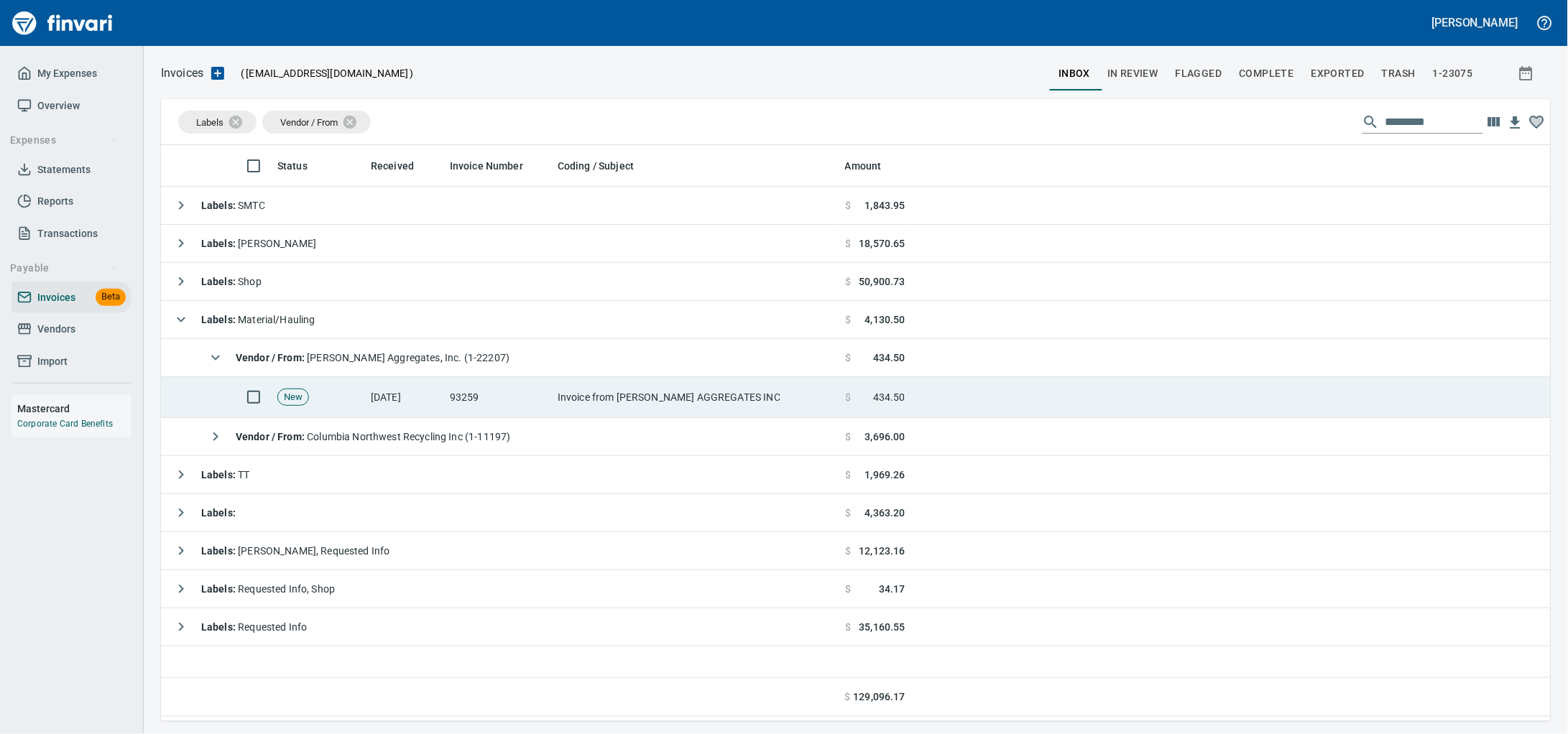
click at [479, 408] on td "93259" at bounding box center [498, 397] width 108 height 41
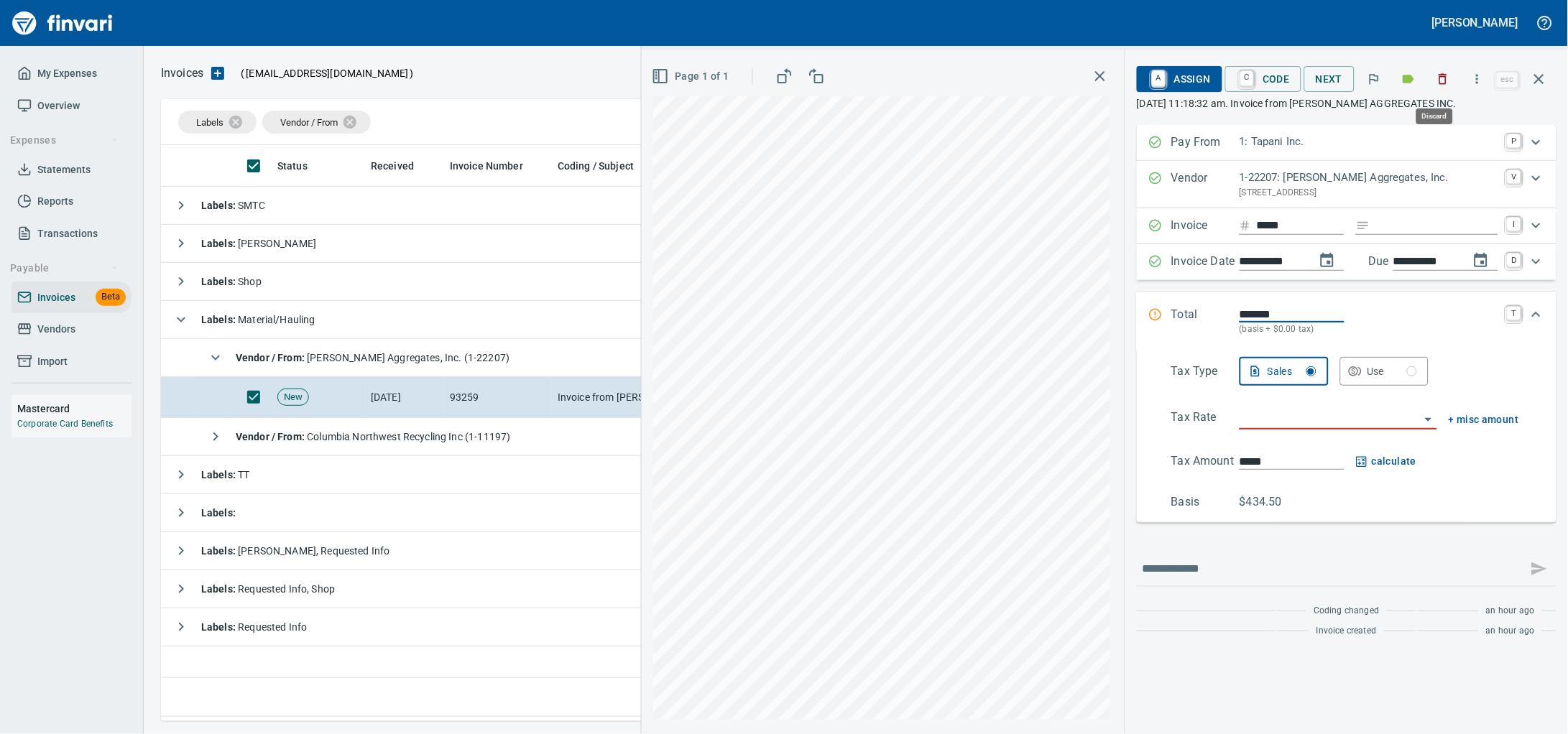
drag, startPoint x: 1431, startPoint y: 77, endPoint x: 1393, endPoint y: 79, distance: 38.1
click at [1435, 75] on icon "button" at bounding box center [1443, 79] width 14 height 14
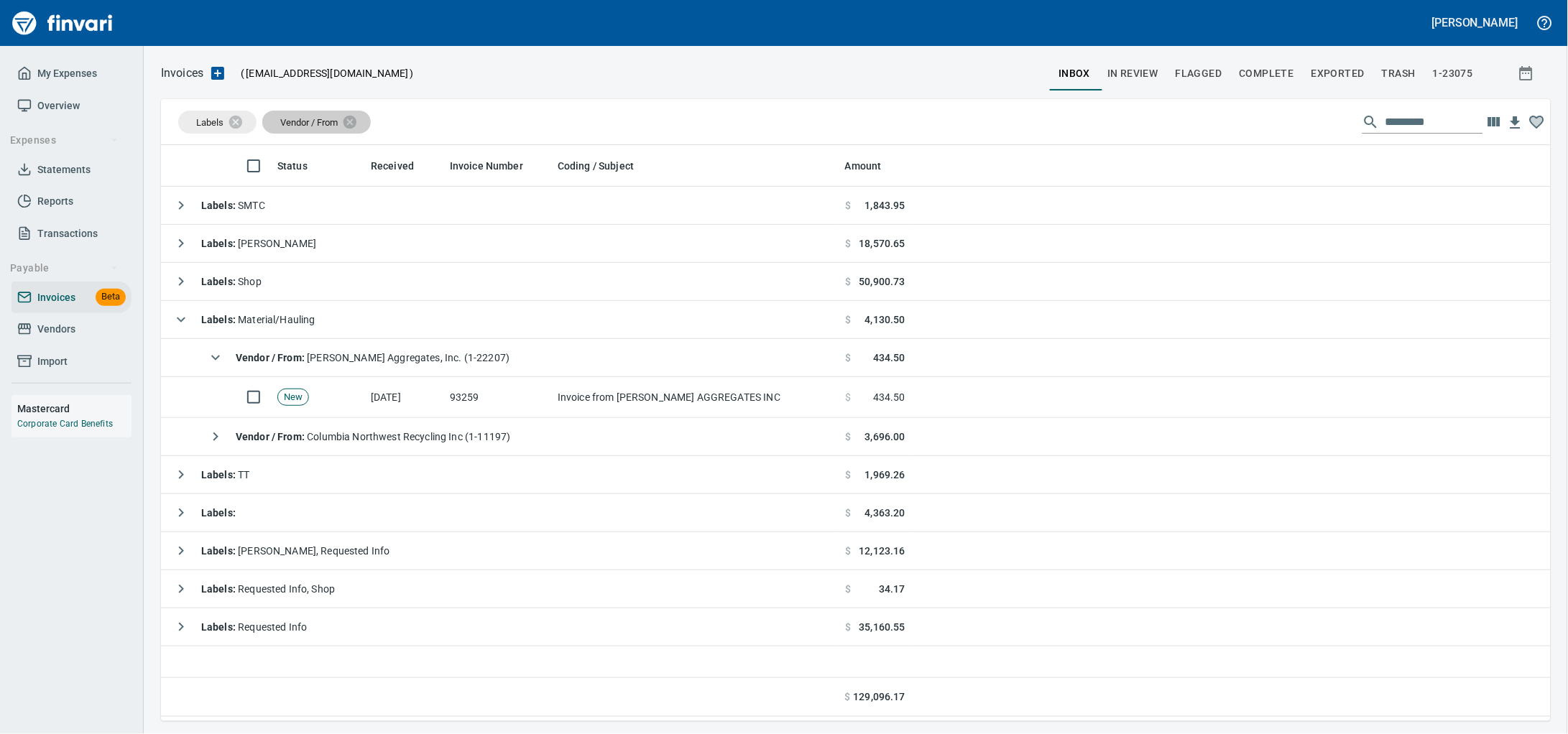
scroll to position [563, 1362]
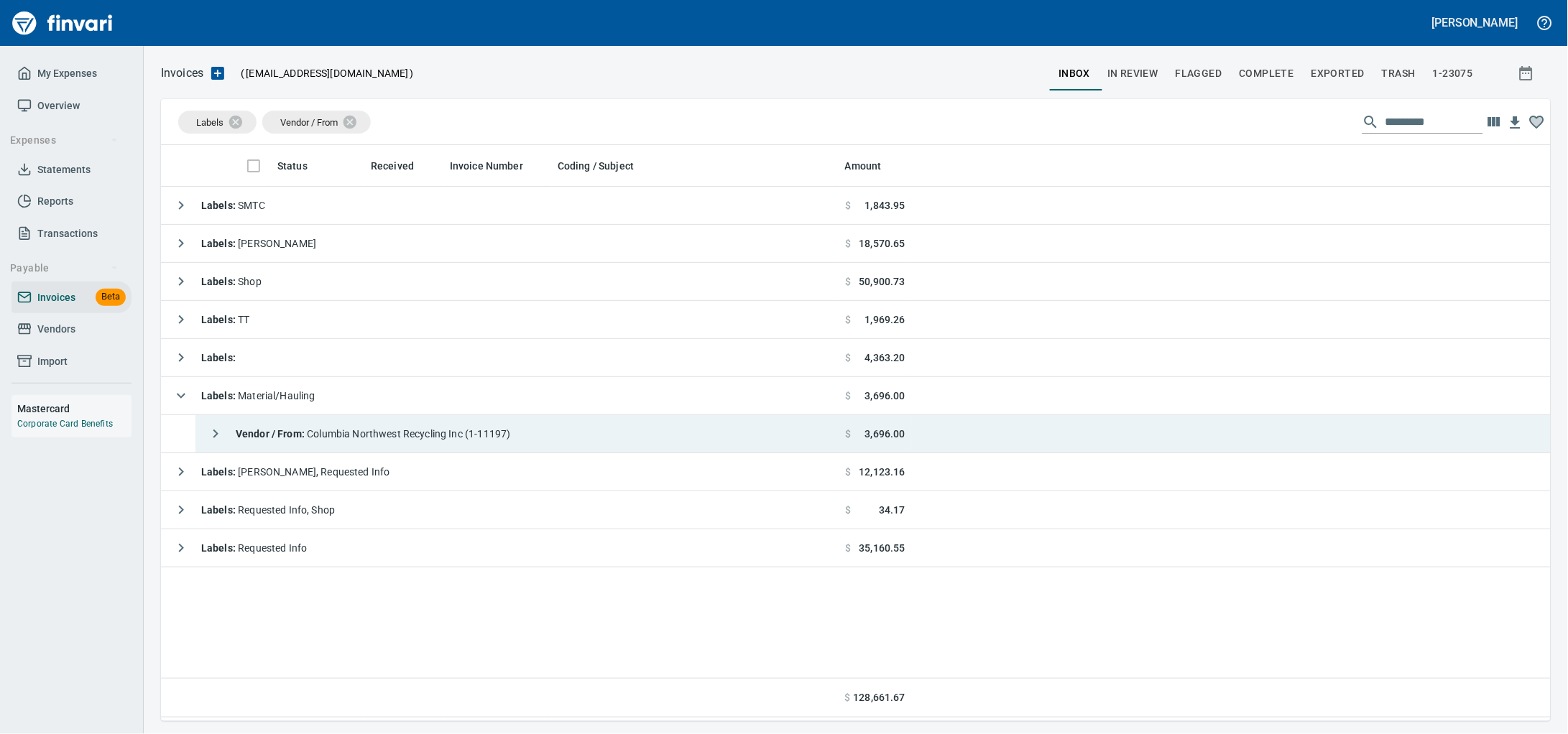
drag, startPoint x: 540, startPoint y: 429, endPoint x: 835, endPoint y: 439, distance: 295.2
click at [511, 429] on div "Vendor / From : Columbia Northwest Recycling Inc (1-11197)" at bounding box center [356, 434] width 310 height 29
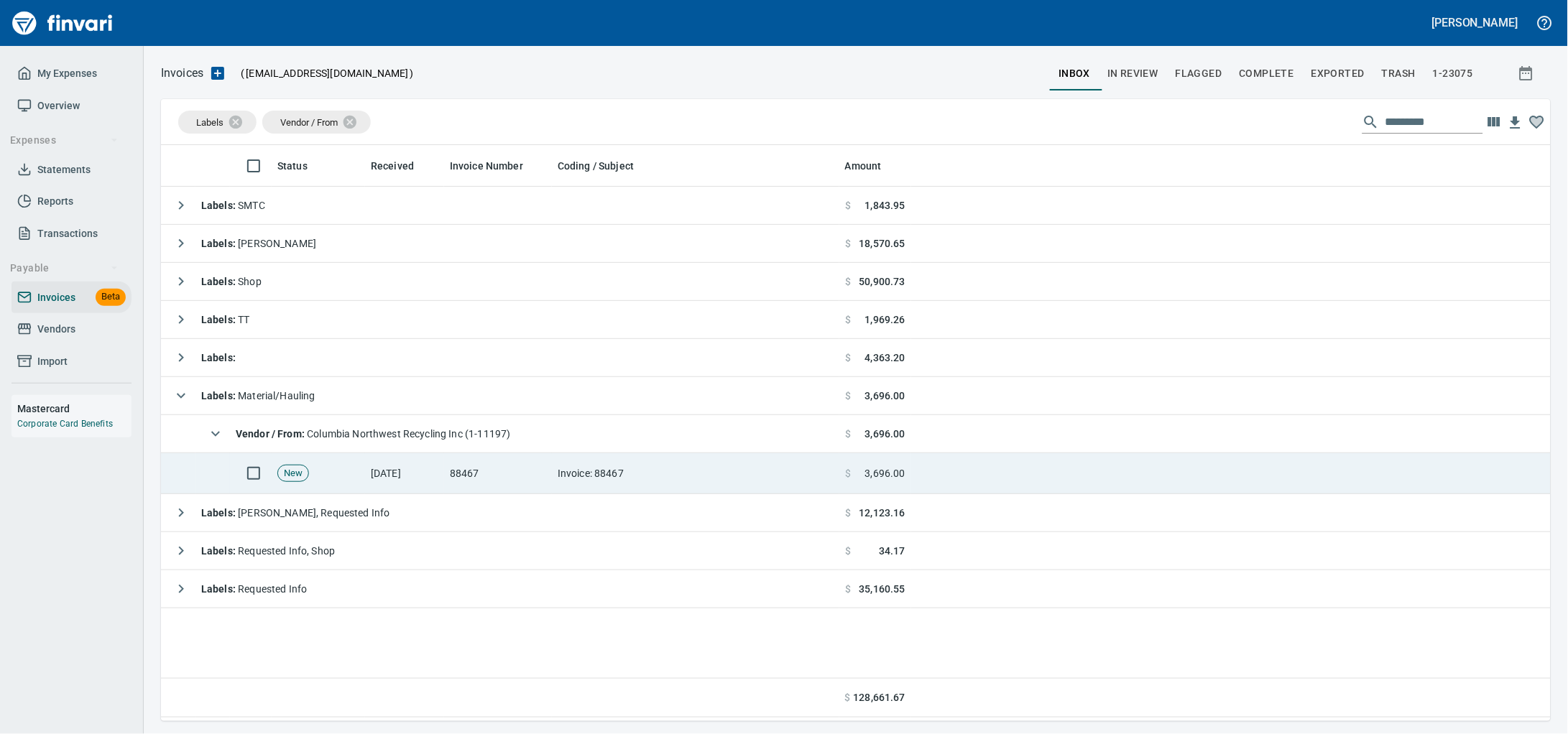
click at [447, 488] on td "88467" at bounding box center [498, 473] width 108 height 41
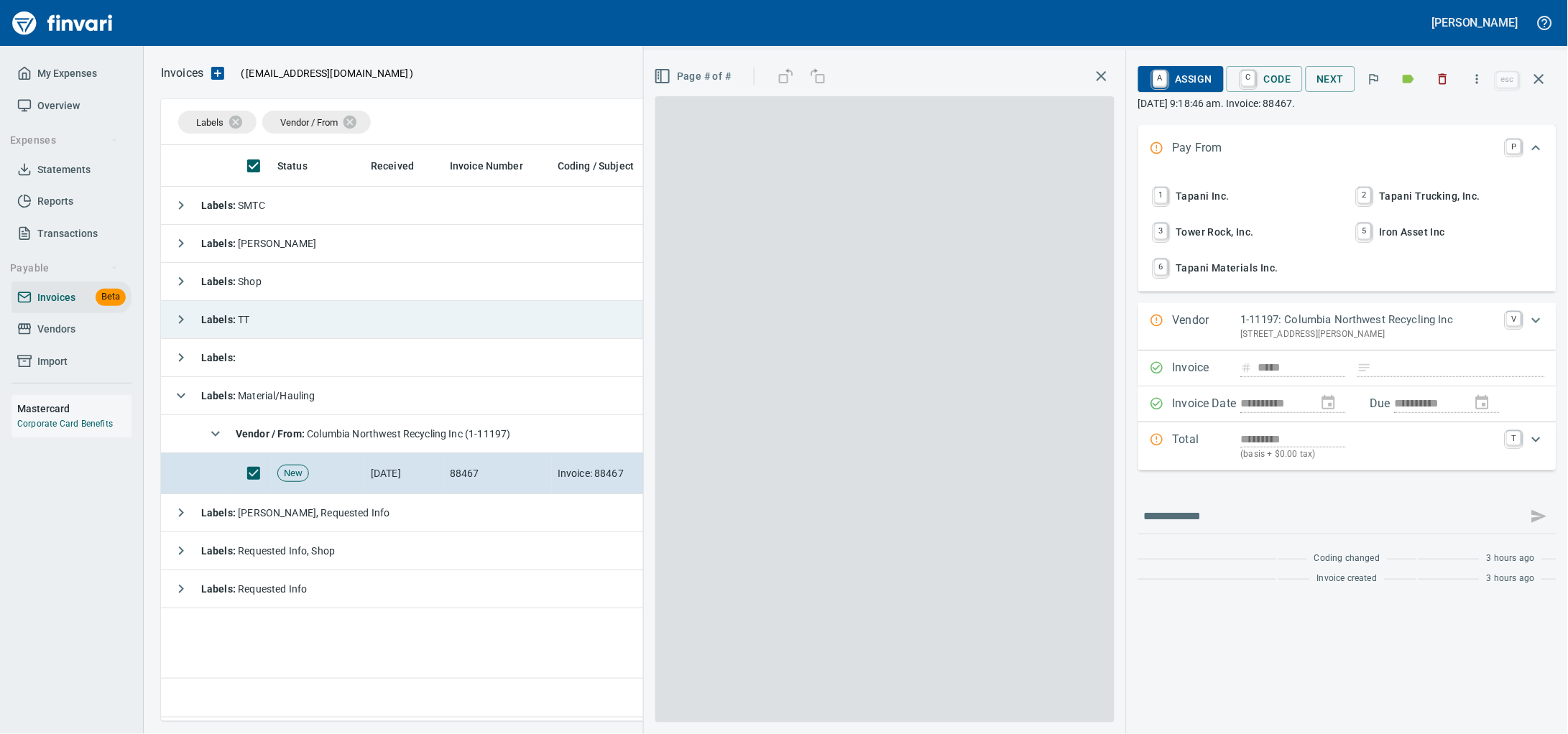
click at [1435, 80] on icon "button" at bounding box center [1443, 79] width 14 height 14
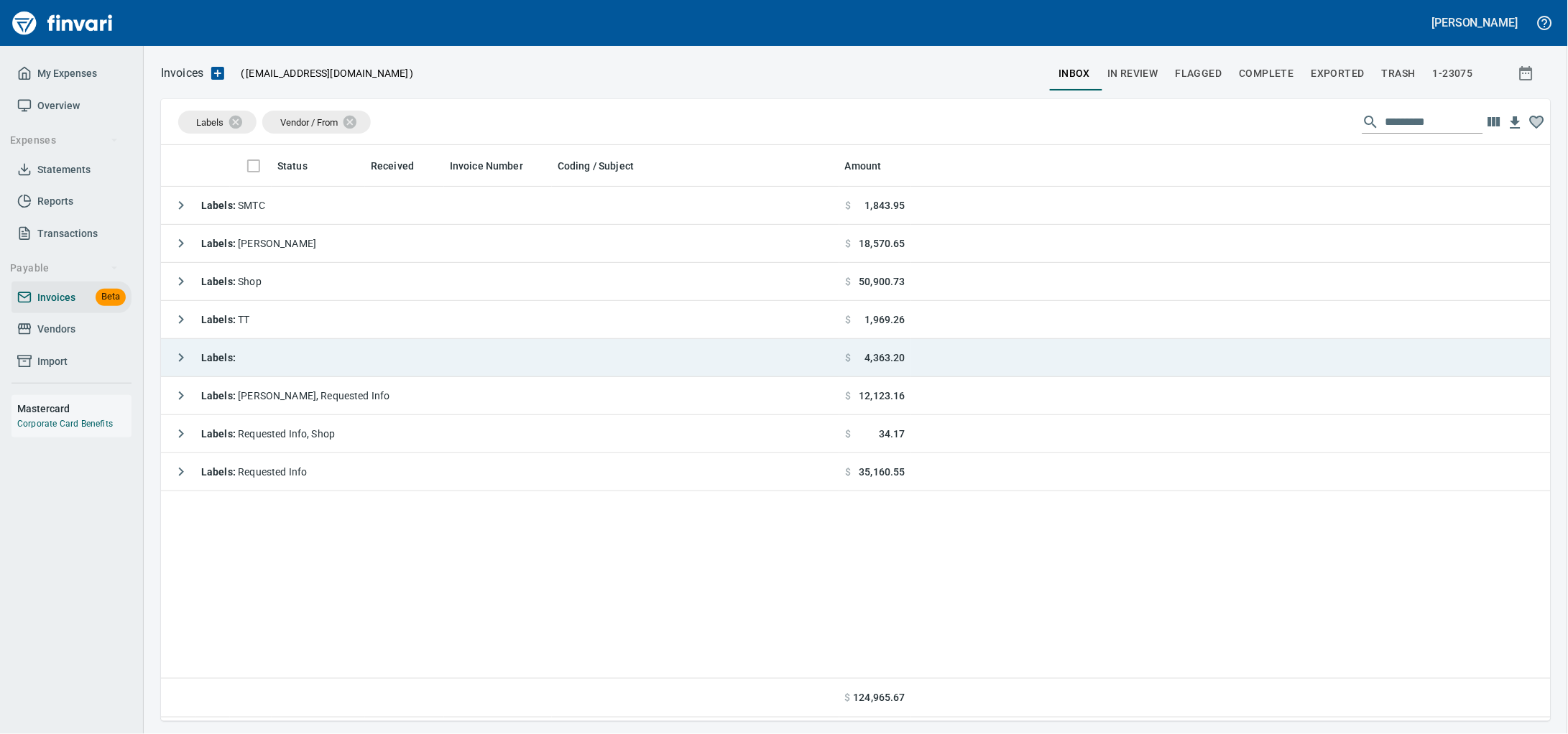
scroll to position [563, 1362]
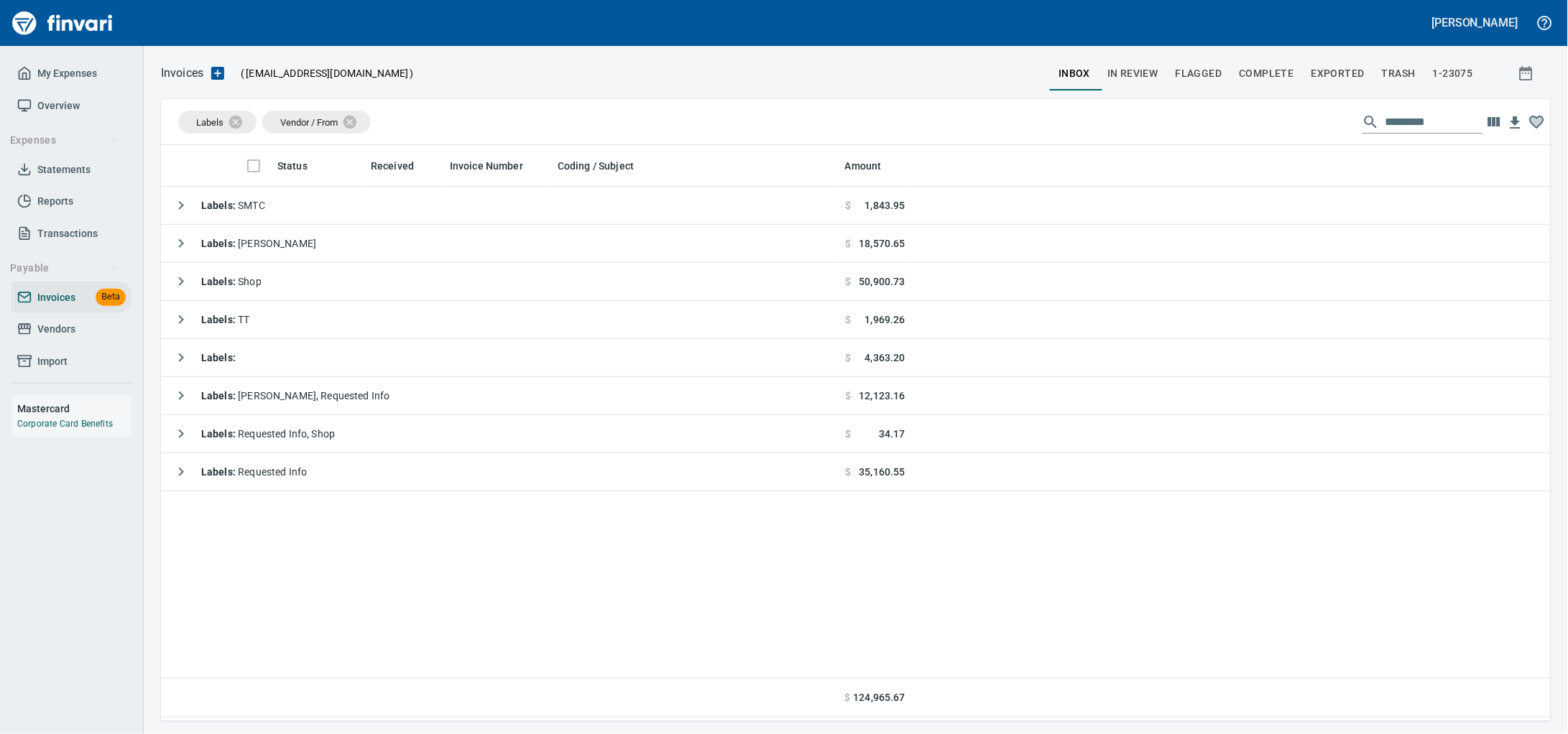
click at [88, 338] on span "Vendors" at bounding box center [72, 329] width 109 height 18
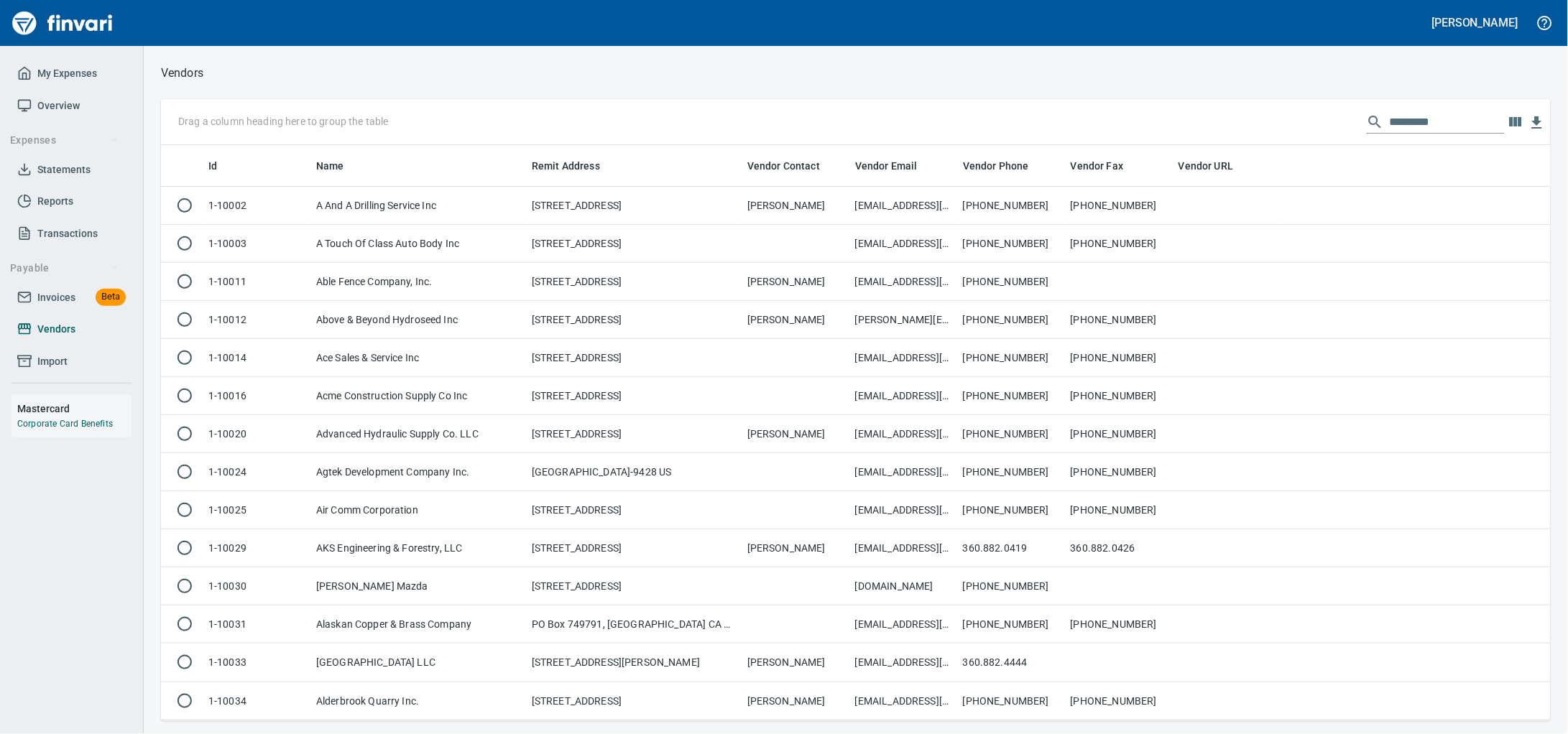
scroll to position [563, 1362]
click at [1396, 119] on input "text" at bounding box center [1447, 122] width 115 height 23
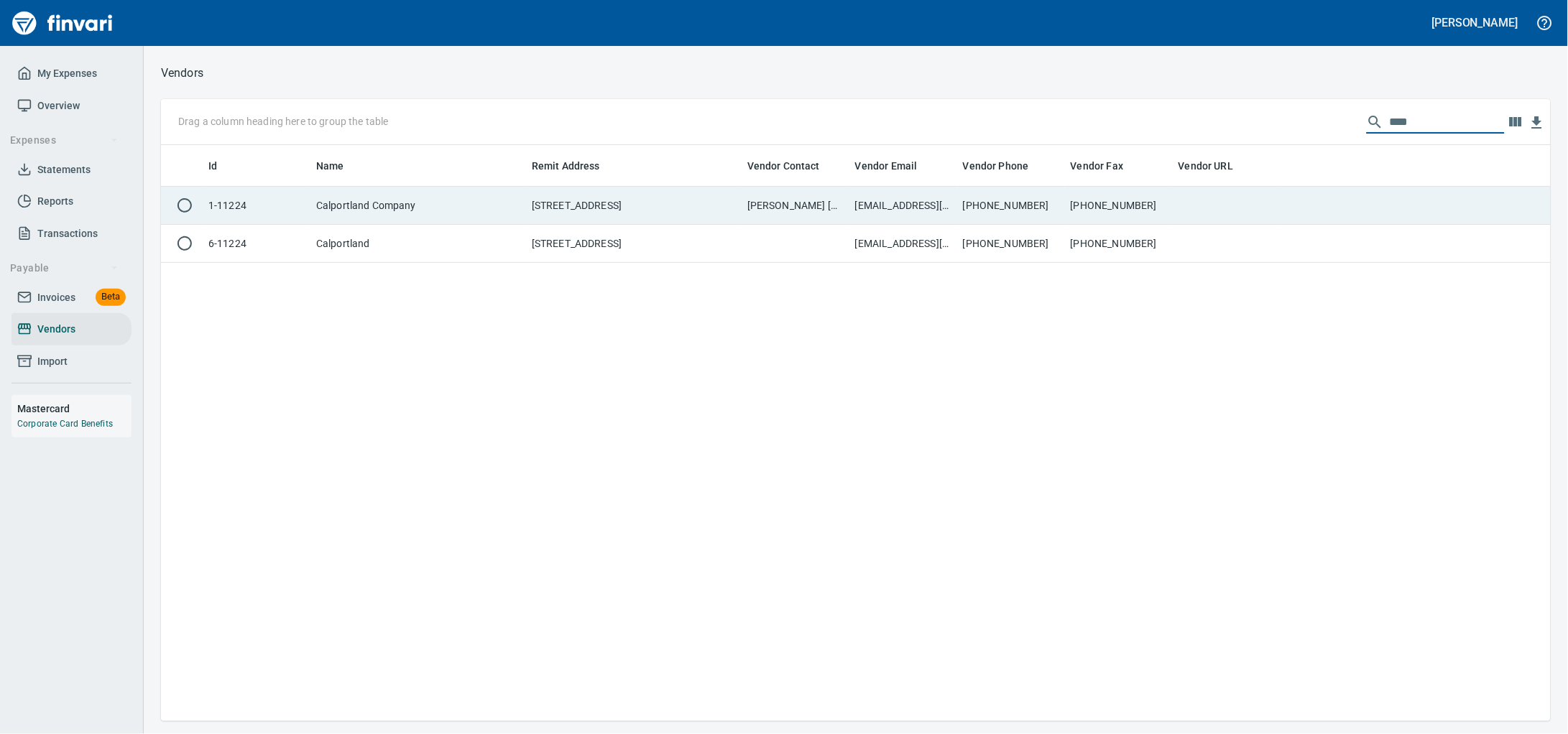
type input "****"
click at [785, 213] on td "[PERSON_NAME] [PHONE_NUMBER]" at bounding box center [795, 206] width 108 height 38
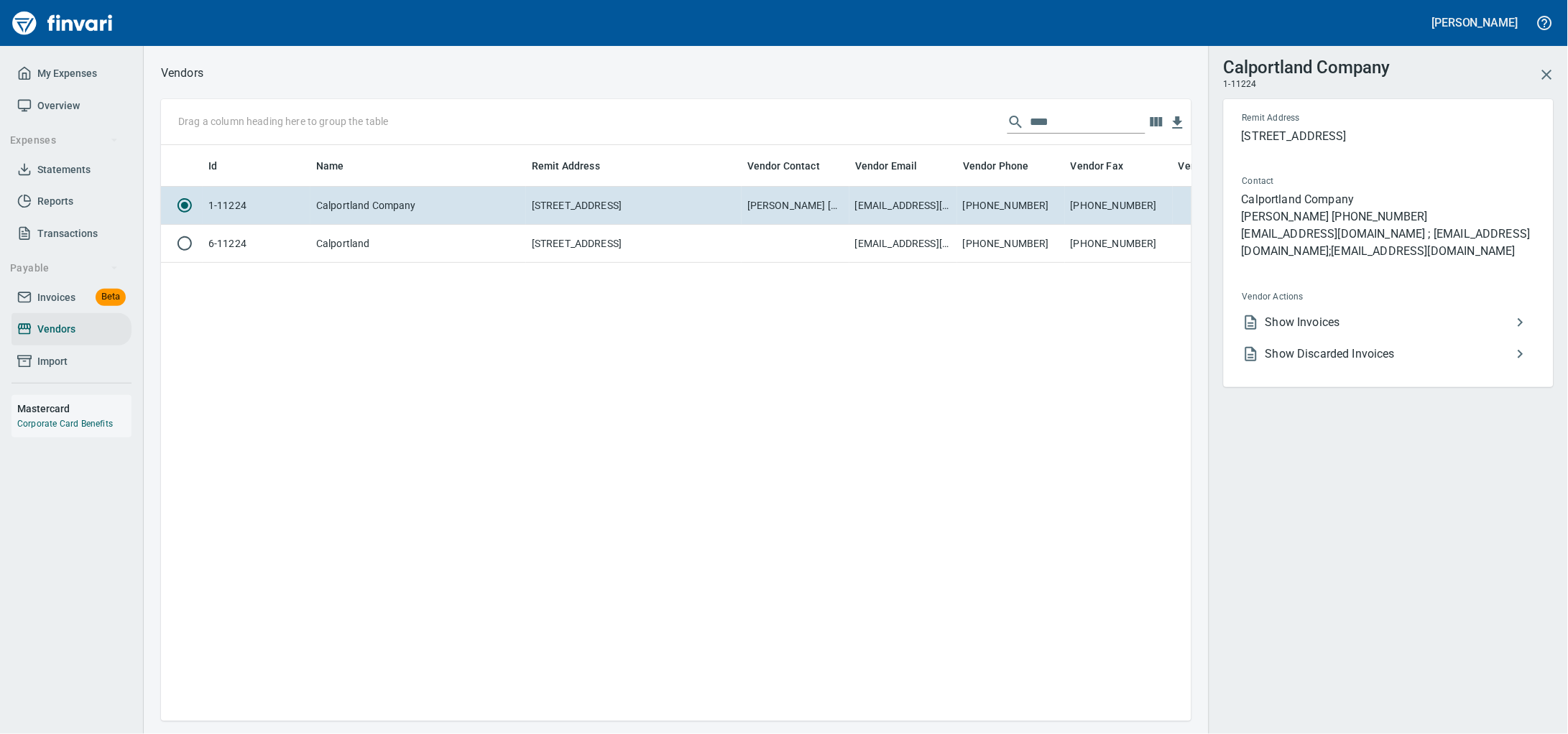
scroll to position [549, 1017]
click at [1430, 363] on span "Show Discarded Invoices" at bounding box center [1388, 354] width 246 height 17
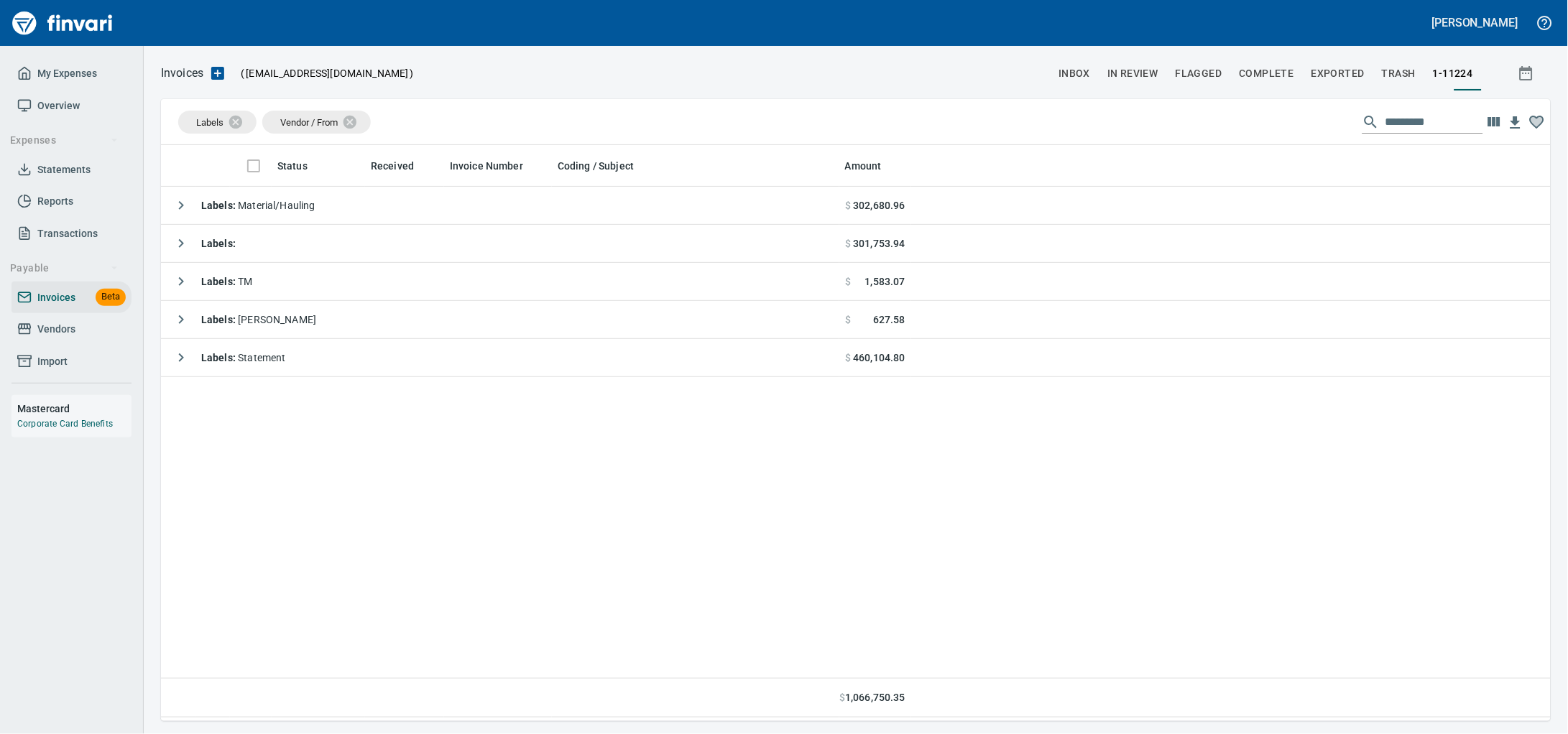
scroll to position [563, 1362]
click at [450, 219] on td "Labels : Material/Hauling" at bounding box center [500, 206] width 679 height 38
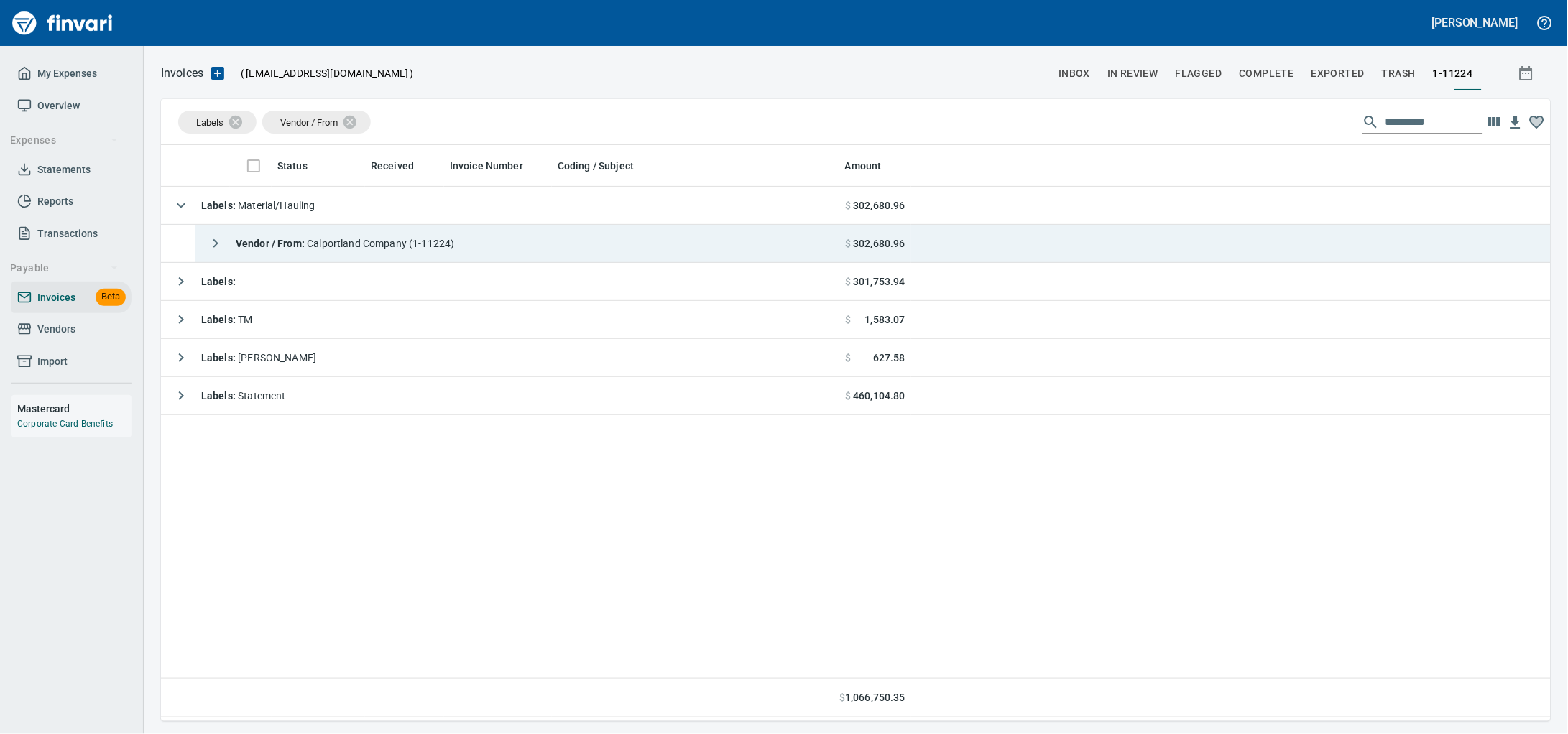
click at [455, 235] on div "Vendor / From : Calportland Company (1-11224)" at bounding box center [328, 243] width 253 height 29
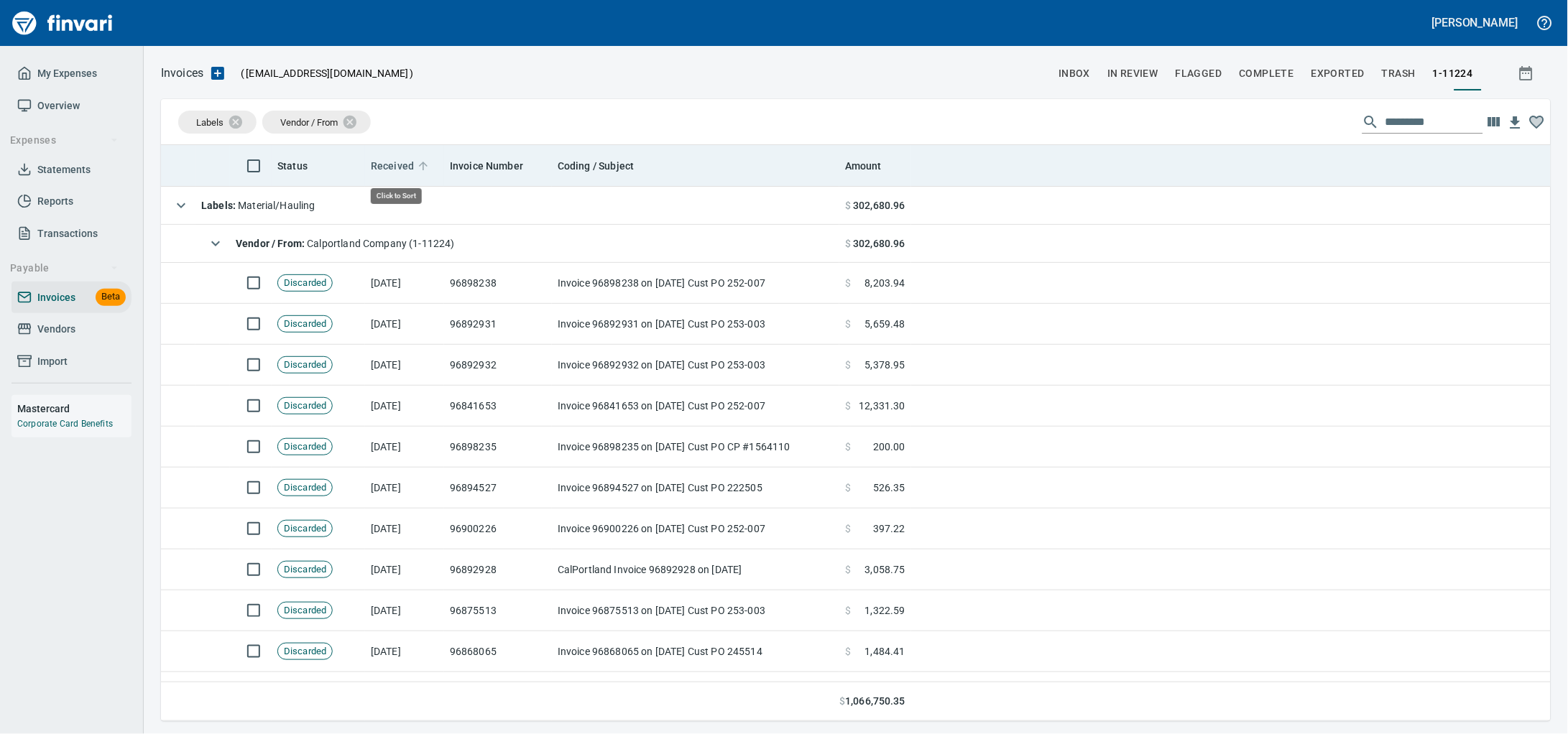
click at [403, 173] on span "Received" at bounding box center [393, 166] width 43 height 17
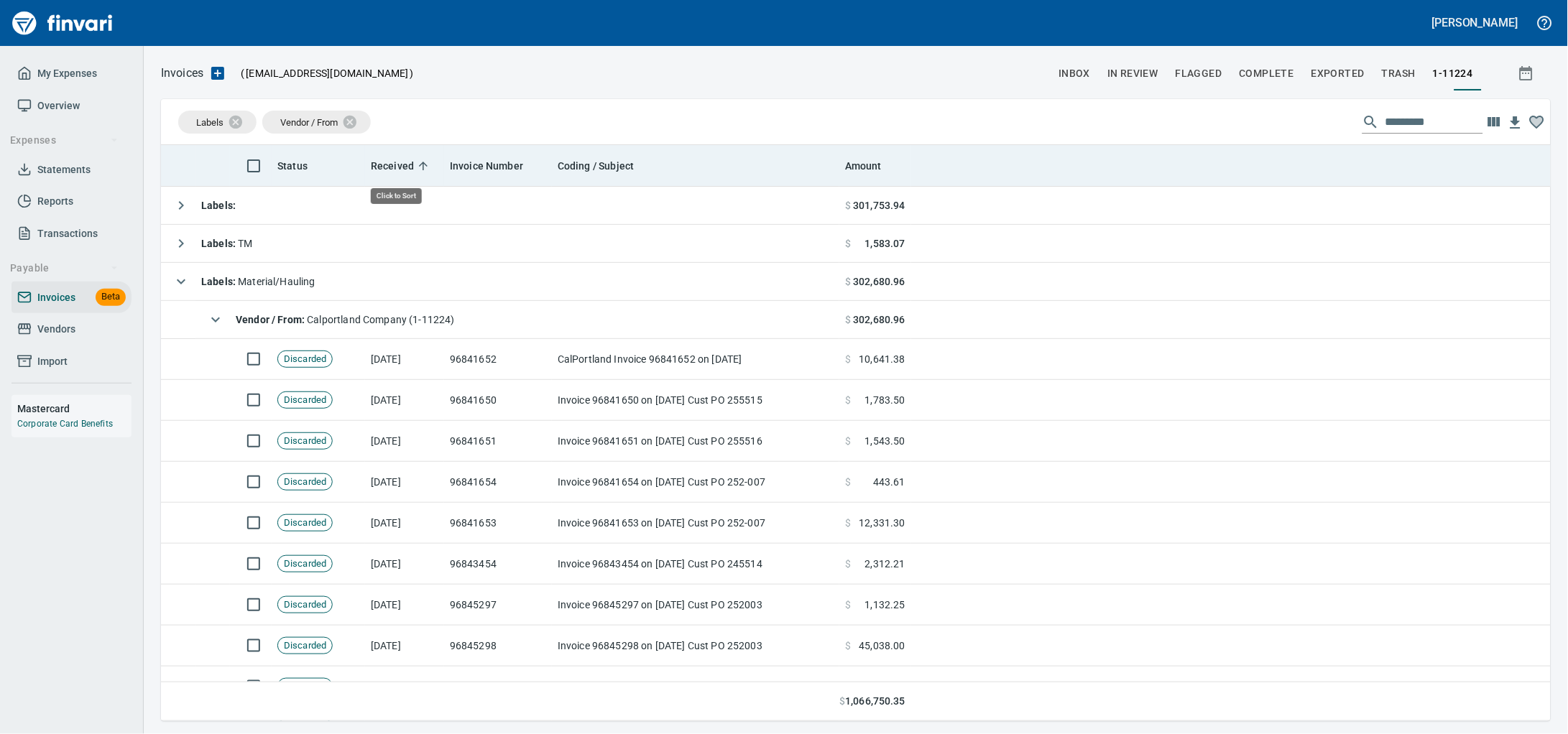
click at [403, 173] on span "Received" at bounding box center [393, 166] width 43 height 17
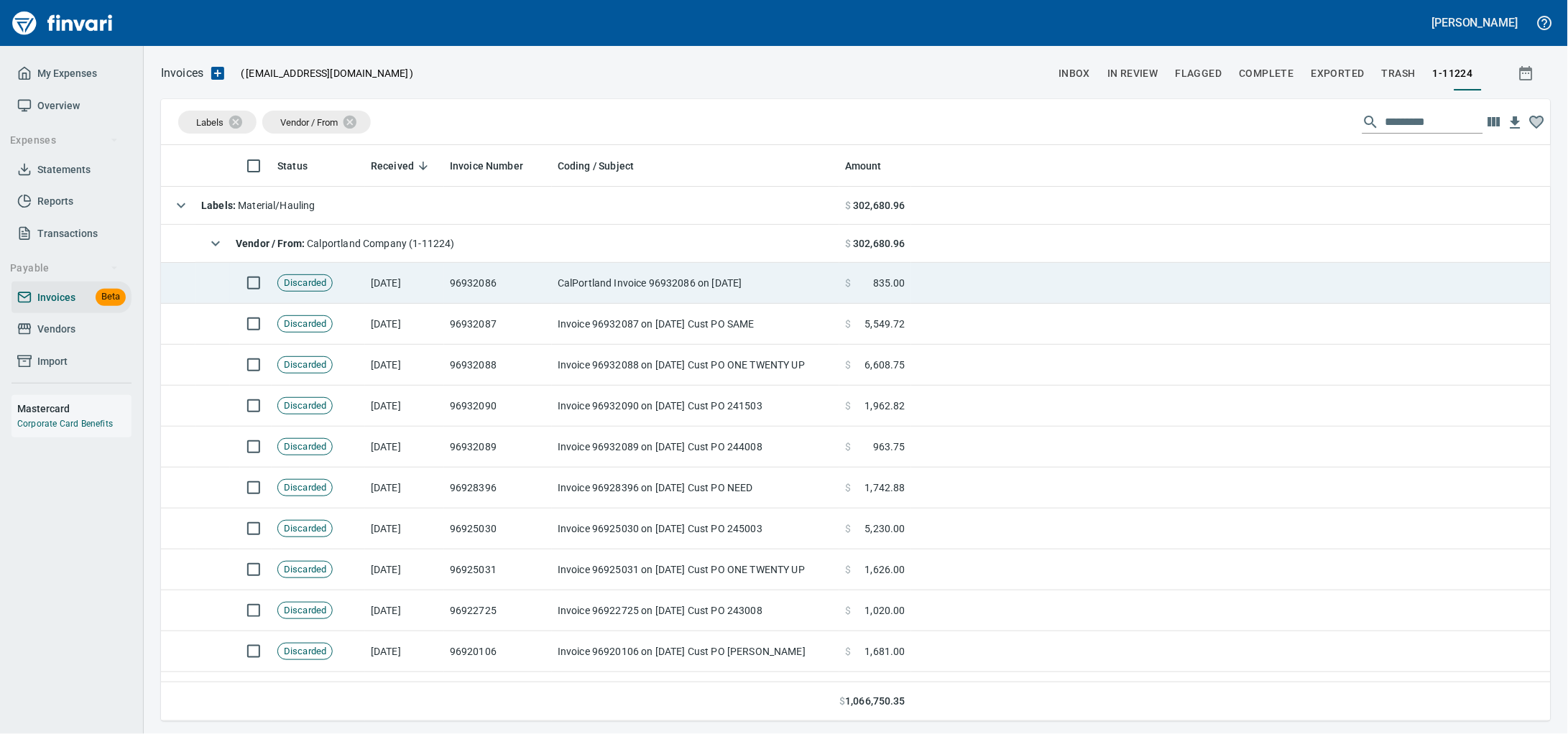
click at [397, 280] on td "[DATE]" at bounding box center [404, 283] width 79 height 41
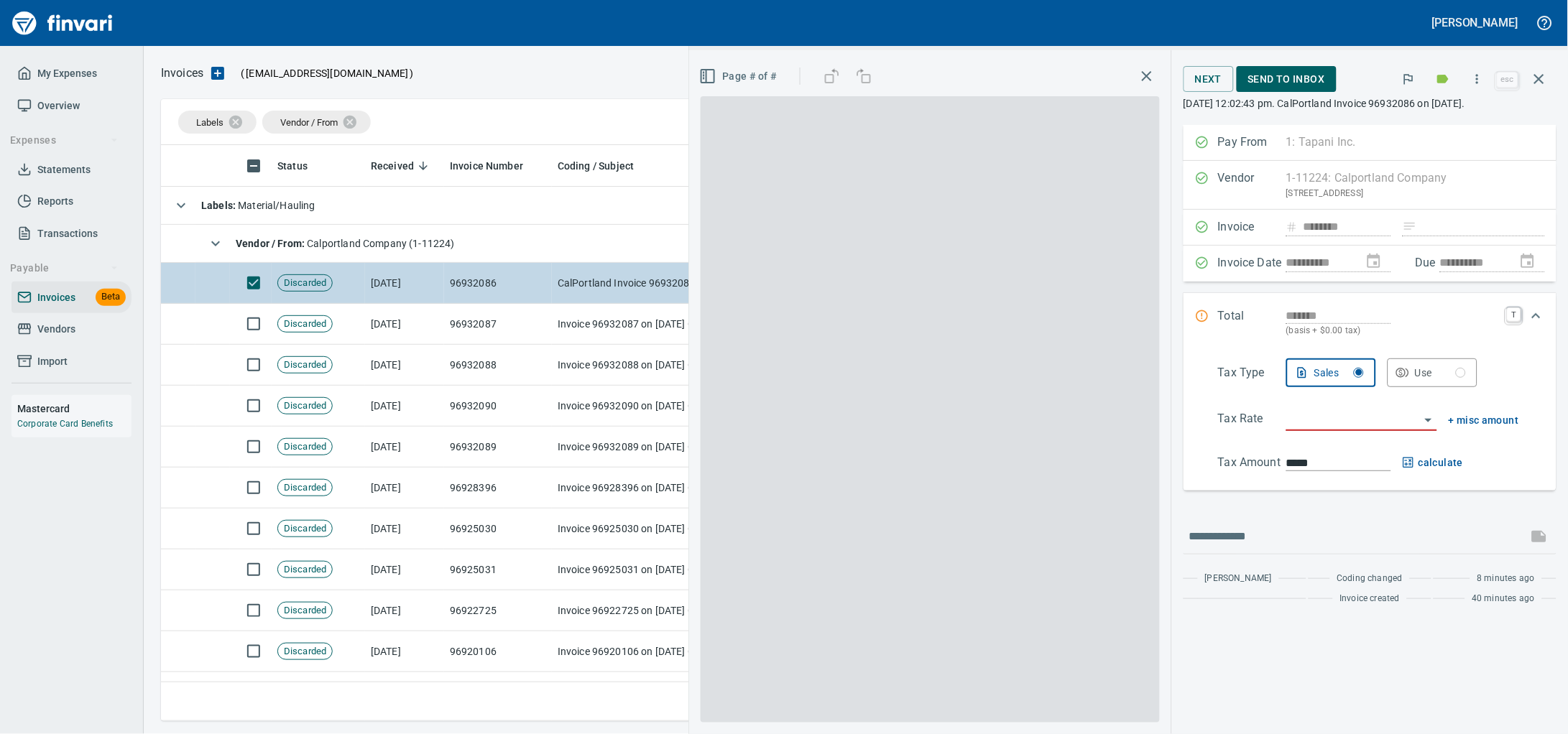
scroll to position [563, 1362]
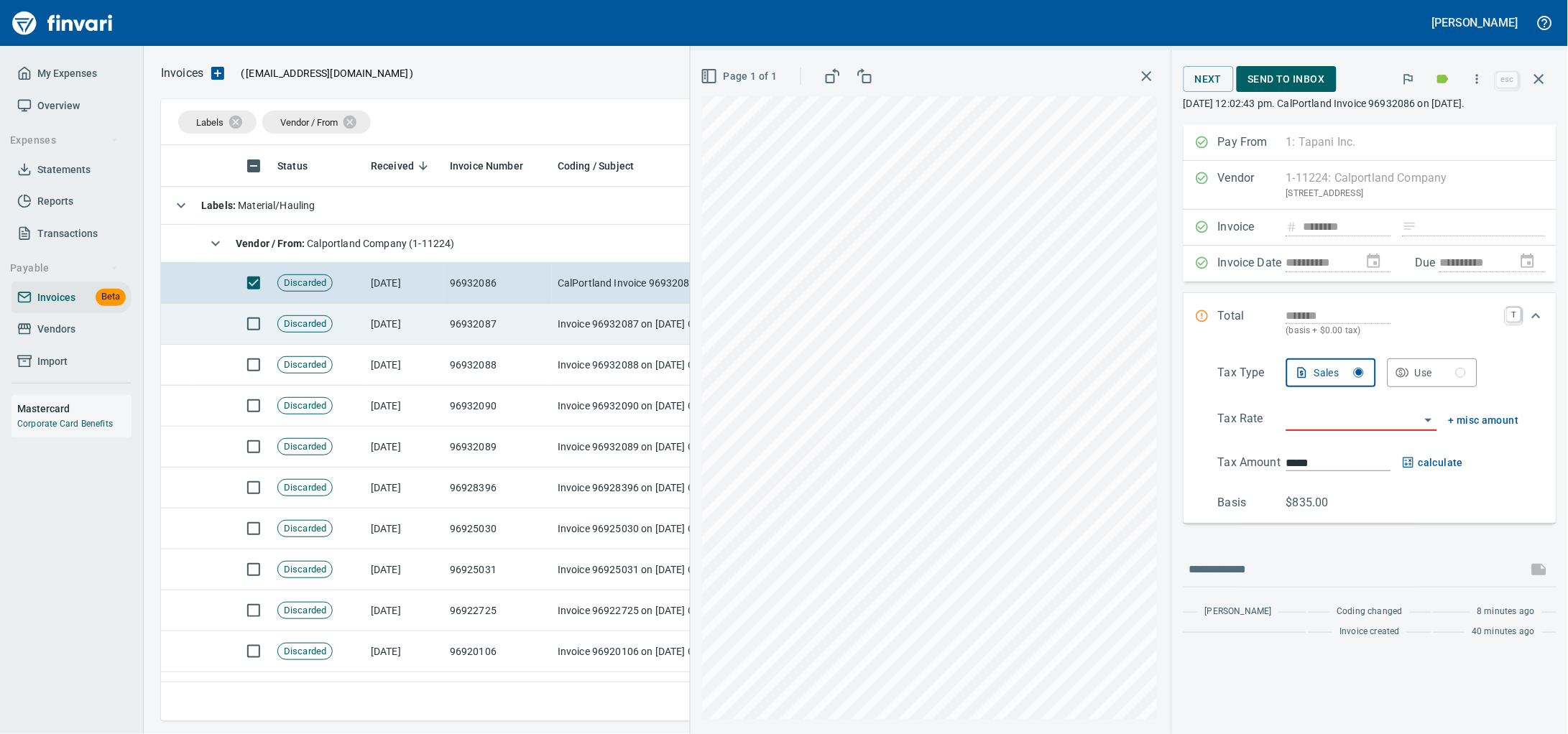
click at [506, 329] on td "96932087" at bounding box center [498, 324] width 108 height 41
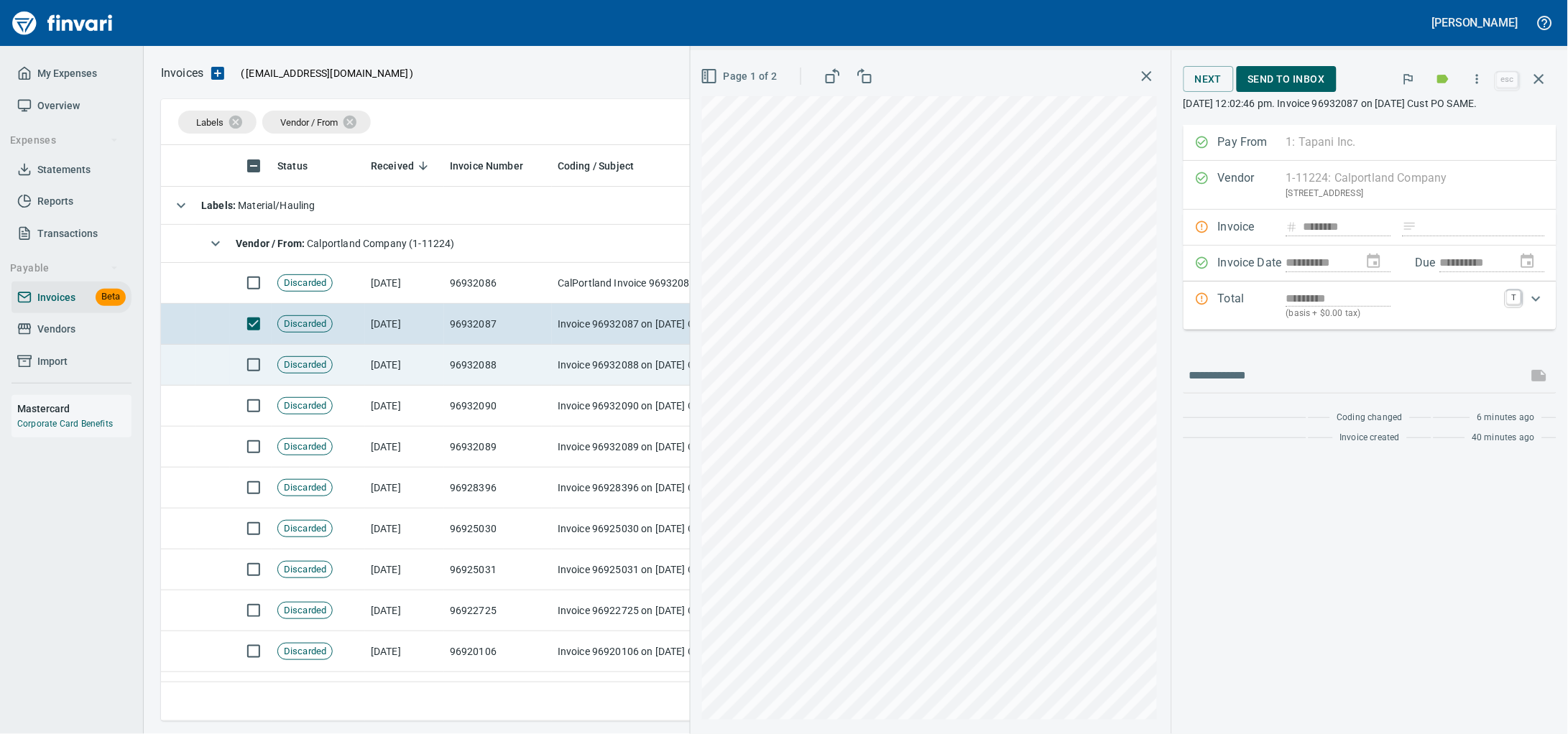
click at [505, 358] on td "96932088" at bounding box center [498, 365] width 108 height 41
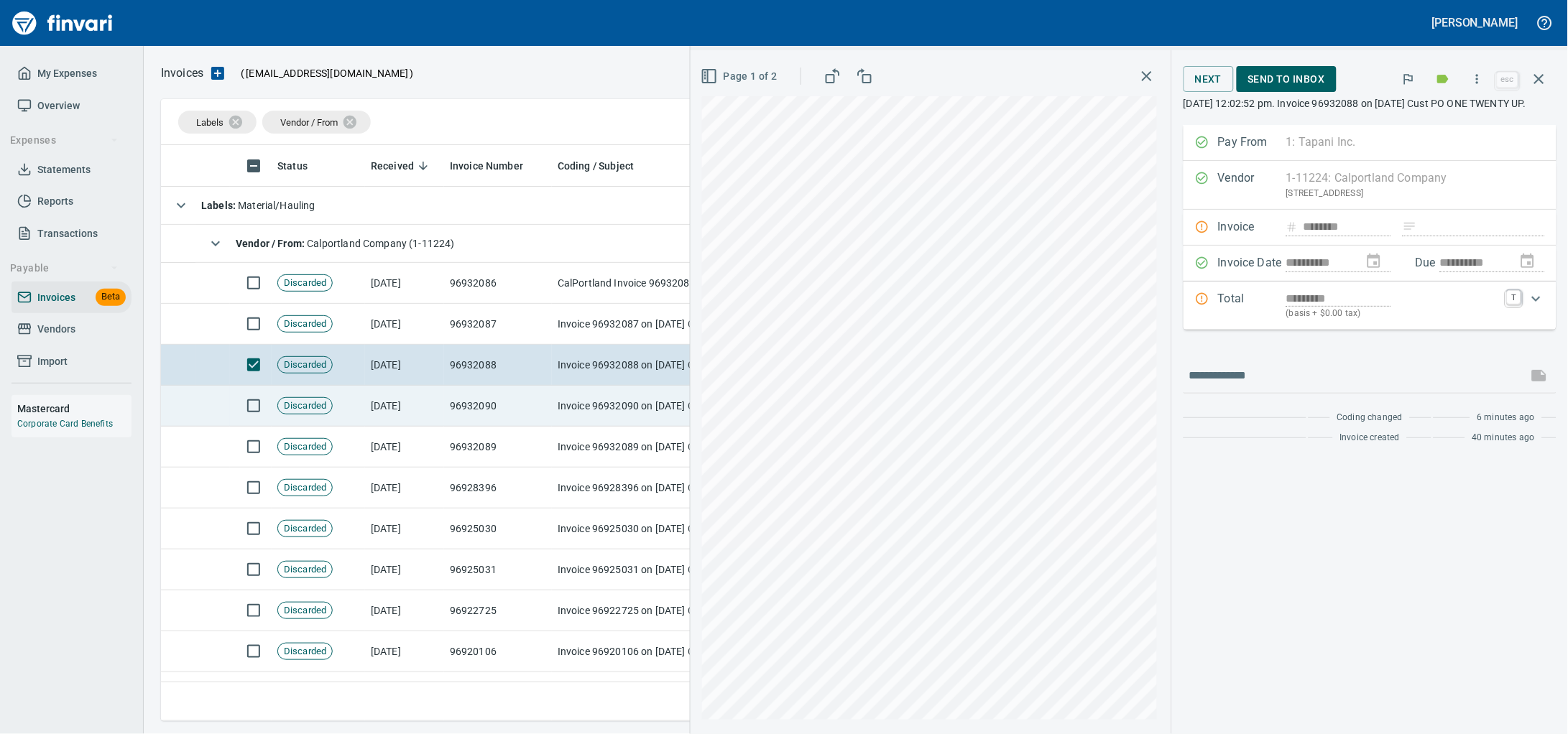
click at [503, 397] on td "96932090" at bounding box center [498, 406] width 108 height 41
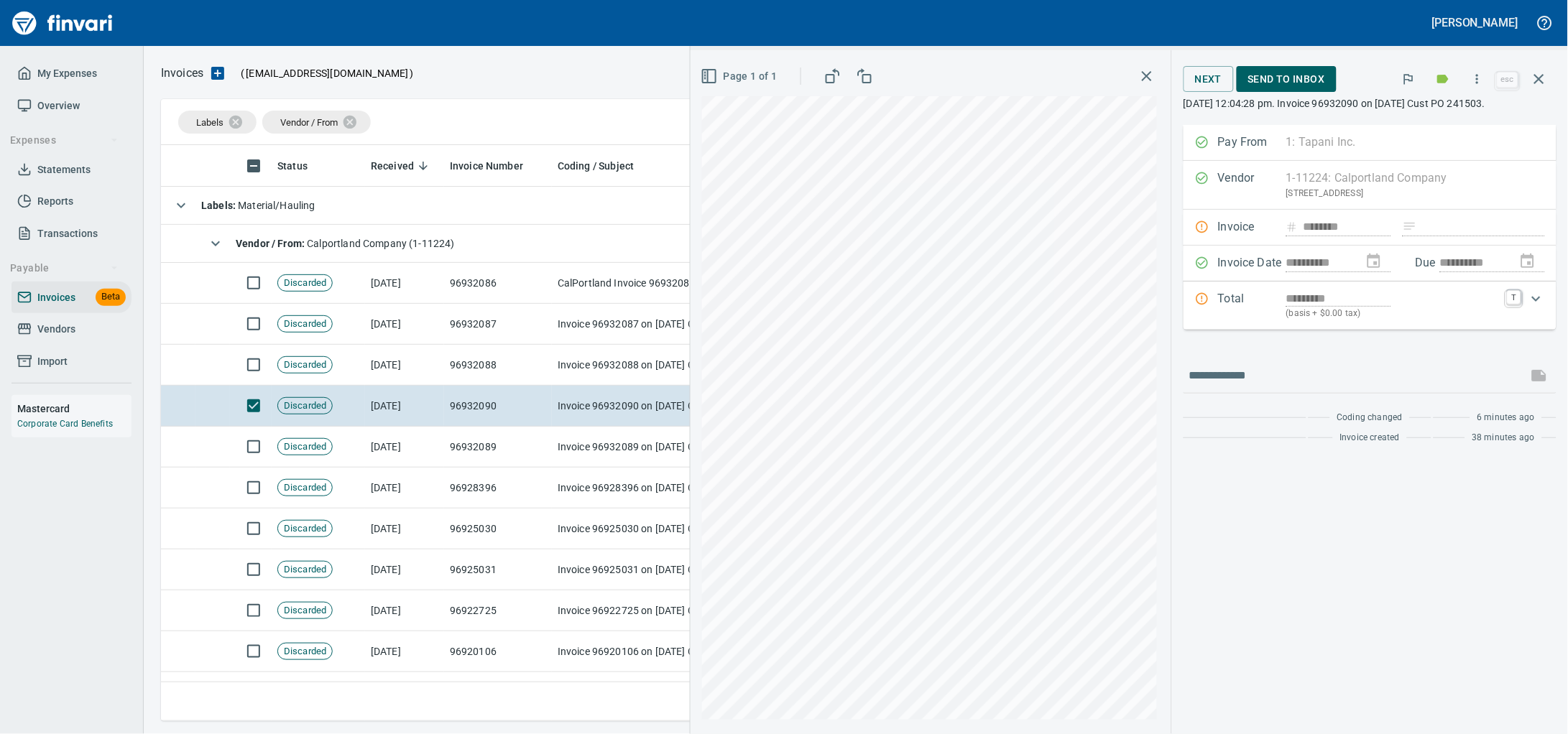
click at [1248, 83] on span "Send to Inbox" at bounding box center [1286, 79] width 77 height 18
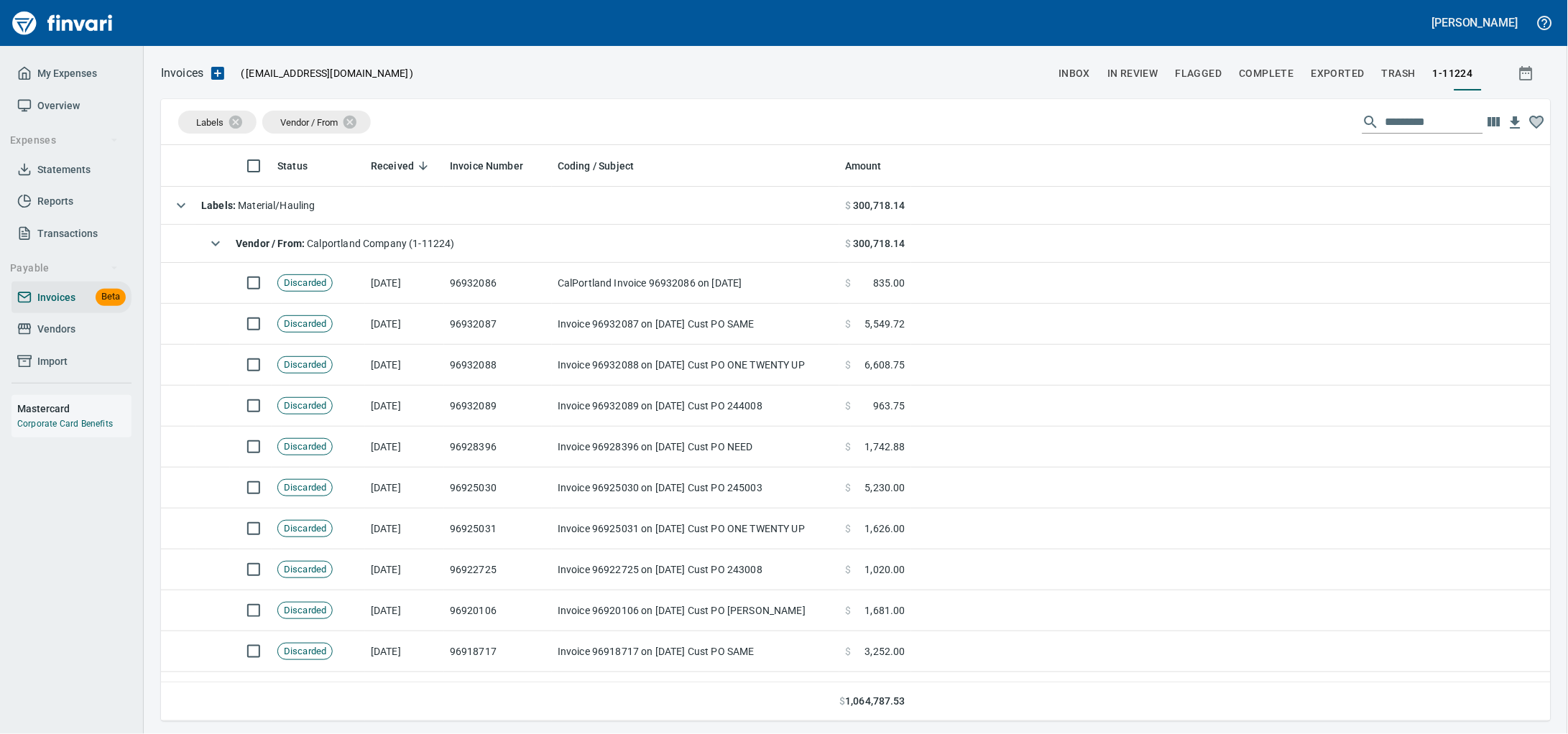
scroll to position [563, 1362]
click at [62, 345] on link "Vendors" at bounding box center [72, 329] width 120 height 33
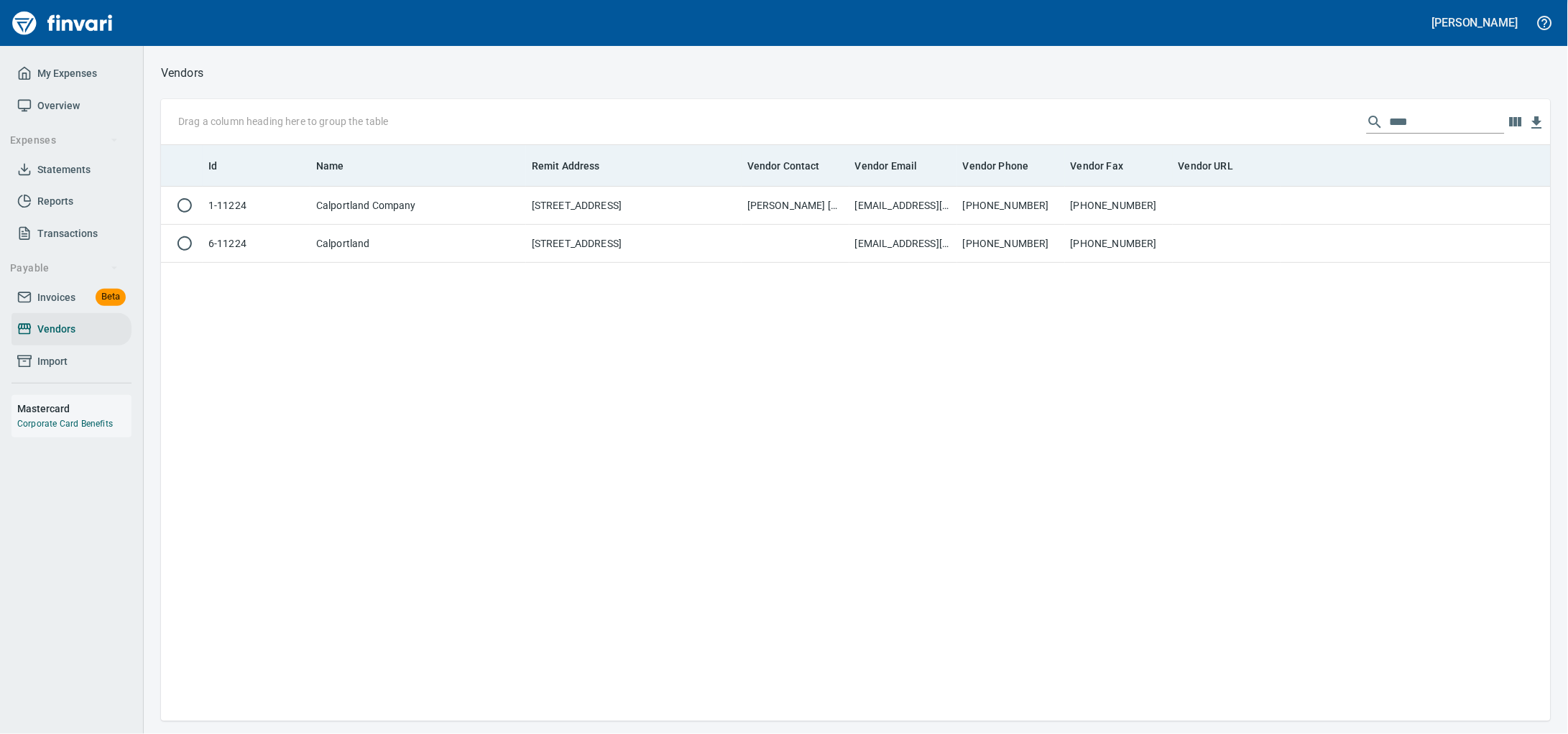
scroll to position [563, 1362]
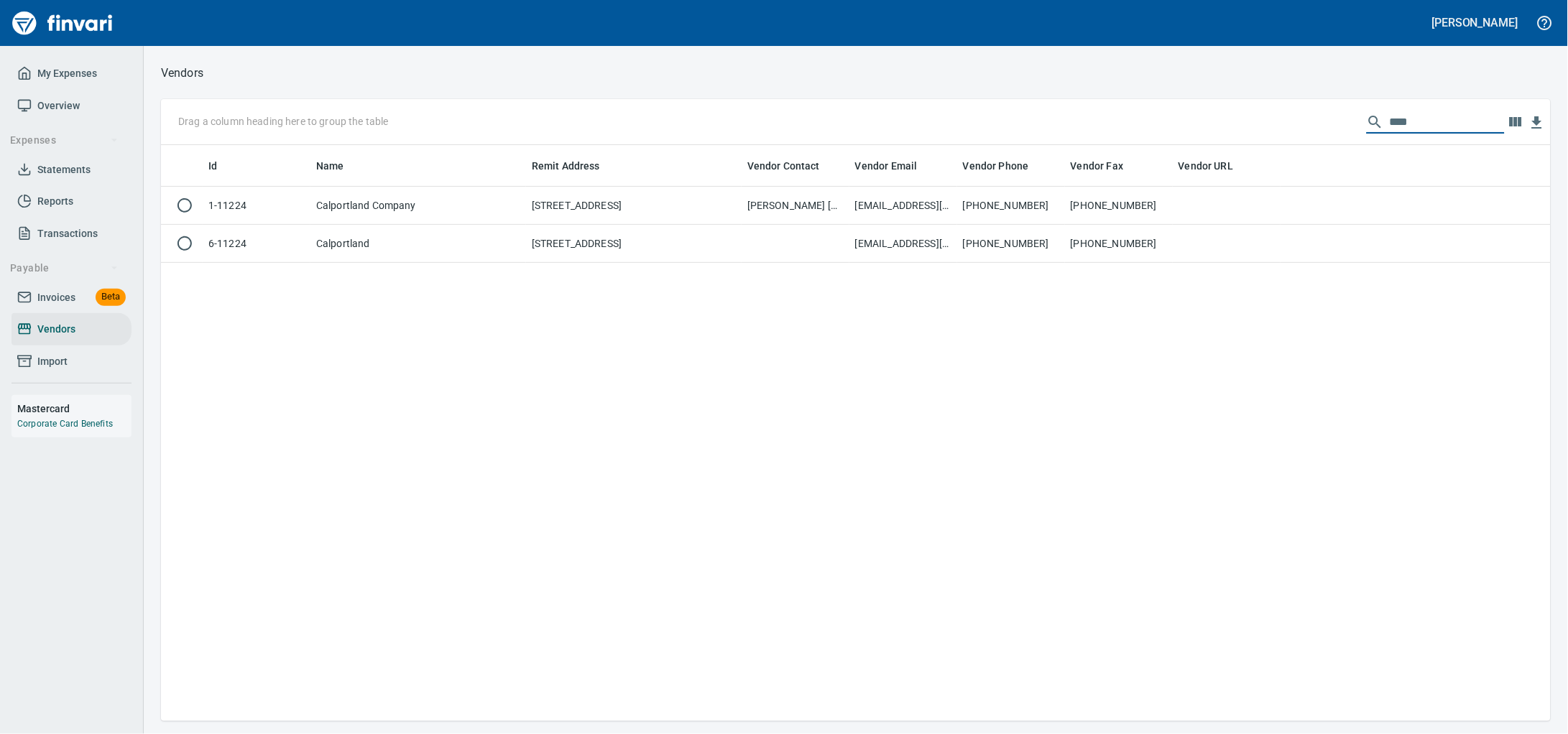
drag, startPoint x: 1398, startPoint y: 125, endPoint x: 882, endPoint y: 131, distance: 516.0
click at [882, 131] on div "Drag a column heading here to group the table ****" at bounding box center [855, 122] width 1390 height 46
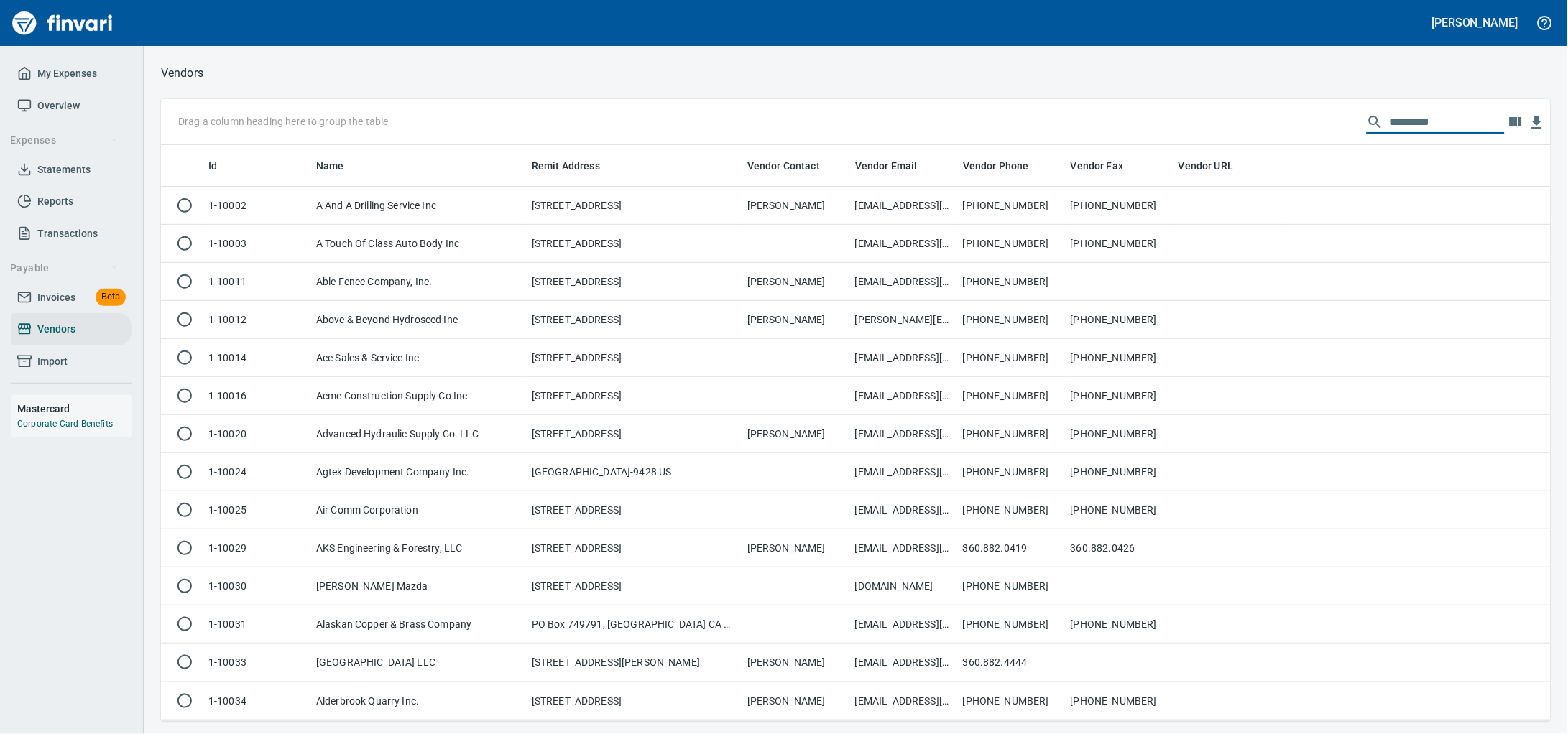
click at [41, 307] on span "Invoices" at bounding box center [56, 298] width 38 height 18
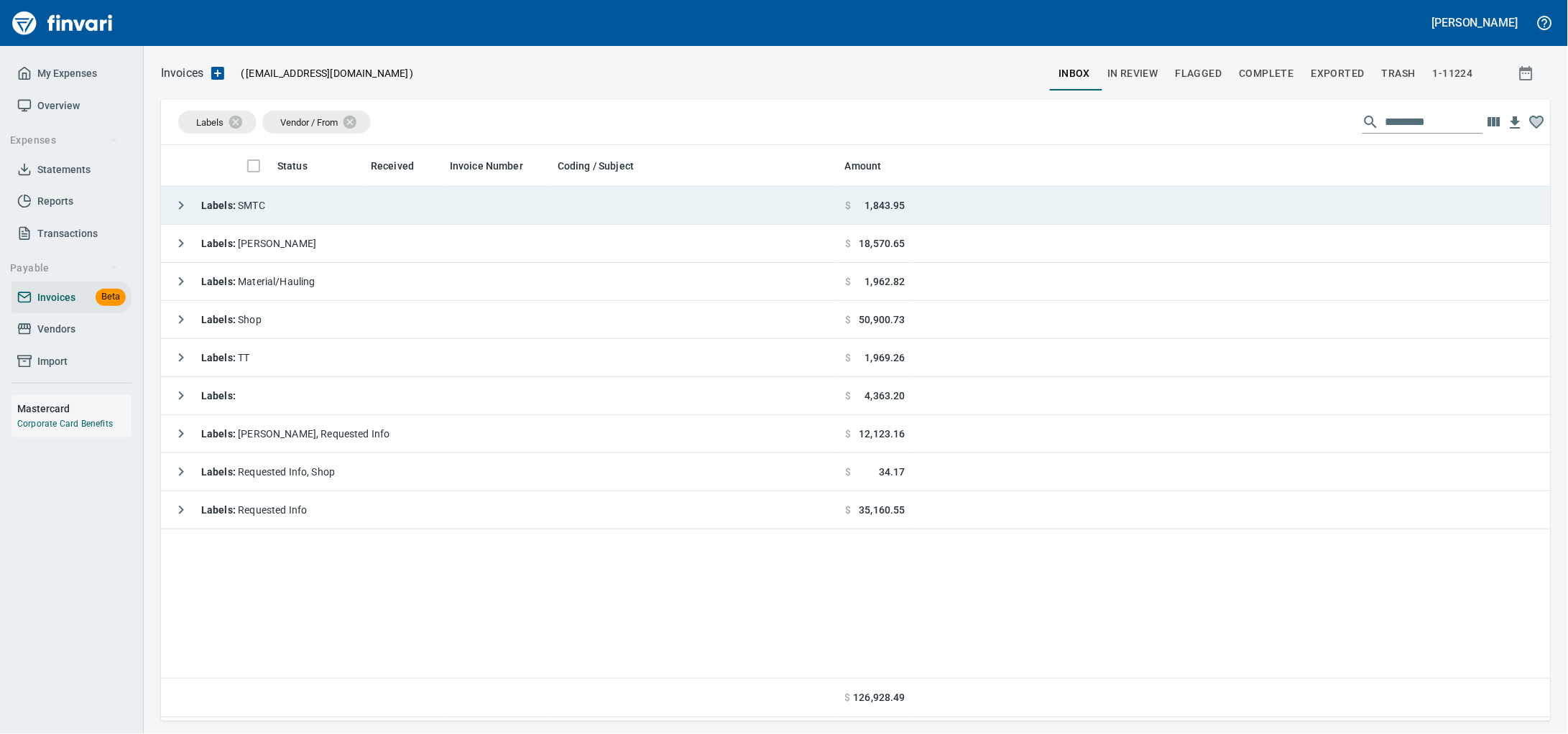
scroll to position [563, 1362]
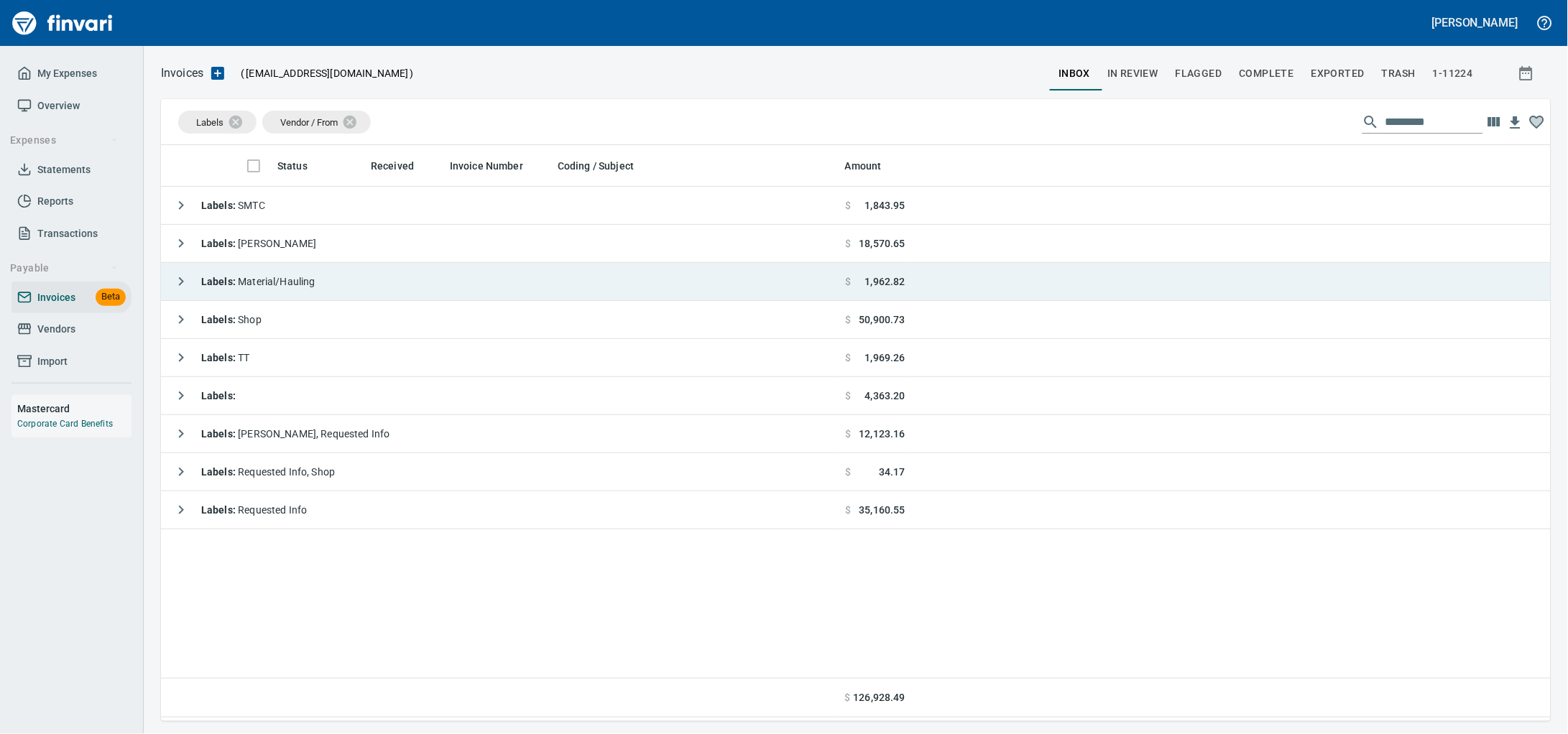
click at [410, 267] on td "Labels : Material/Hauling" at bounding box center [500, 282] width 679 height 38
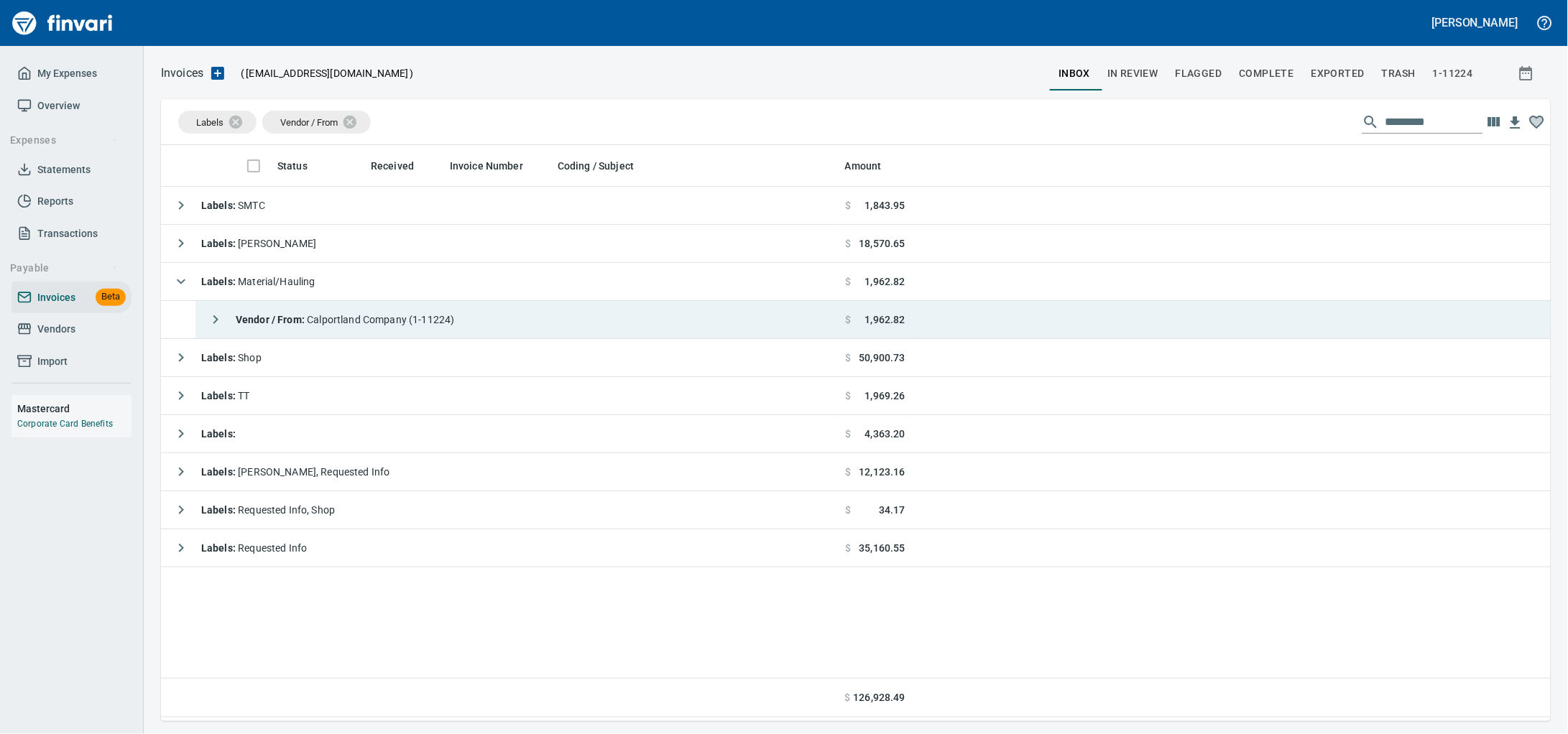
click at [485, 319] on td "Vendor / From : Calportland Company (1-11224)" at bounding box center [517, 320] width 644 height 38
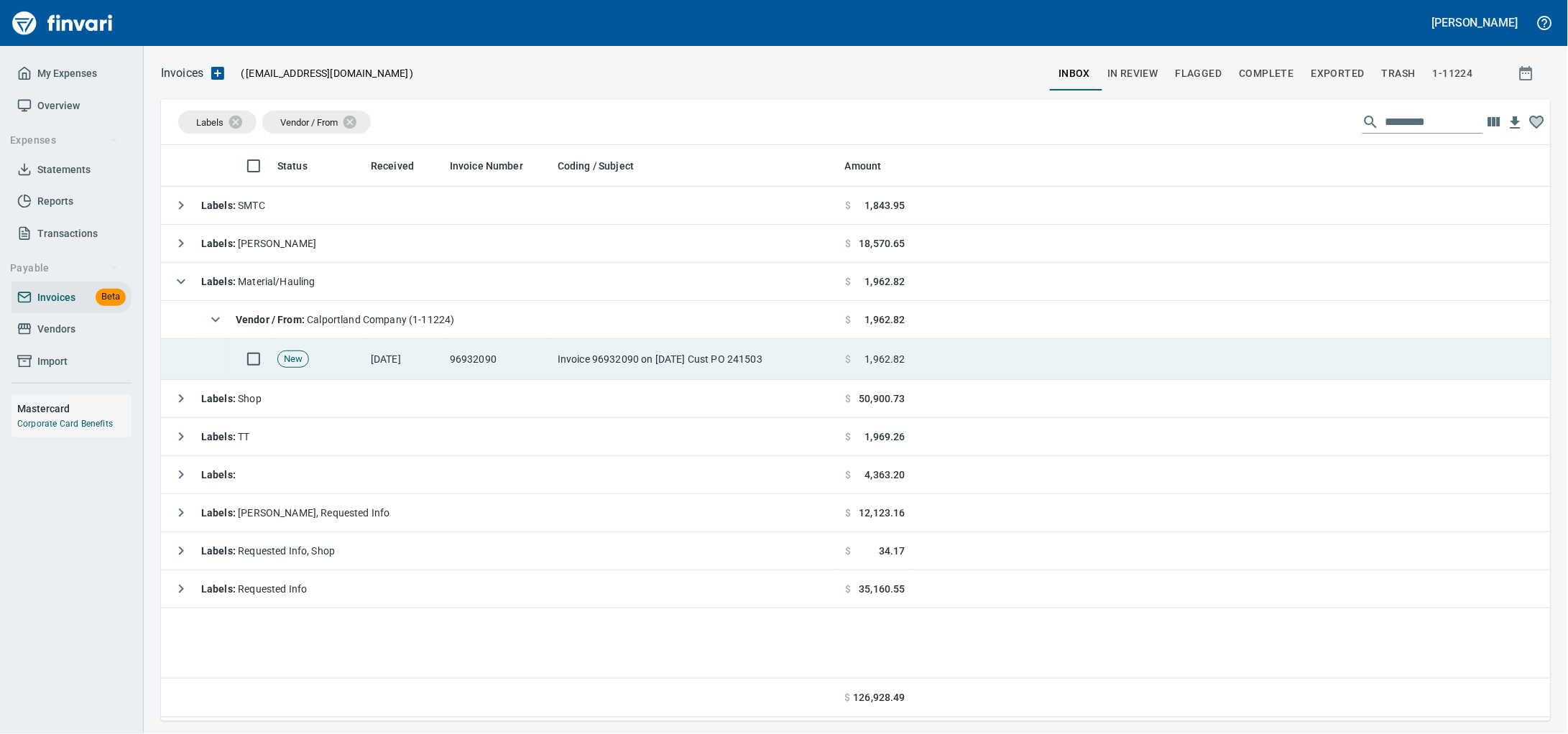
click at [643, 364] on td "Invoice 96932090 on [DATE] Cust PO 241503" at bounding box center [695, 359] width 288 height 41
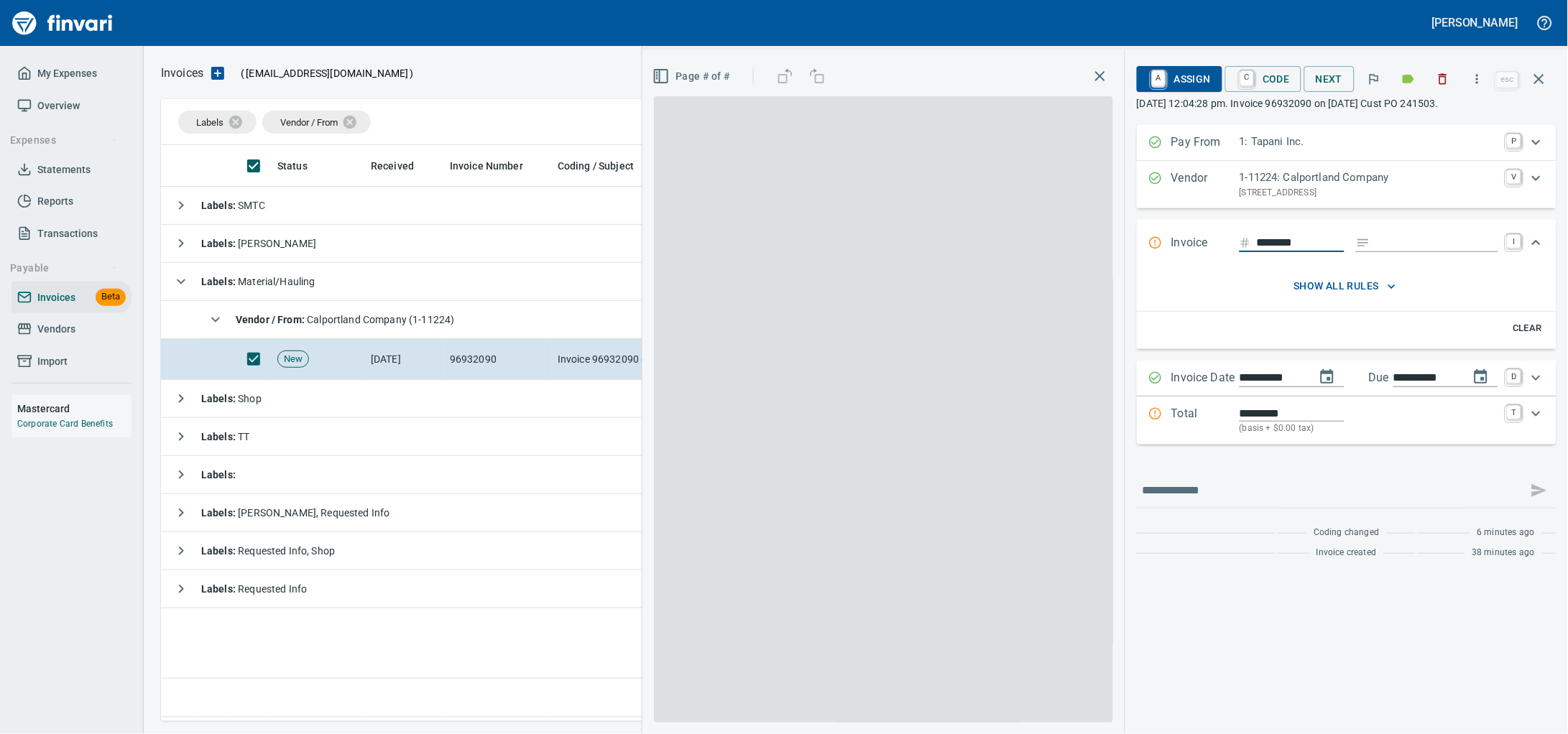
scroll to position [563, 1362]
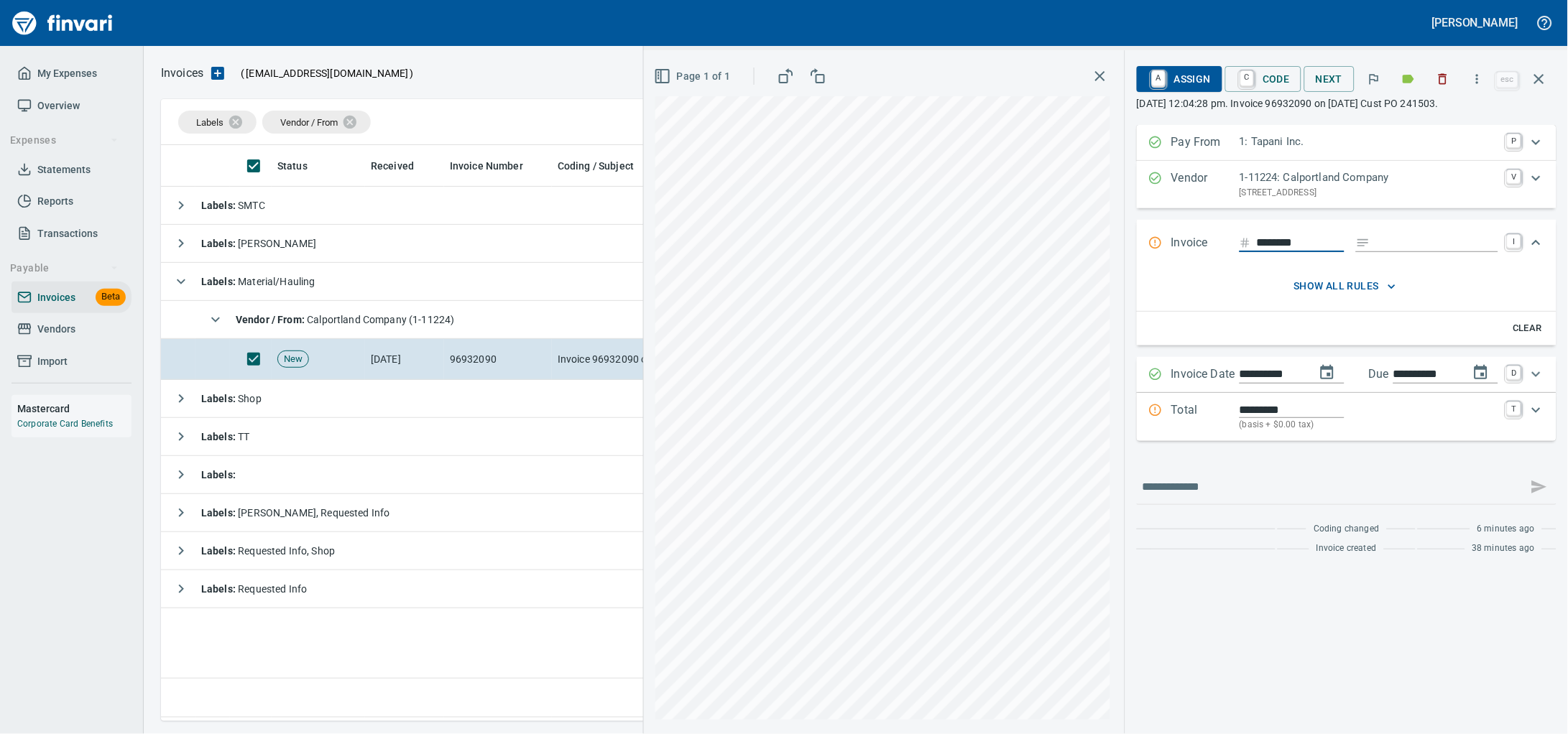
click at [1402, 252] on input "Expand" at bounding box center [1437, 242] width 122 height 18
type input "******"
click at [1293, 252] on input "********" at bounding box center [1300, 242] width 88 height 18
type input "********"
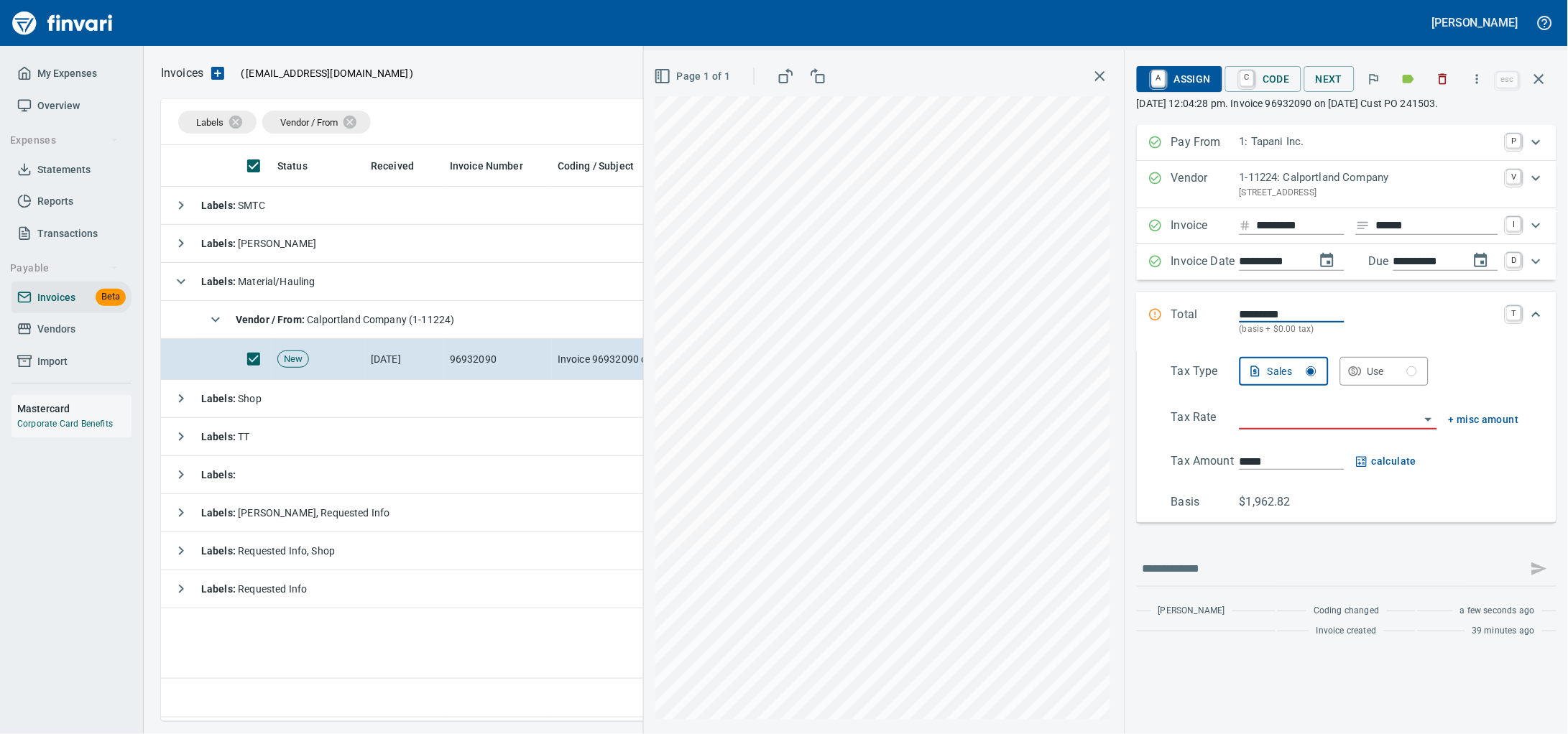
click at [1285, 429] on input "search" at bounding box center [1329, 419] width 180 height 20
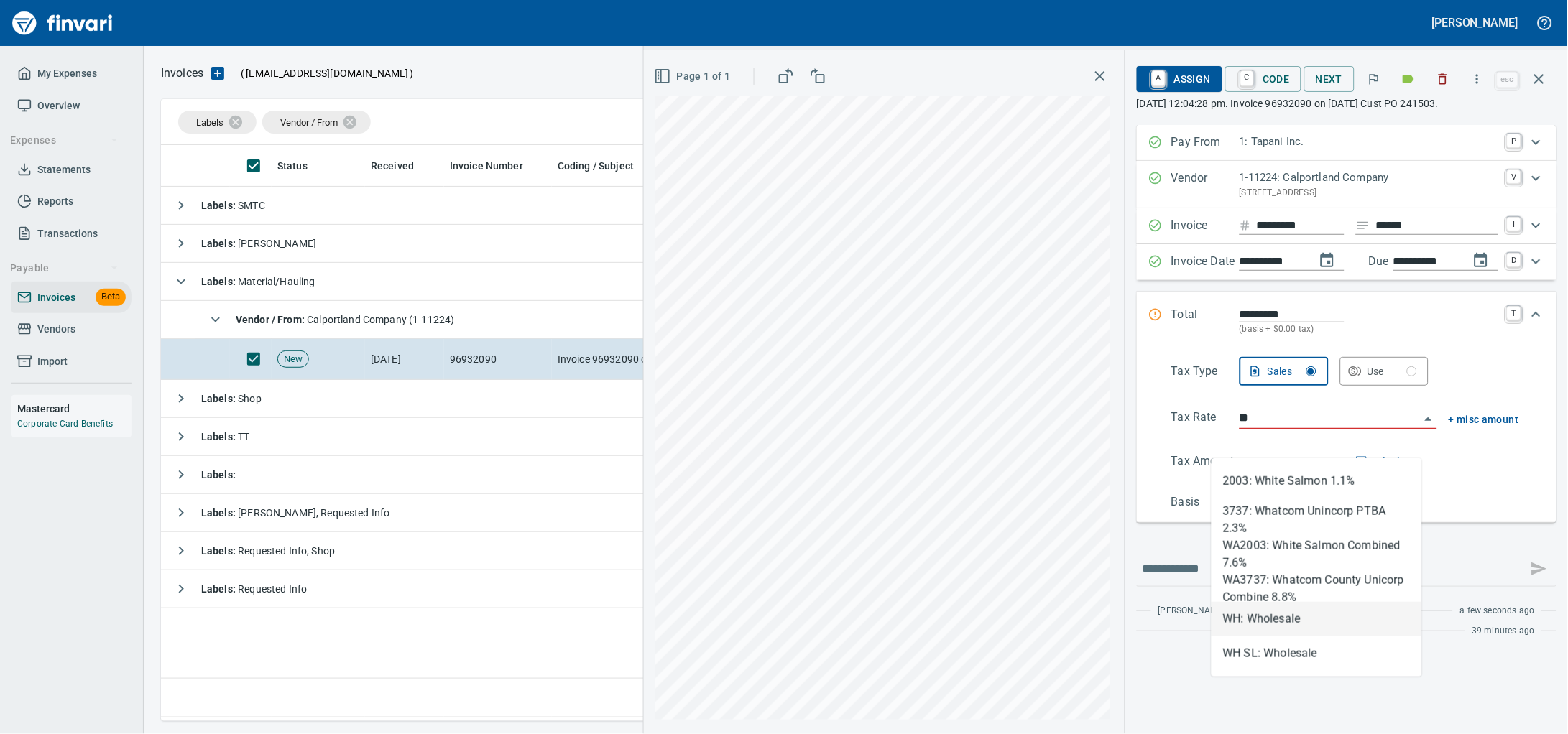
click at [1267, 625] on li "WH: Wholesale" at bounding box center [1317, 619] width 211 height 35
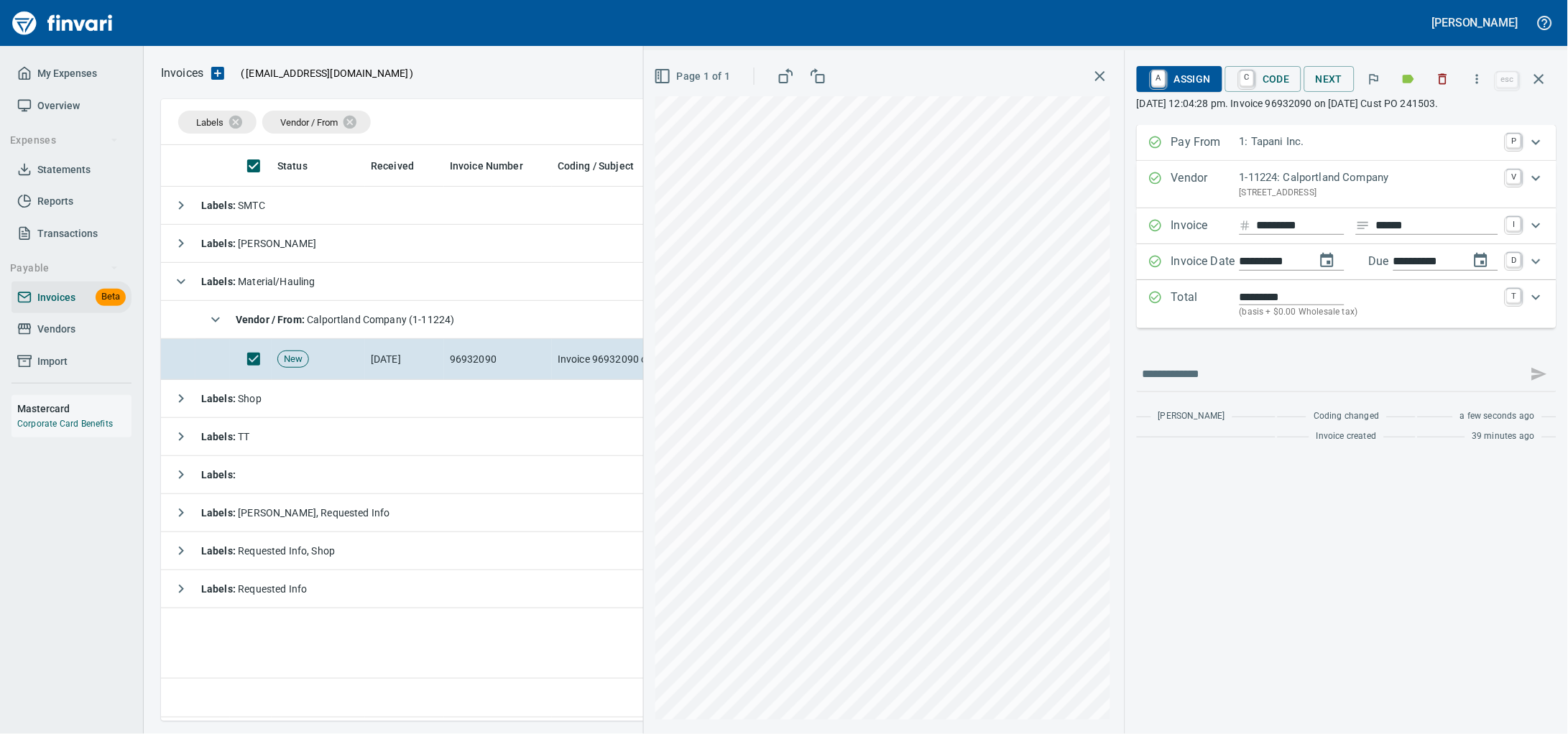
type input "**********"
click at [1176, 85] on span "A Assign" at bounding box center [1179, 79] width 62 height 25
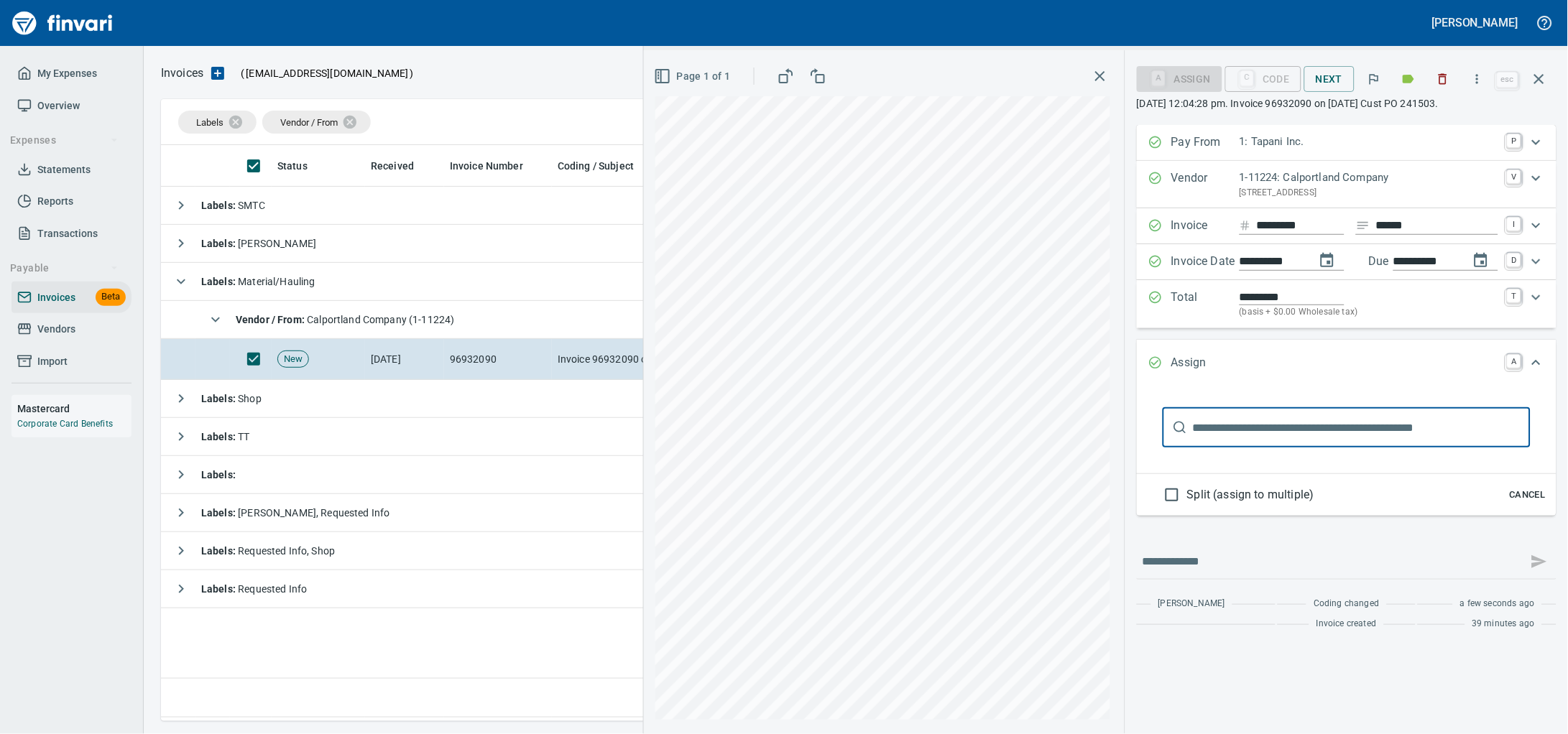
click at [1315, 447] on input "text" at bounding box center [1362, 428] width 338 height 41
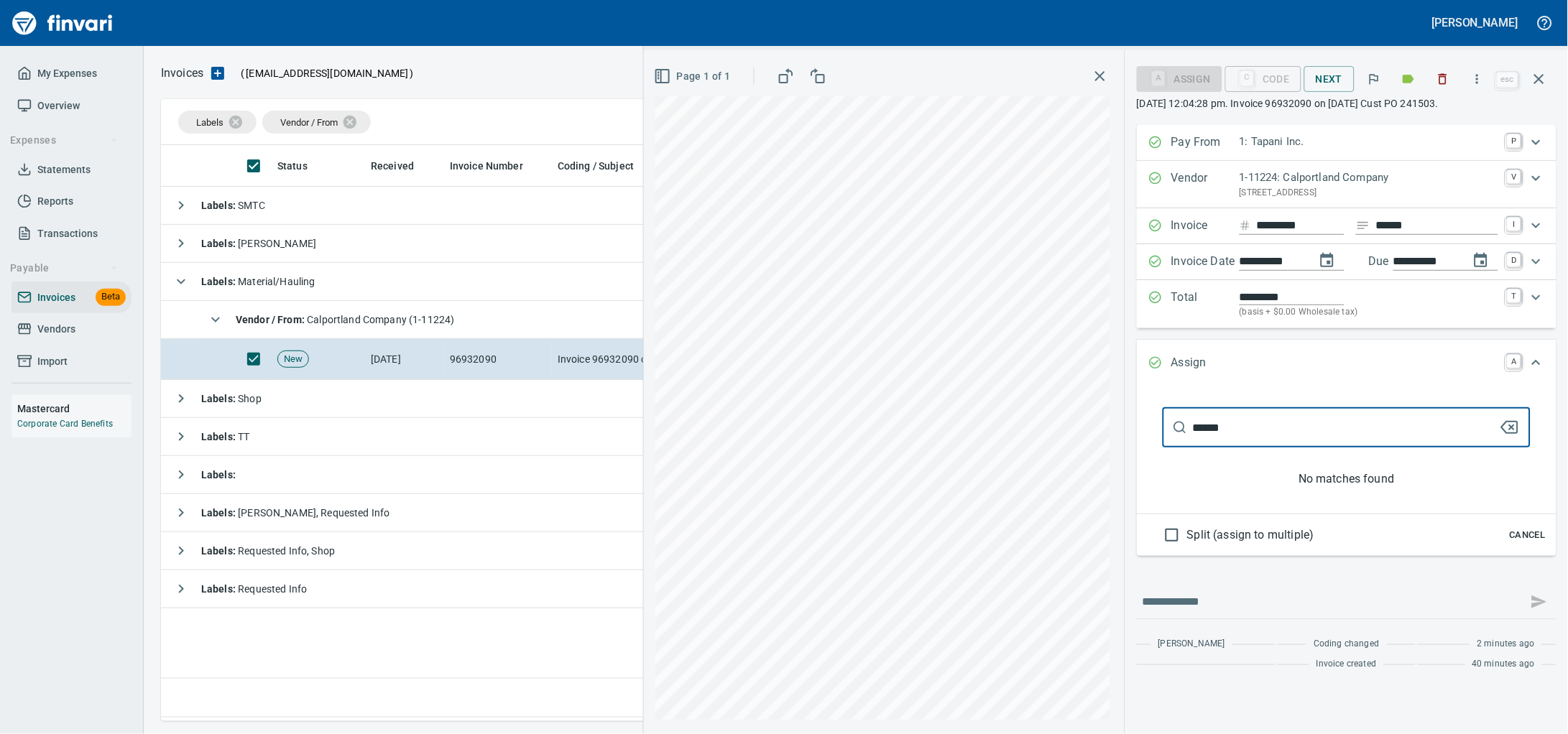
click at [1227, 444] on input "******" at bounding box center [1346, 428] width 306 height 41
click at [800, 468] on div "**********" at bounding box center [1106, 392] width 924 height 684
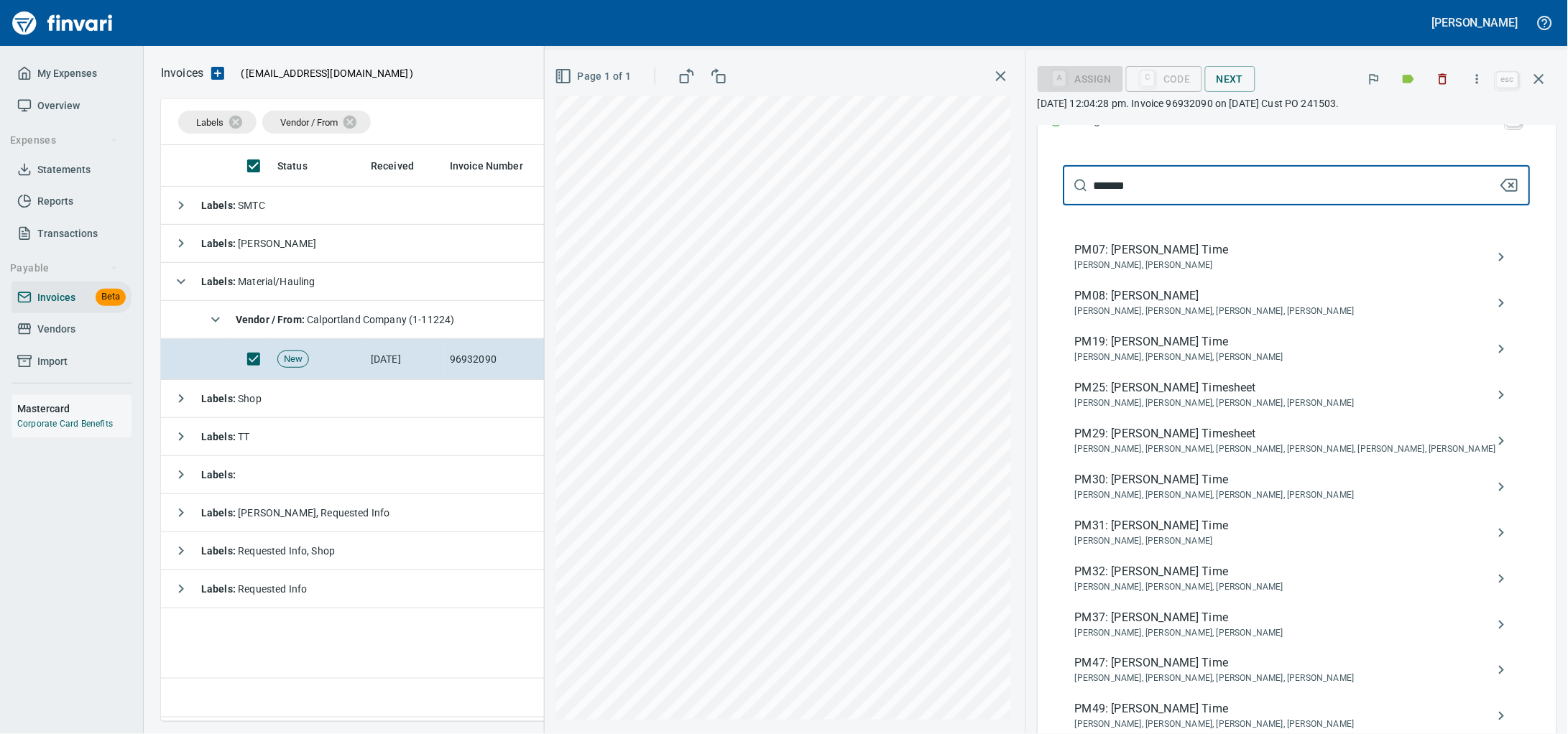
scroll to position [538, 0]
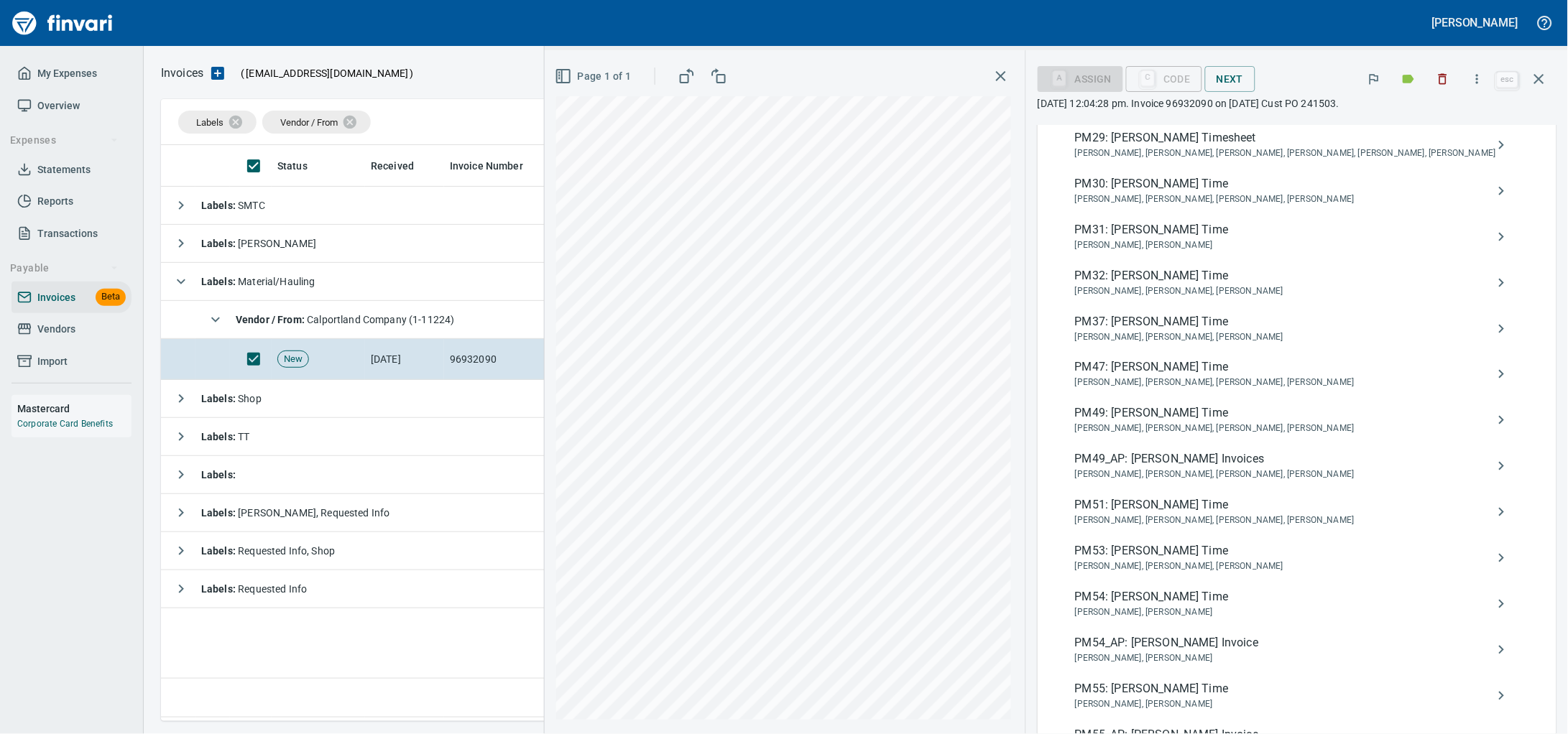
type input "*******"
click at [1211, 468] on span "PM49_AP: [PERSON_NAME] Invoices" at bounding box center [1285, 459] width 421 height 17
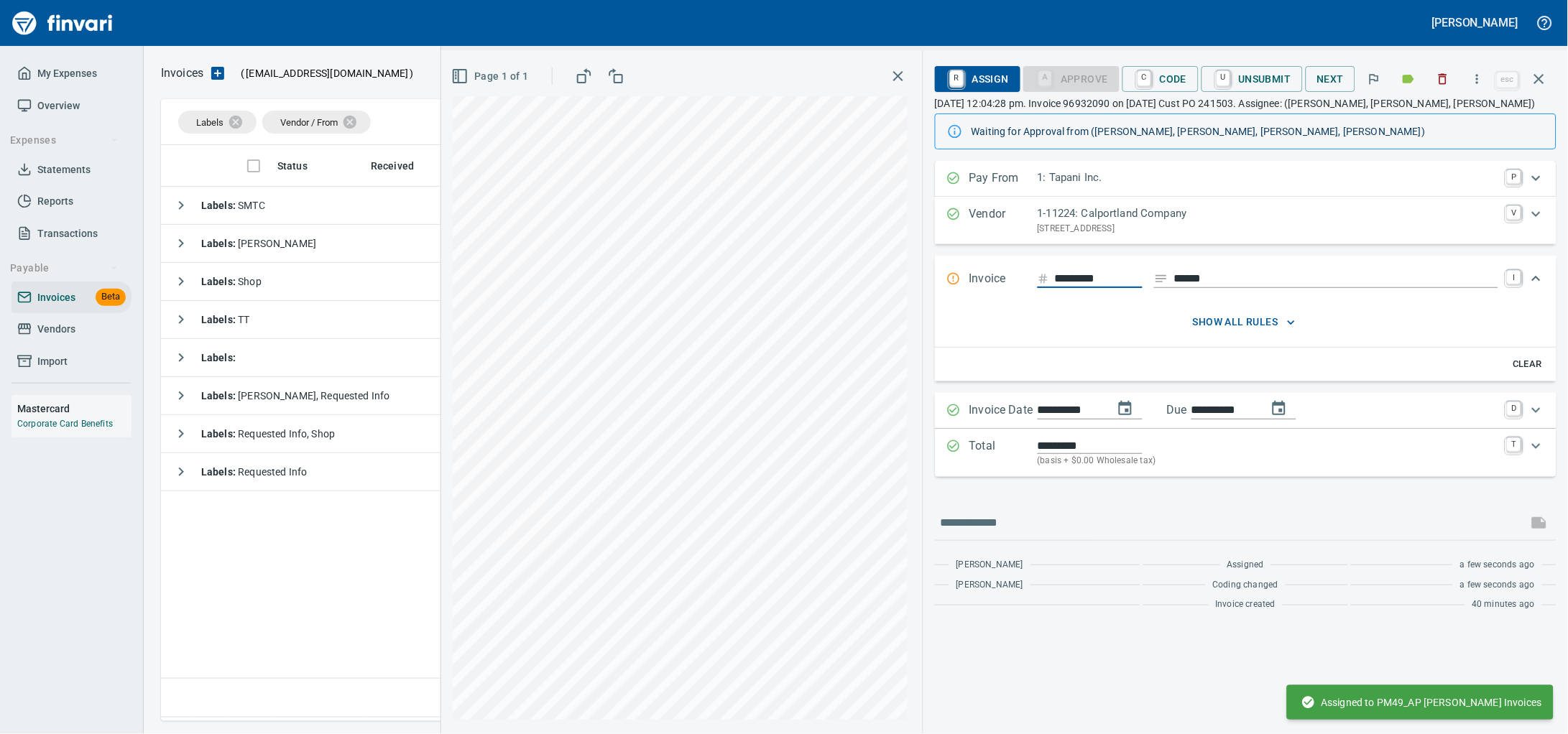
scroll to position [563, 1362]
click at [1070, 288] on input "********" at bounding box center [1098, 279] width 88 height 18
type input "********"
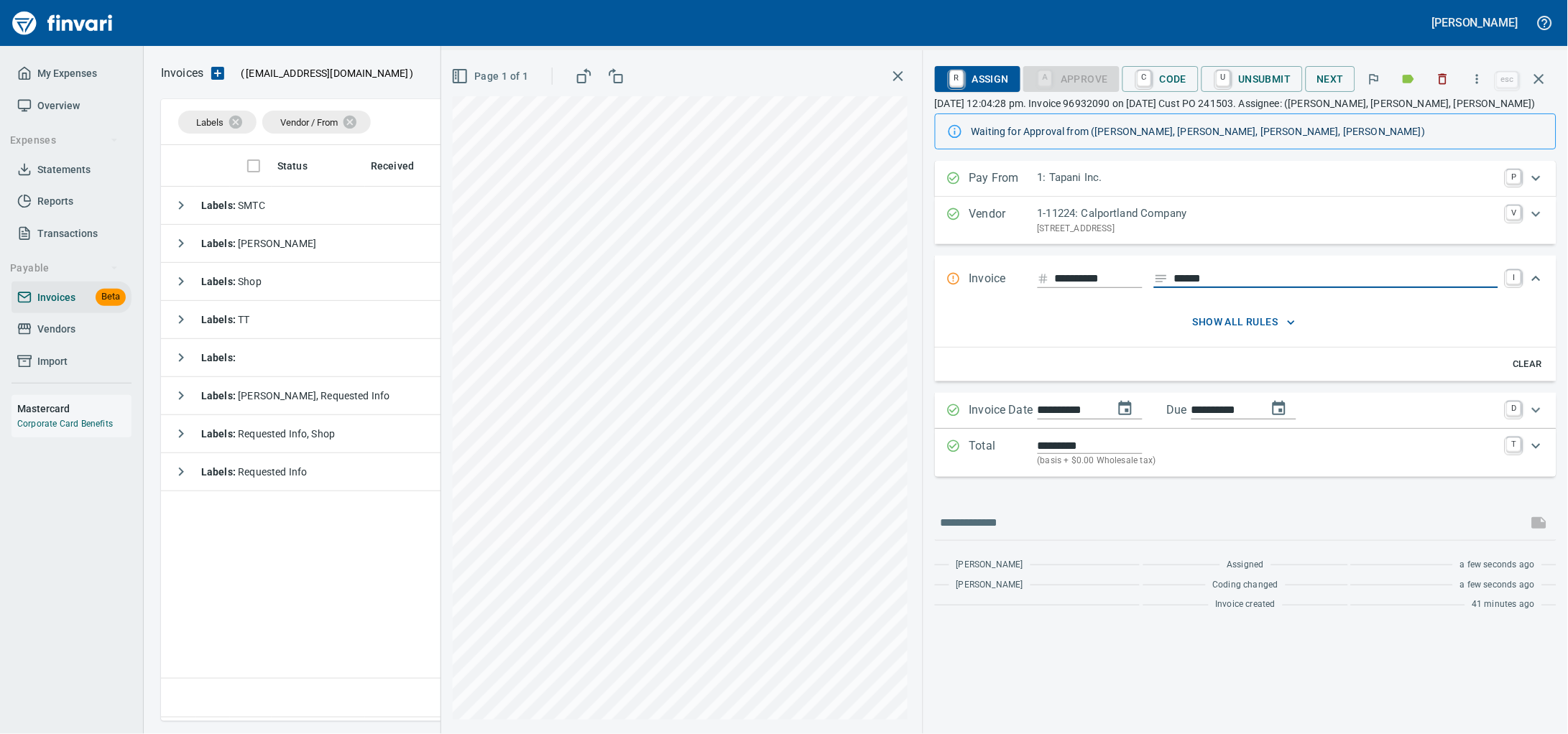
click at [1540, 82] on icon "button" at bounding box center [1539, 79] width 17 height 17
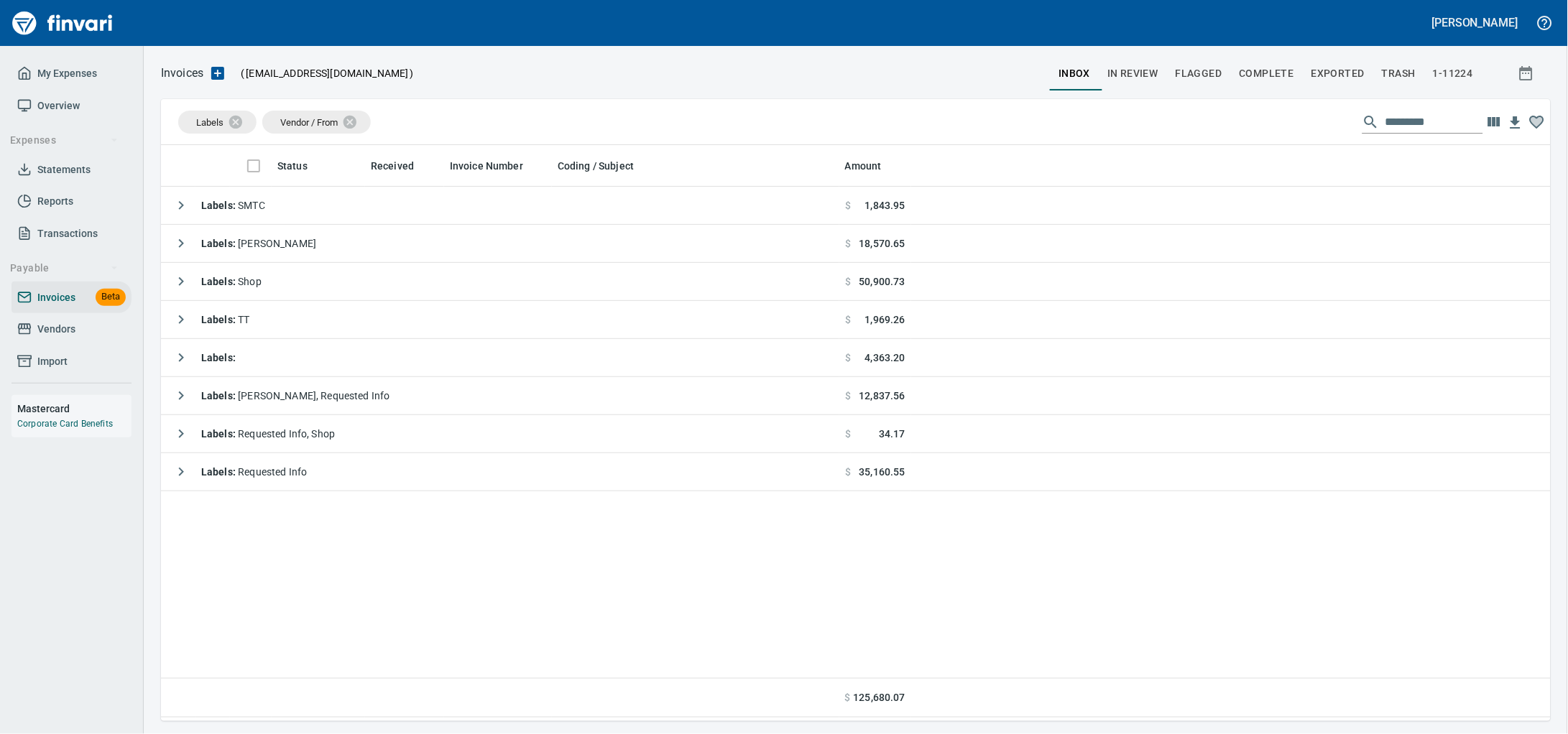
scroll to position [563, 1362]
